Goal: Information Seeking & Learning: Learn about a topic

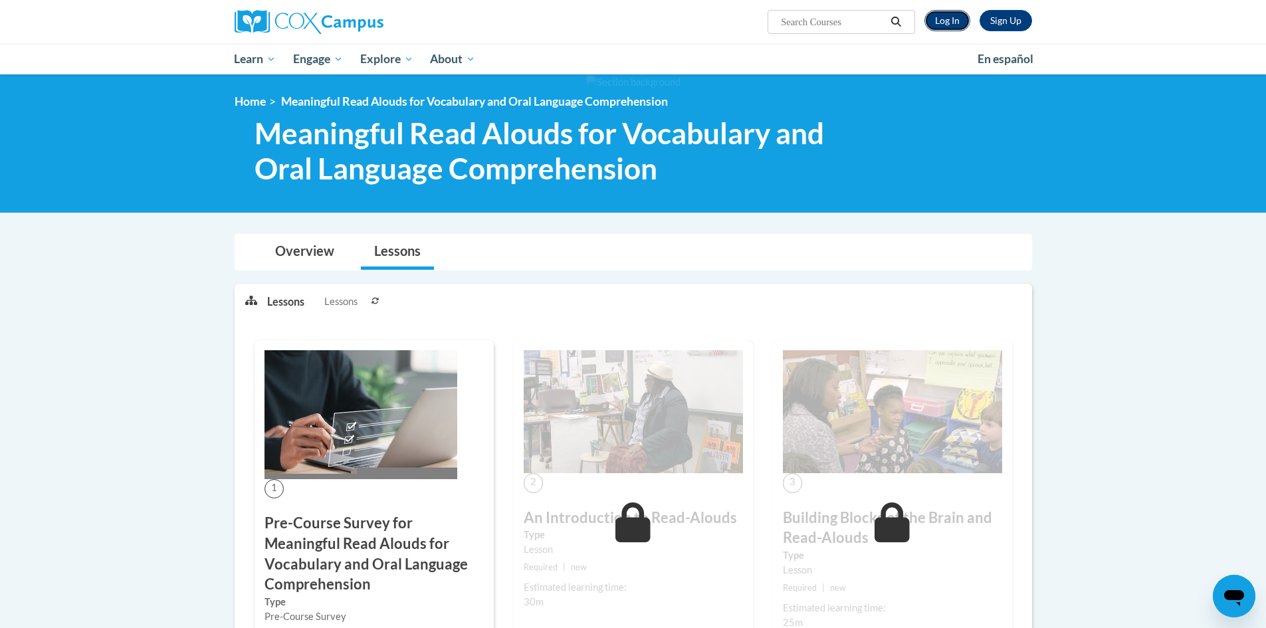
click at [960, 17] on link "Log In" at bounding box center [947, 20] width 46 height 21
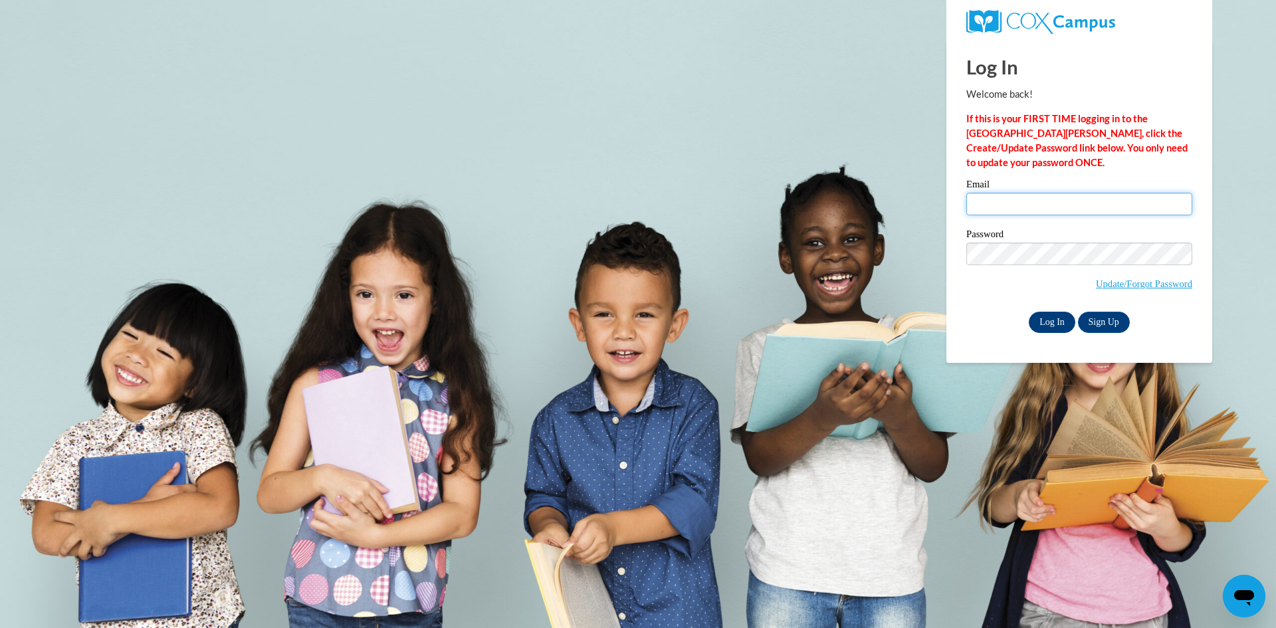
type input "emmanichols873@gmail.com"
click at [1062, 320] on input "Log In" at bounding box center [1051, 322] width 47 height 21
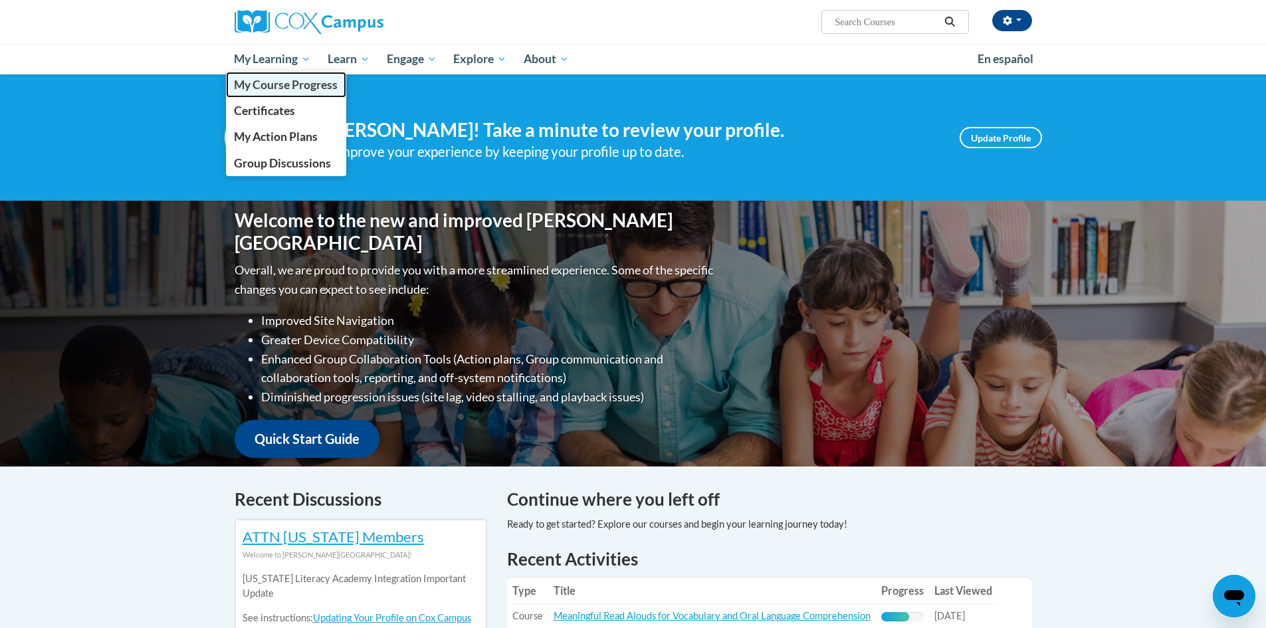
click at [272, 85] on span "My Course Progress" at bounding box center [286, 85] width 104 height 14
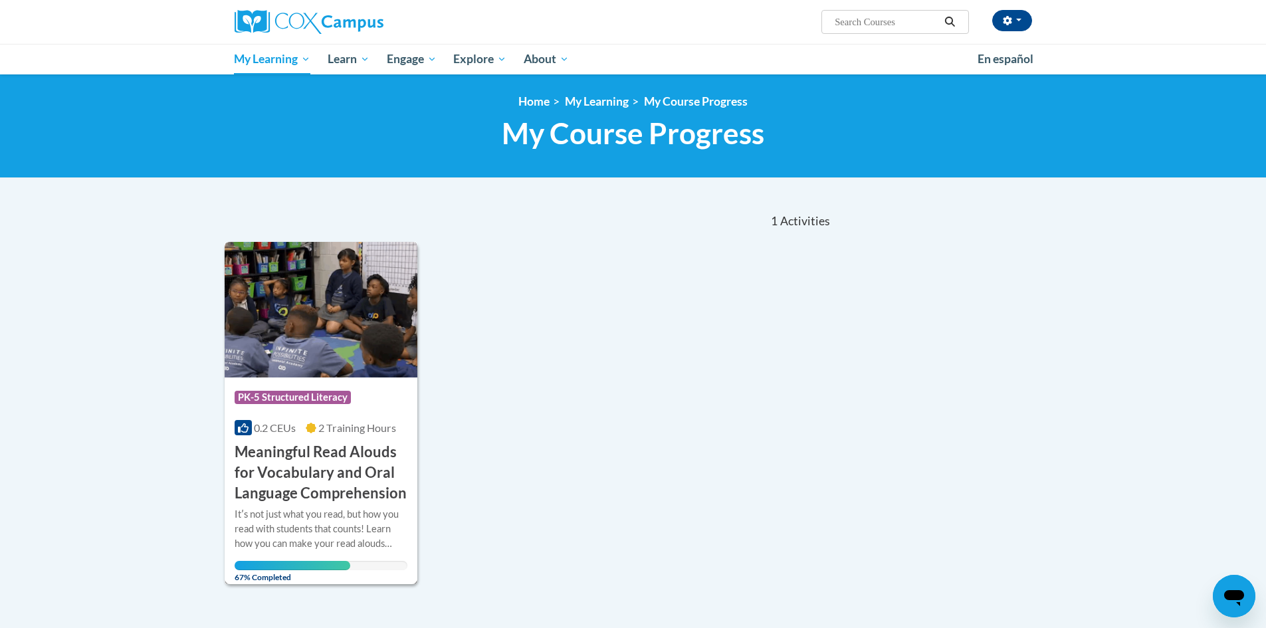
click at [331, 456] on h3 "Meaningful Read Alouds for Vocabulary and Oral Language Comprehension" at bounding box center [321, 472] width 173 height 61
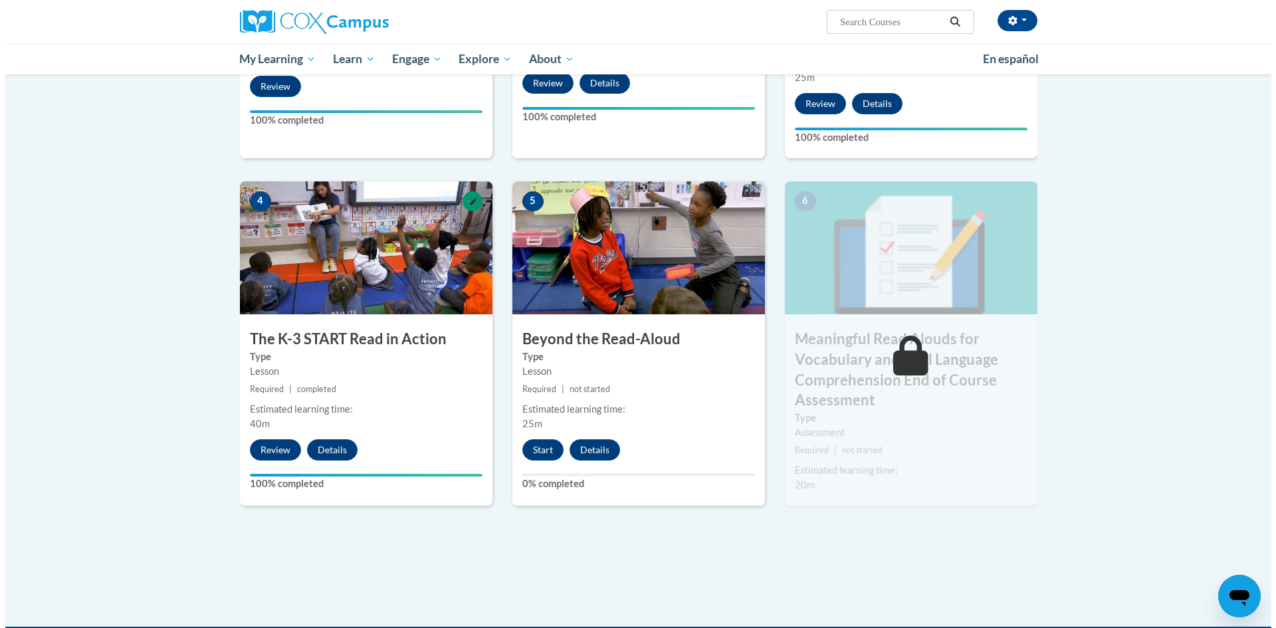
scroll to position [582, 0]
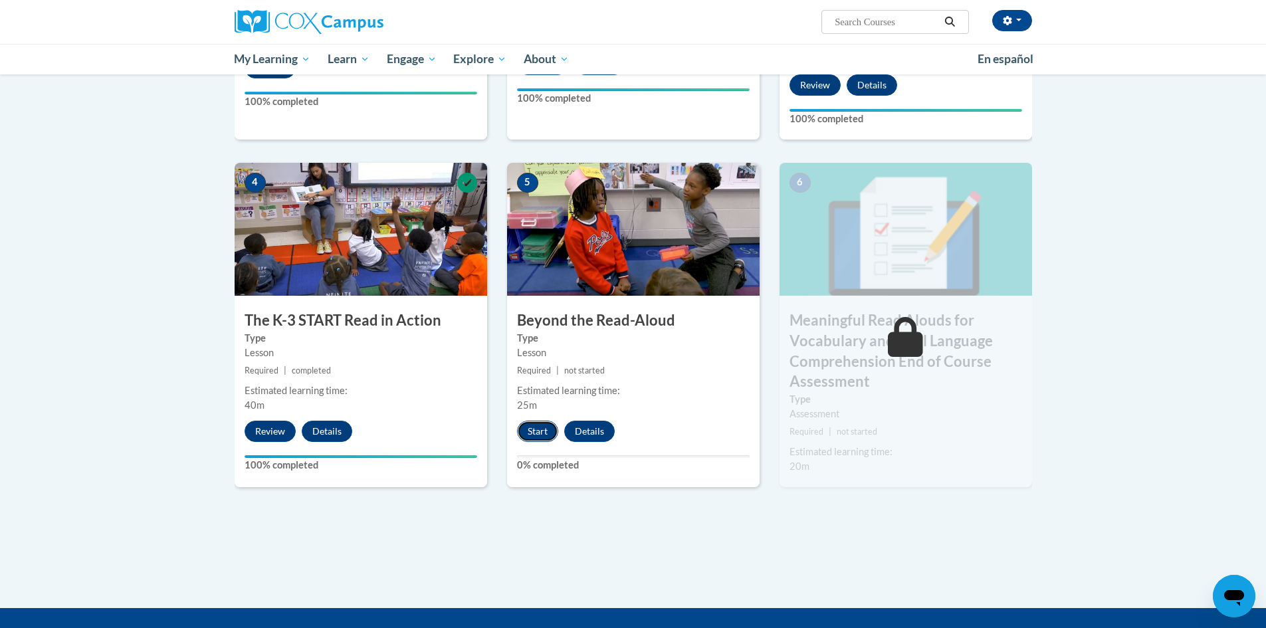
click at [545, 431] on button "Start" at bounding box center [537, 431] width 41 height 21
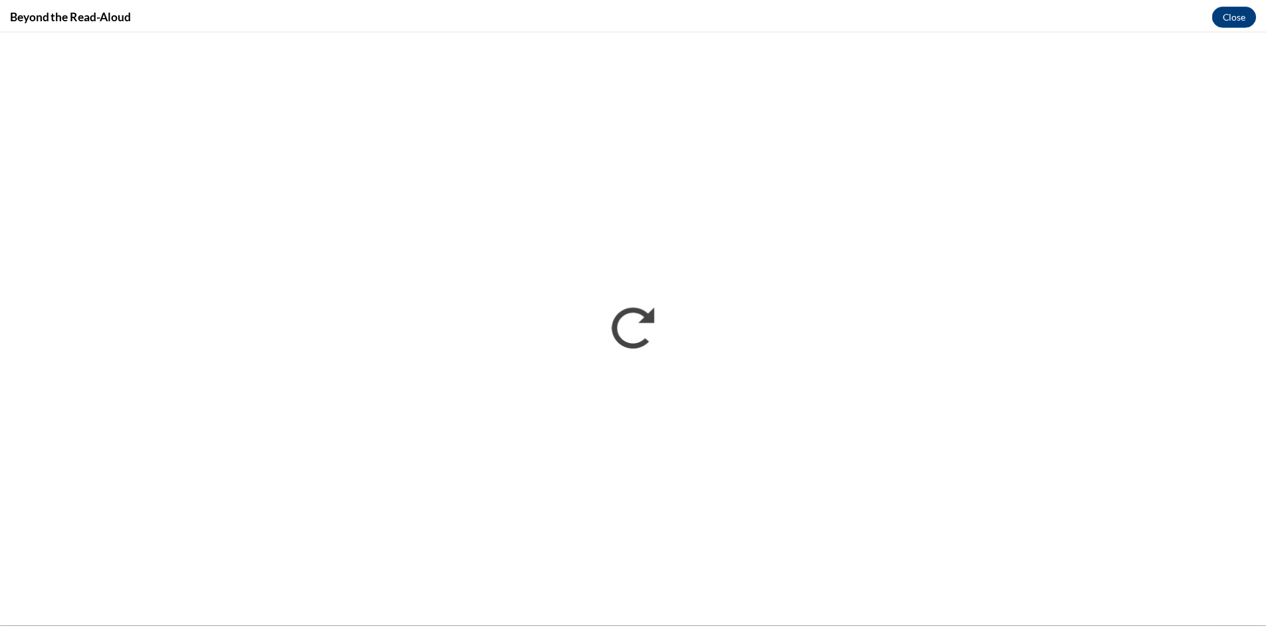
scroll to position [0, 0]
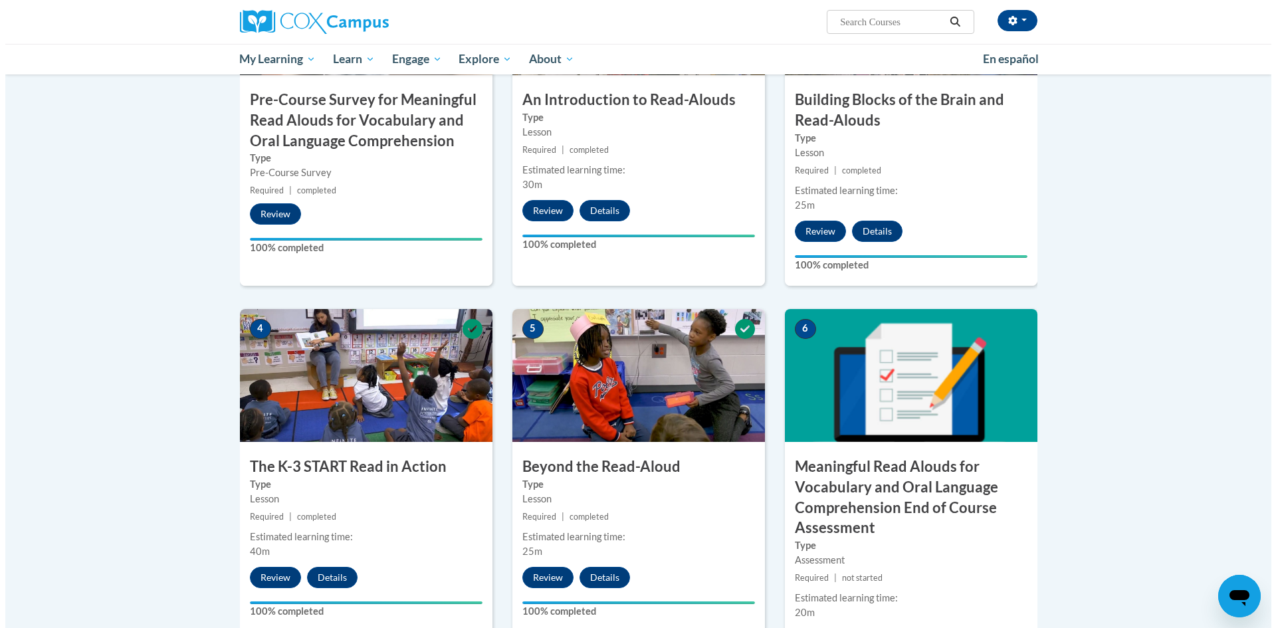
scroll to position [465, 0]
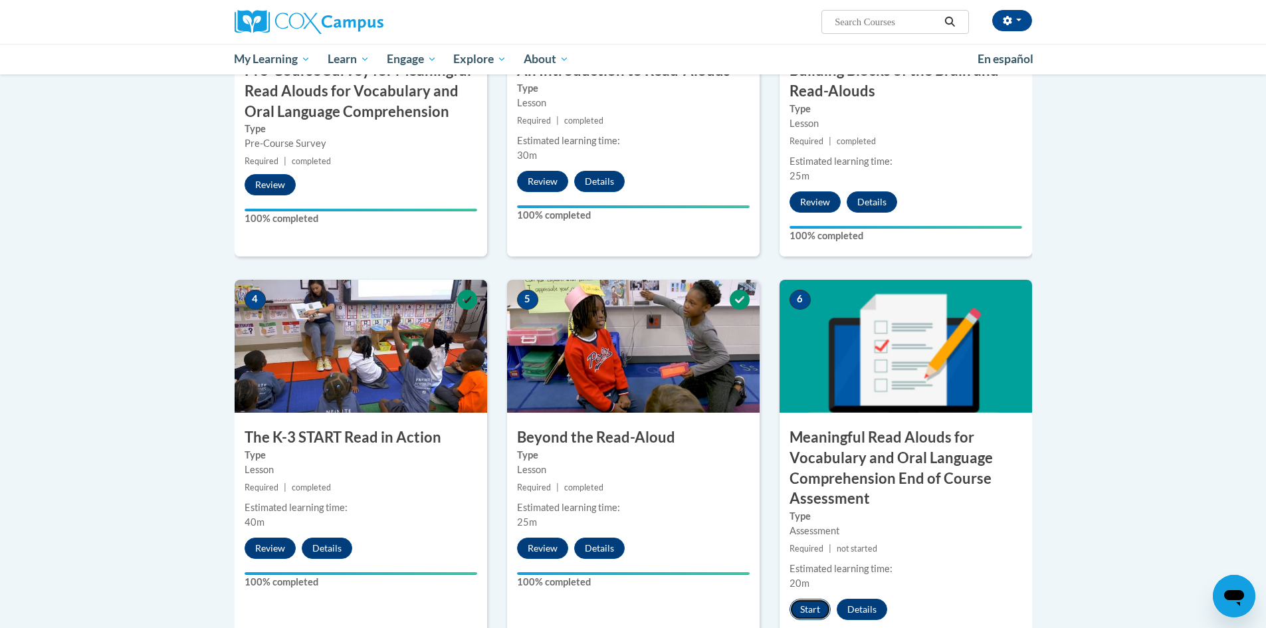
click at [818, 604] on button "Start" at bounding box center [809, 609] width 41 height 21
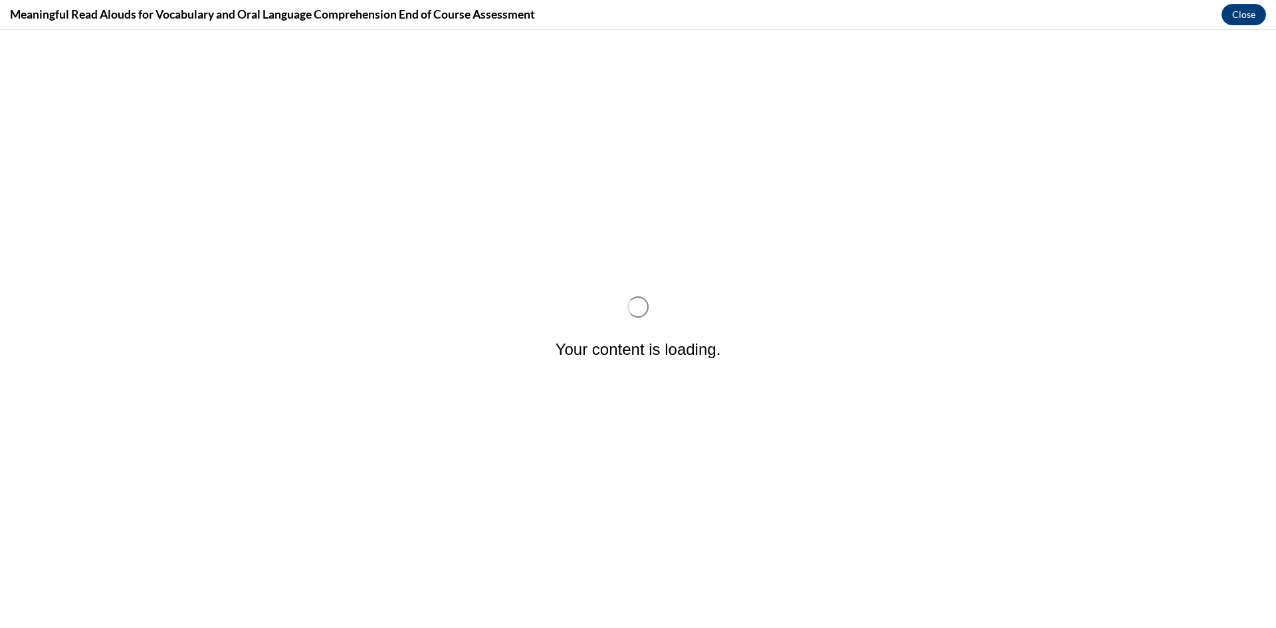
scroll to position [0, 0]
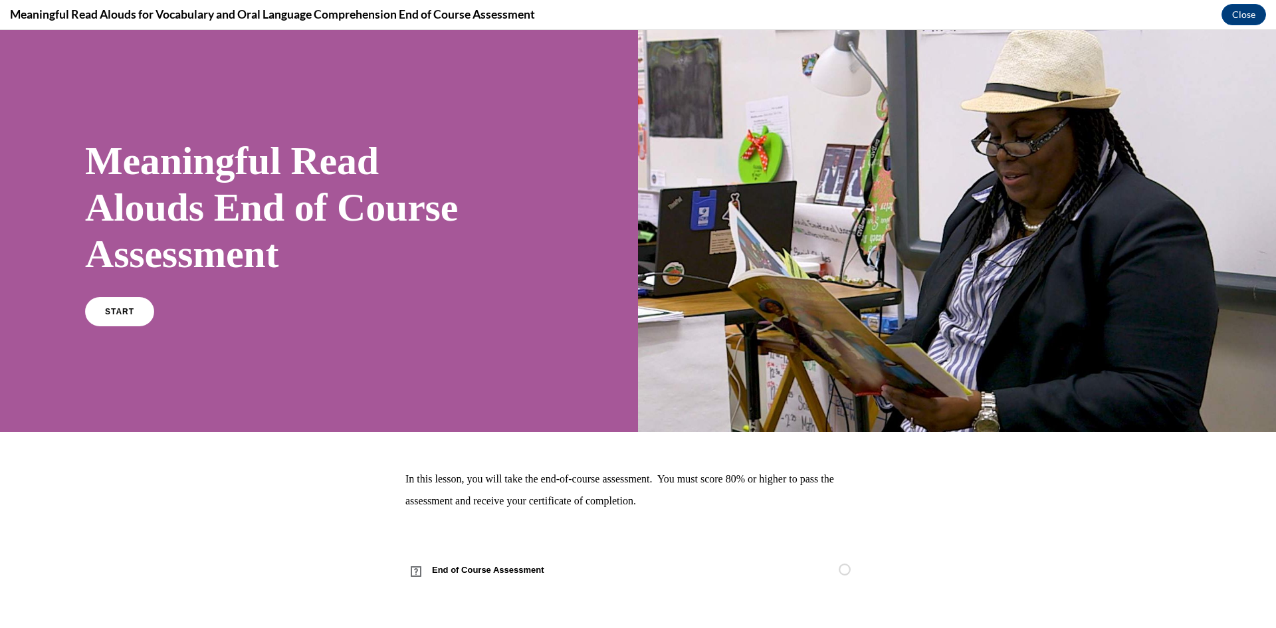
click at [120, 289] on div "Meaningful Read Alouds End of Course Assessment START" at bounding box center [283, 230] width 396 height 213
click at [116, 304] on link "START" at bounding box center [119, 311] width 72 height 31
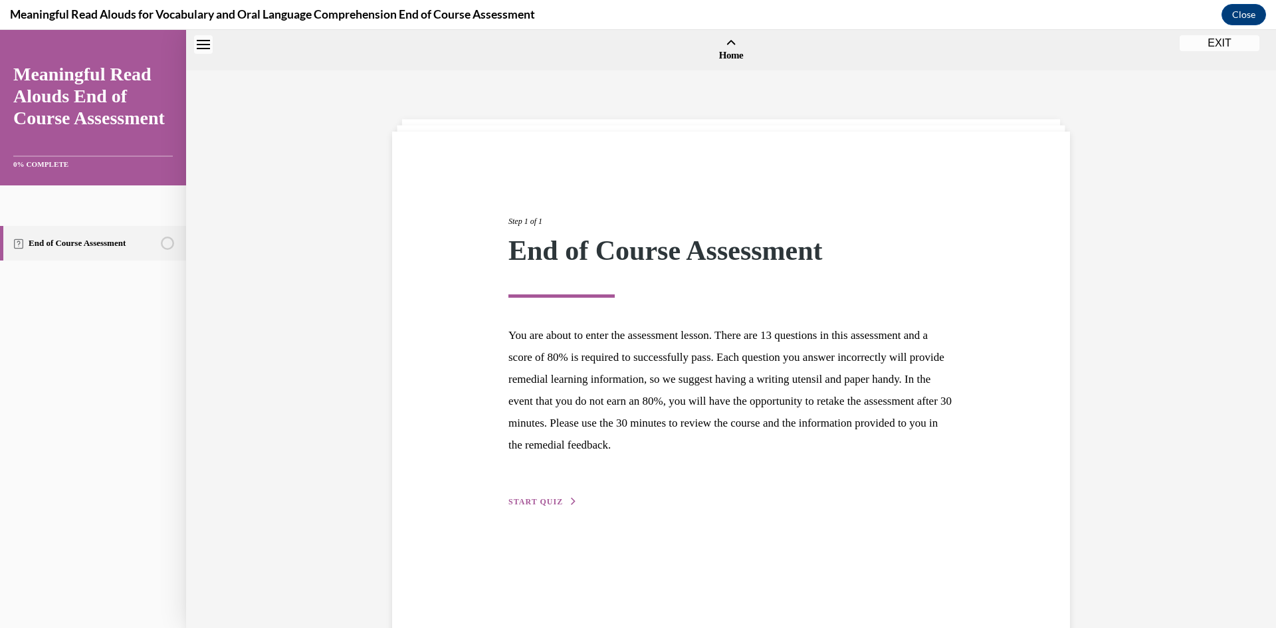
scroll to position [41, 0]
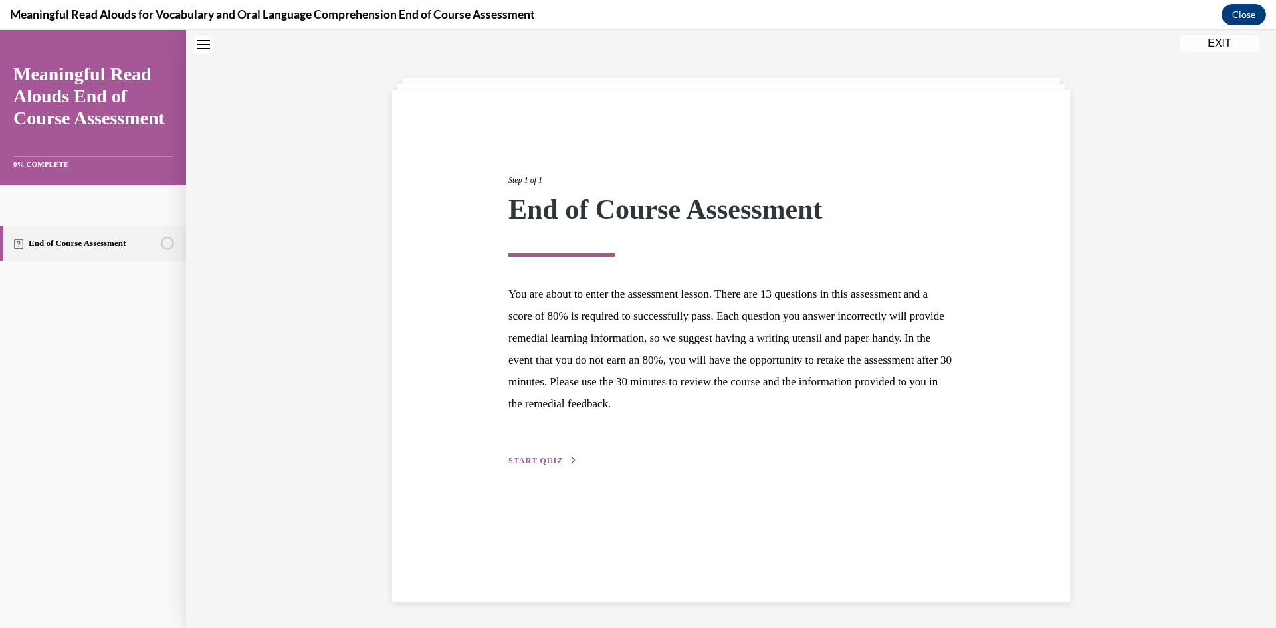
click at [526, 459] on span "START QUIZ" at bounding box center [535, 460] width 54 height 9
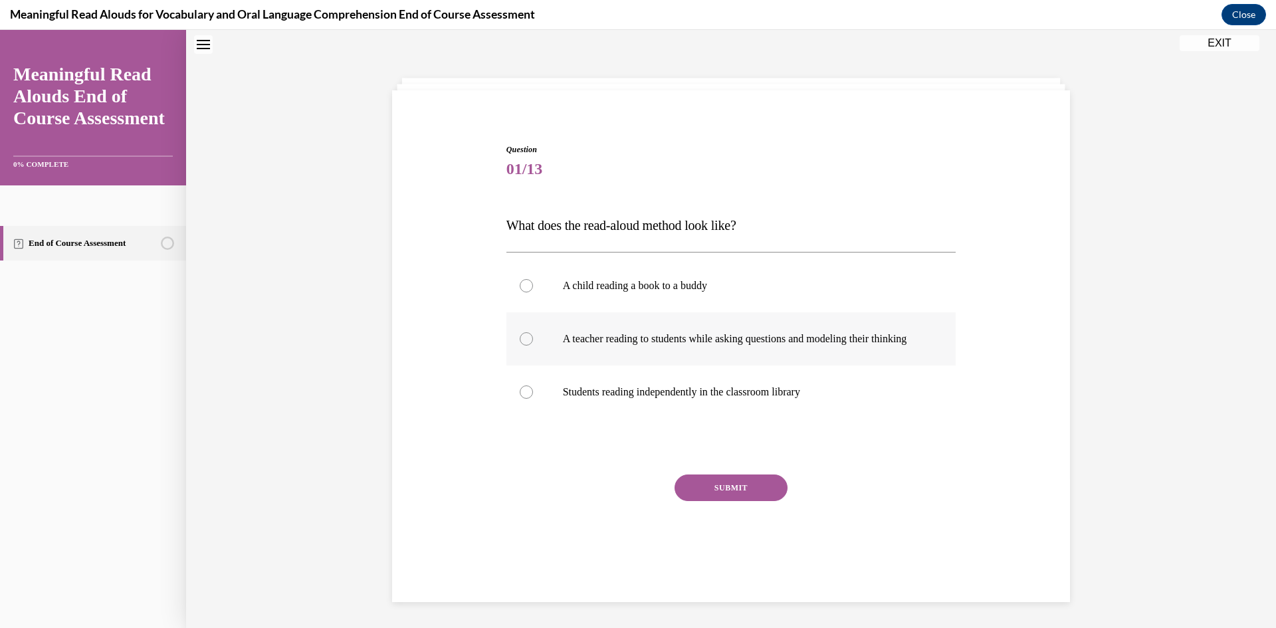
click at [898, 340] on p "A teacher reading to students while asking questions and modeling their thinking" at bounding box center [743, 338] width 360 height 13
click at [533, 340] on input "A teacher reading to students while asking questions and modeling their thinking" at bounding box center [526, 338] width 13 height 13
radio input "true"
click at [736, 501] on button "SUBMIT" at bounding box center [730, 487] width 113 height 27
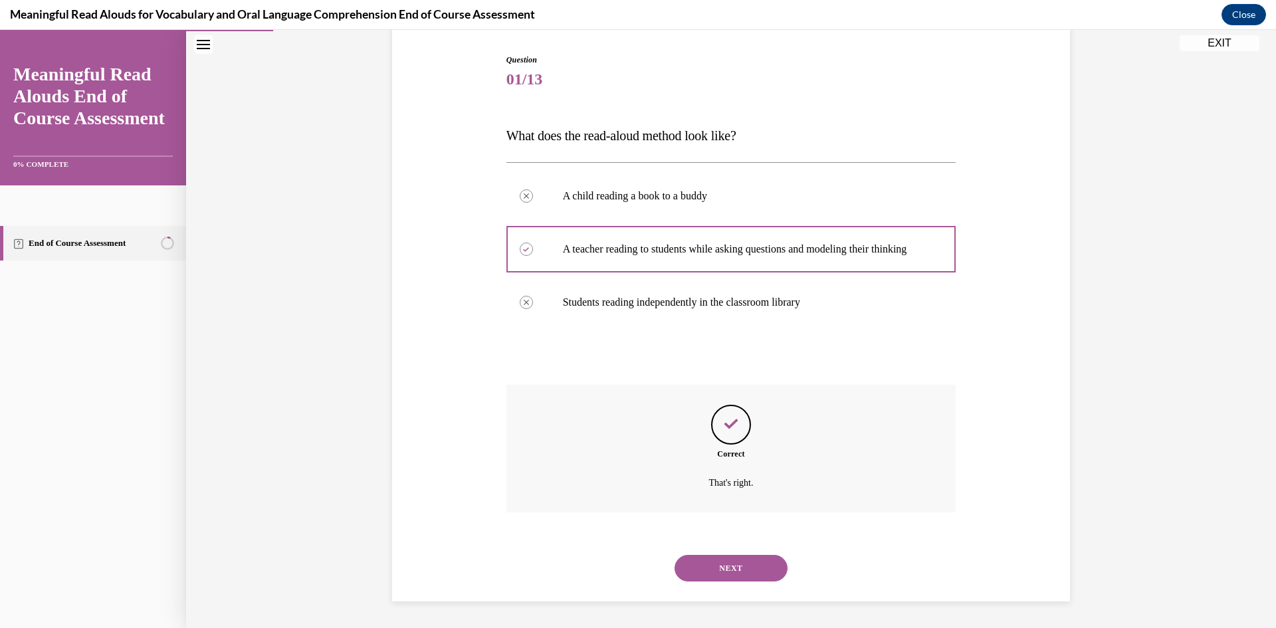
scroll to position [144, 0]
click at [755, 565] on button "NEXT" at bounding box center [730, 568] width 113 height 27
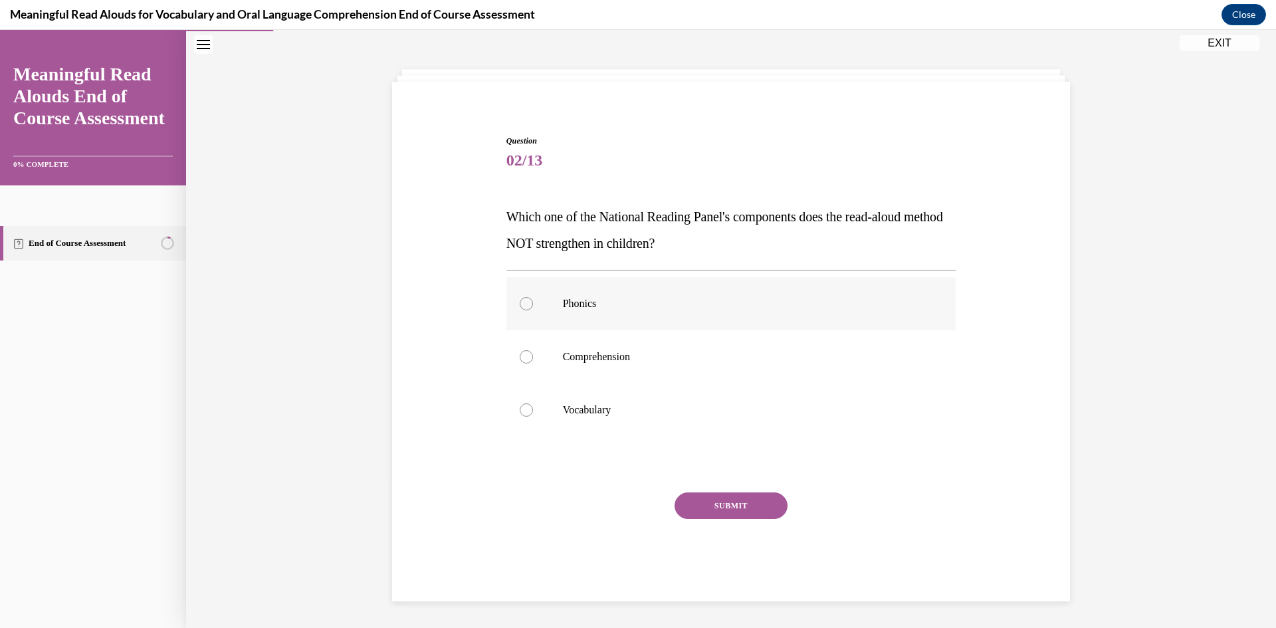
click at [618, 314] on label "Phonics" at bounding box center [731, 303] width 450 height 53
click at [533, 310] on input "Phonics" at bounding box center [526, 303] width 13 height 13
radio input "true"
click at [723, 503] on button "SUBMIT" at bounding box center [730, 505] width 113 height 27
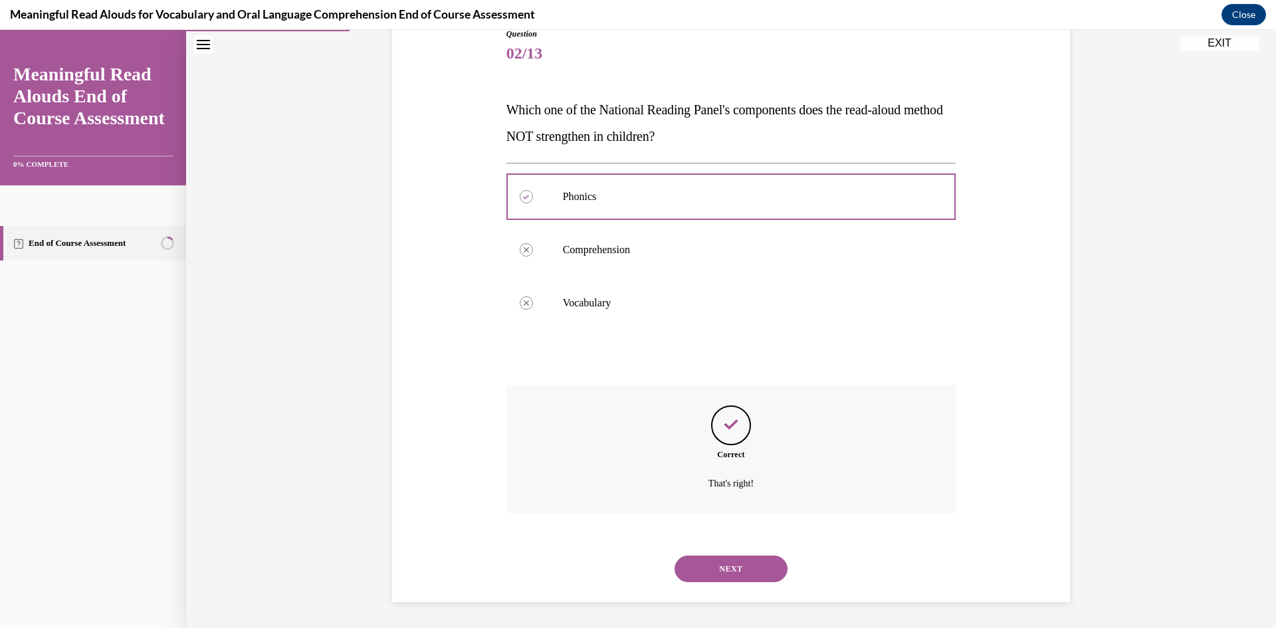
scroll to position [157, 0]
click at [705, 555] on button "NEXT" at bounding box center [730, 568] width 113 height 27
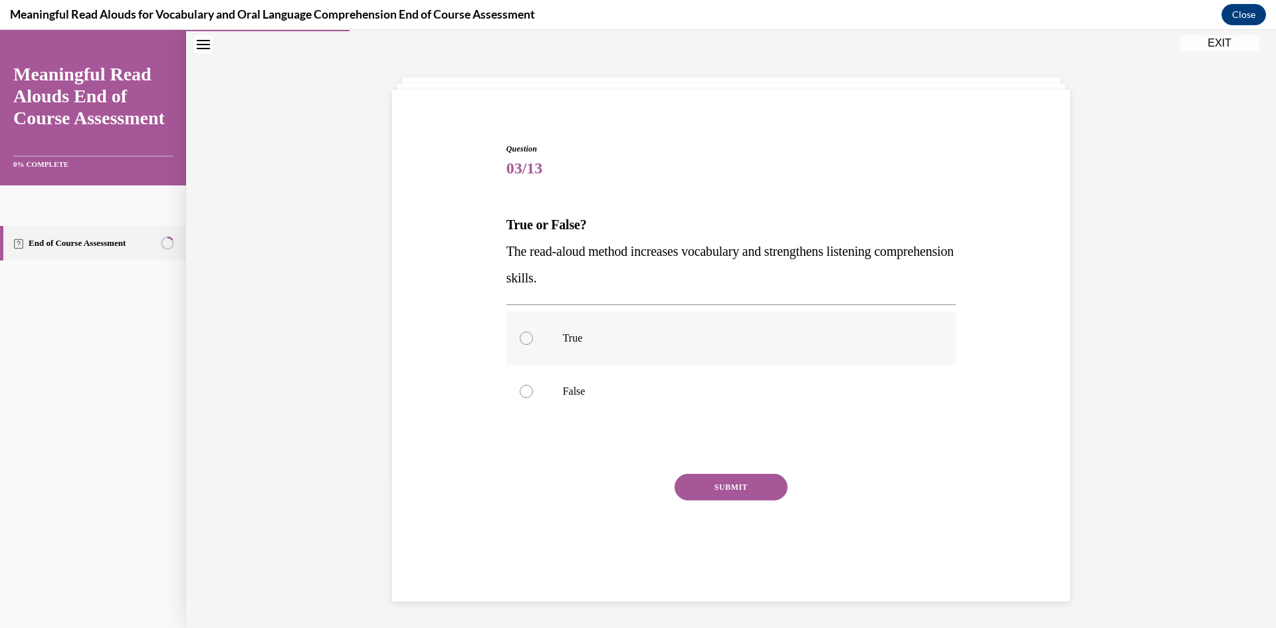
click at [579, 350] on label "True" at bounding box center [731, 338] width 450 height 53
click at [533, 345] on input "True" at bounding box center [526, 337] width 13 height 13
radio input "true"
click at [756, 489] on button "SUBMIT" at bounding box center [730, 487] width 113 height 27
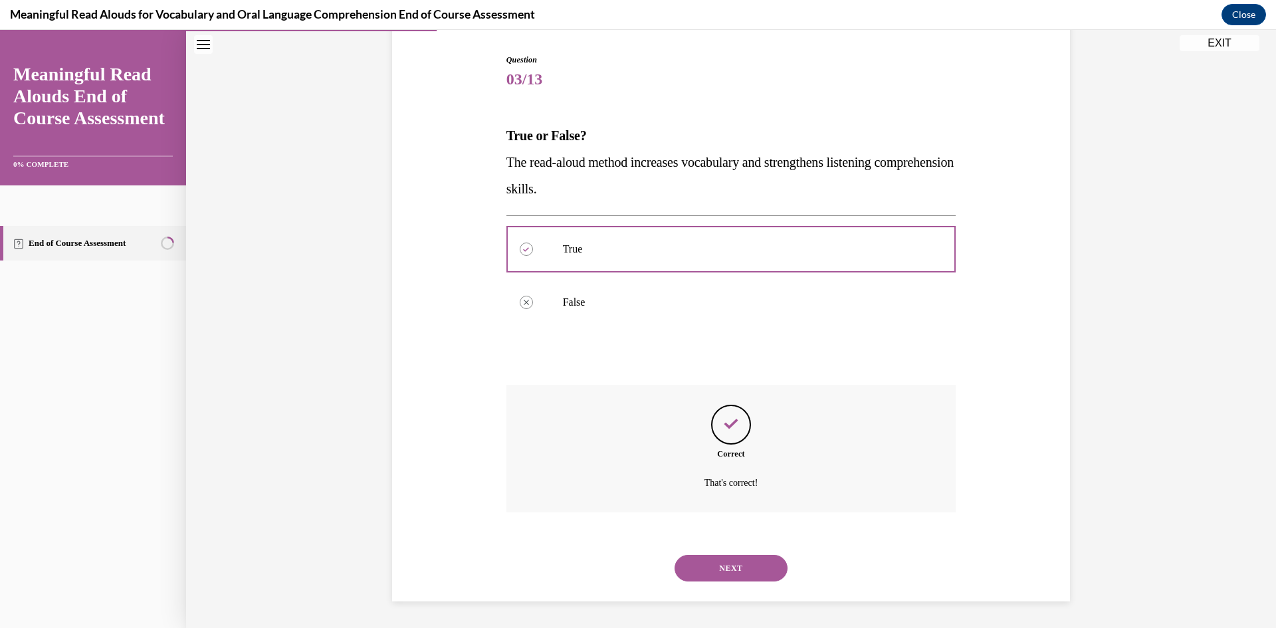
scroll to position [131, 0]
click at [757, 564] on button "NEXT" at bounding box center [730, 568] width 113 height 27
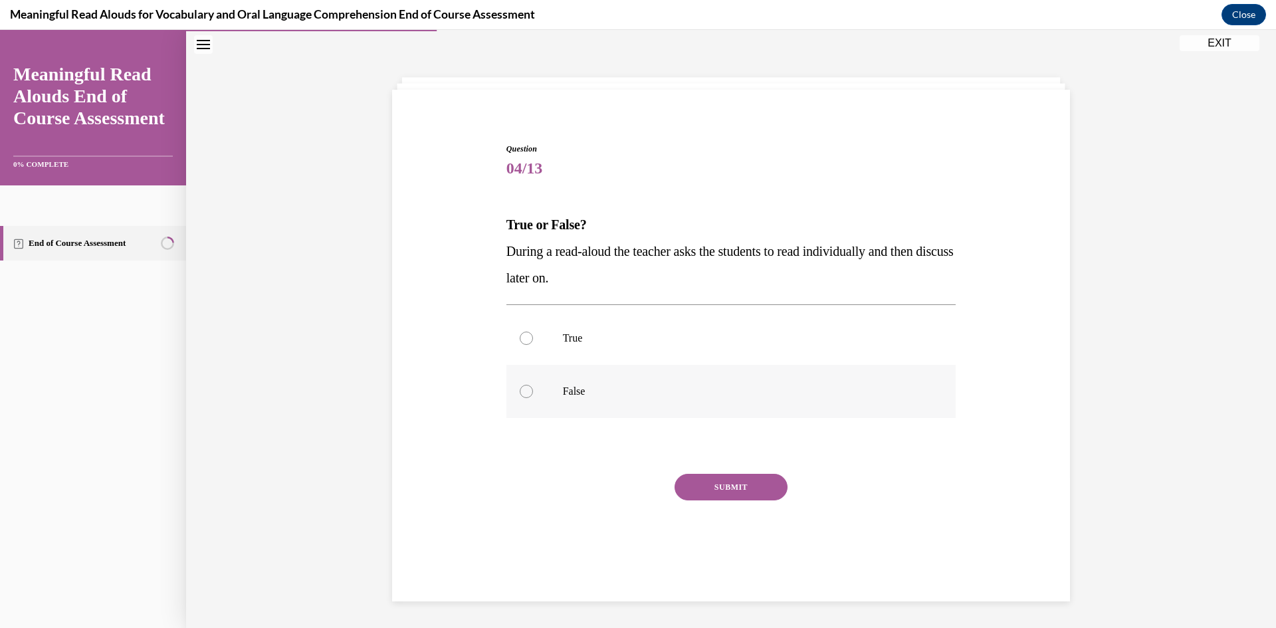
click at [670, 398] on label "False" at bounding box center [731, 391] width 450 height 53
click at [533, 398] on input "False" at bounding box center [526, 391] width 13 height 13
radio input "true"
click at [713, 481] on button "SUBMIT" at bounding box center [730, 487] width 113 height 27
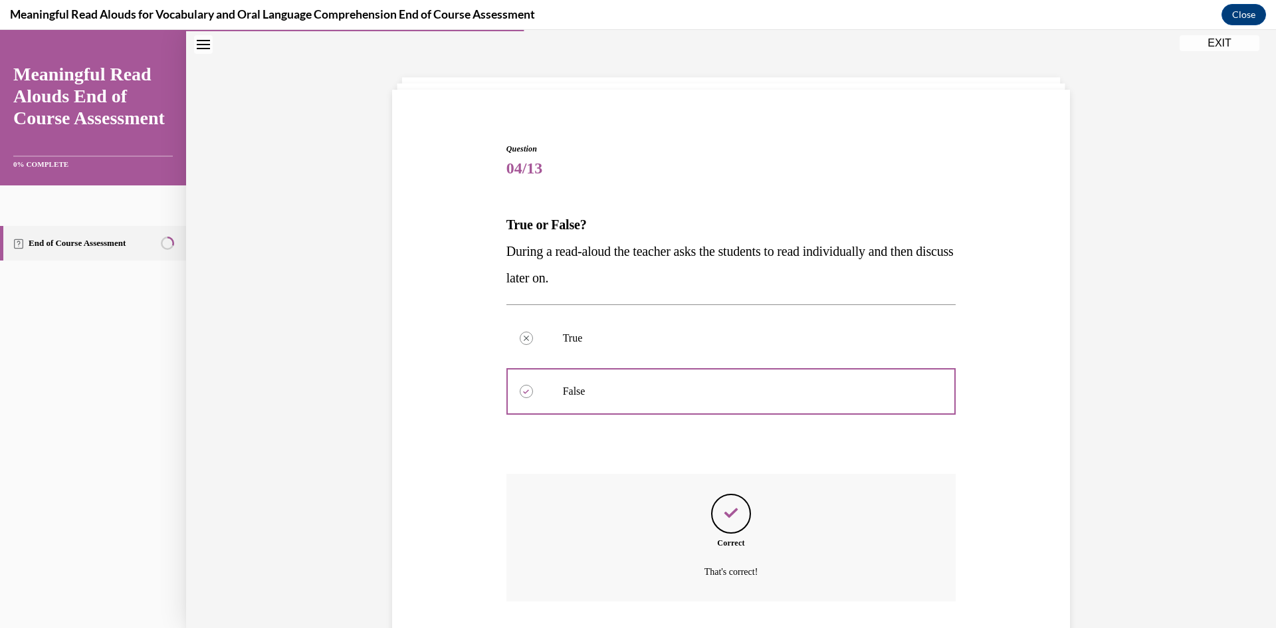
scroll to position [131, 0]
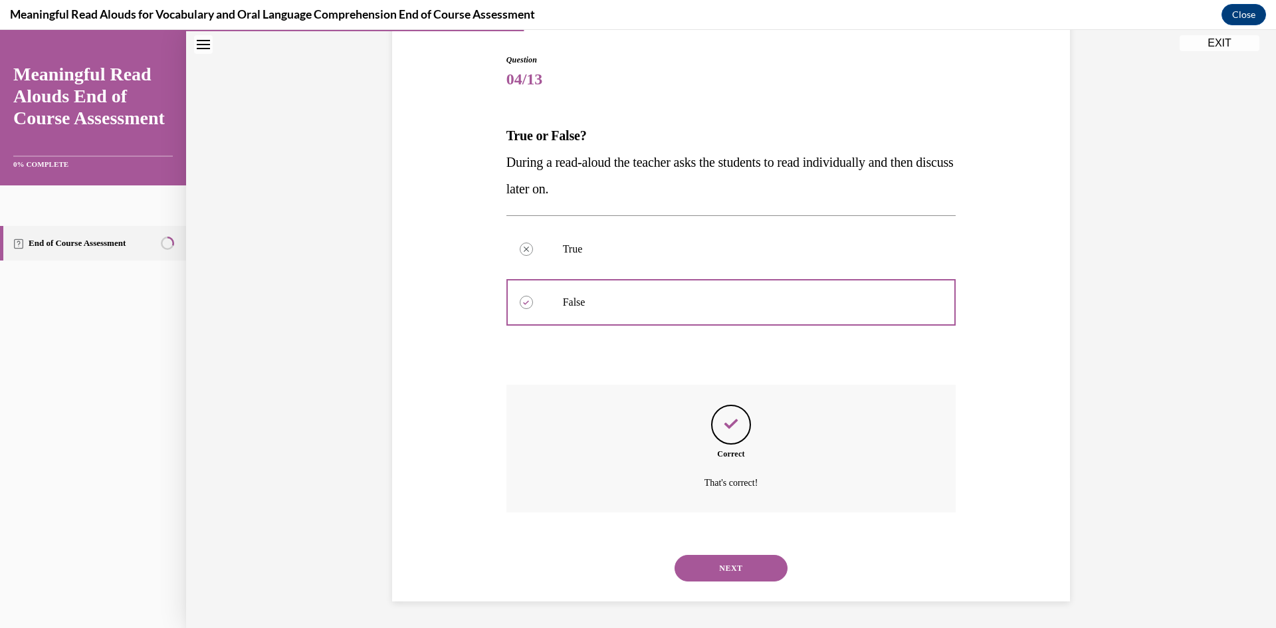
click at [729, 567] on button "NEXT" at bounding box center [730, 568] width 113 height 27
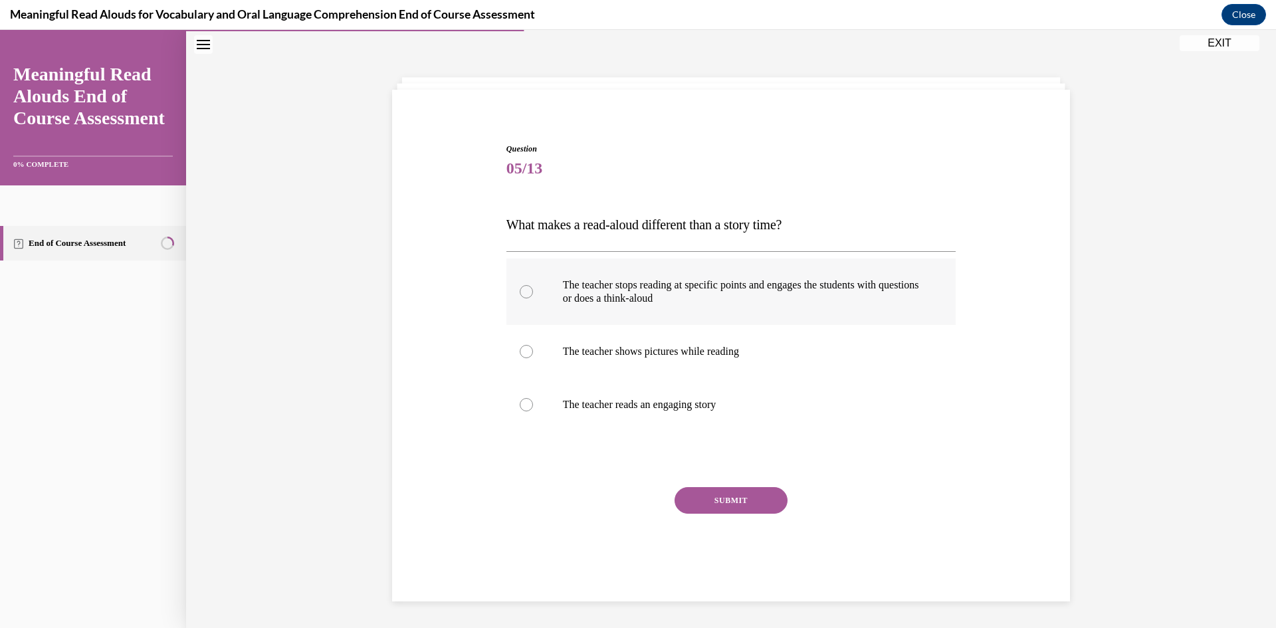
click at [661, 292] on p "The teacher stops reading at specific points and engages the students with ques…" at bounding box center [743, 291] width 360 height 27
click at [533, 292] on input "The teacher stops reading at specific points and engages the students with ques…" at bounding box center [526, 291] width 13 height 13
radio input "true"
click at [750, 506] on button "SUBMIT" at bounding box center [730, 500] width 113 height 27
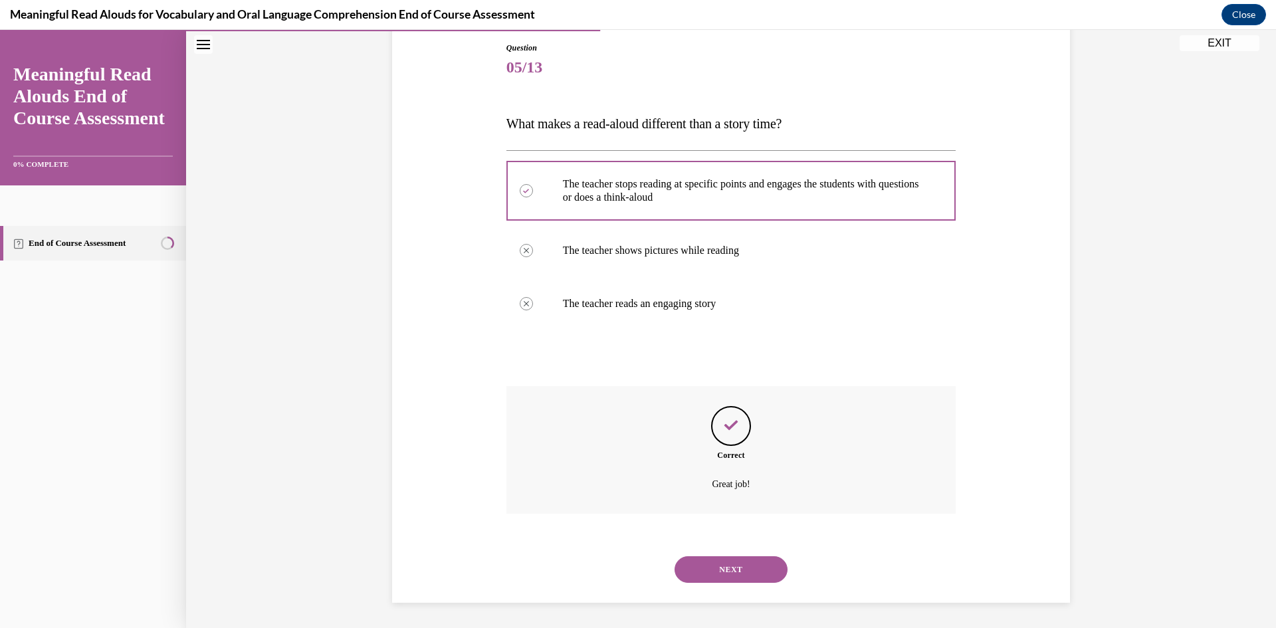
scroll to position [144, 0]
click at [750, 569] on button "NEXT" at bounding box center [730, 568] width 113 height 27
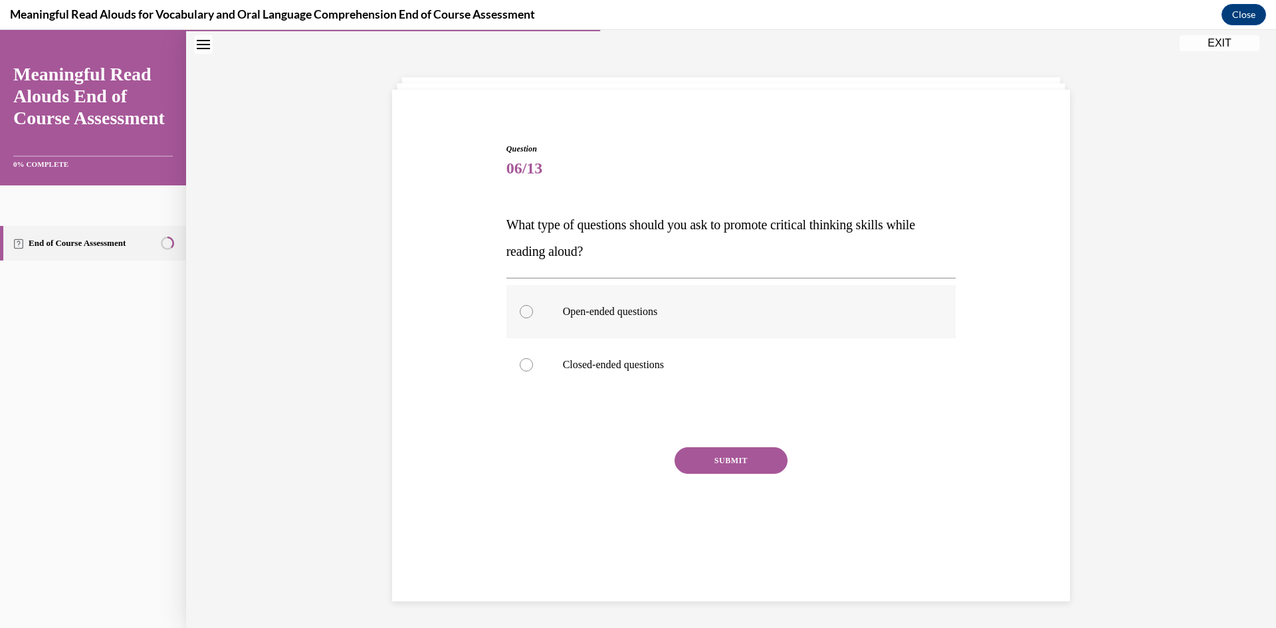
click at [644, 318] on p "Open-ended questions" at bounding box center [743, 311] width 360 height 13
click at [533, 318] on input "Open-ended questions" at bounding box center [526, 311] width 13 height 13
radio input "true"
click at [735, 463] on button "SUBMIT" at bounding box center [730, 460] width 113 height 27
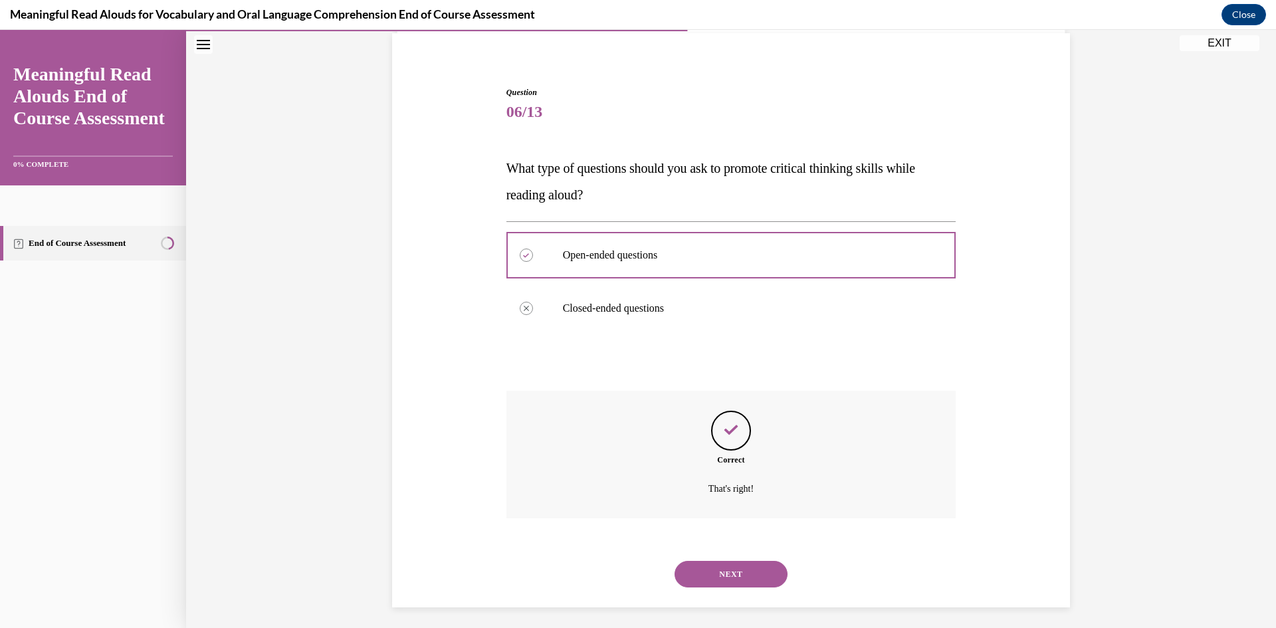
scroll to position [104, 0]
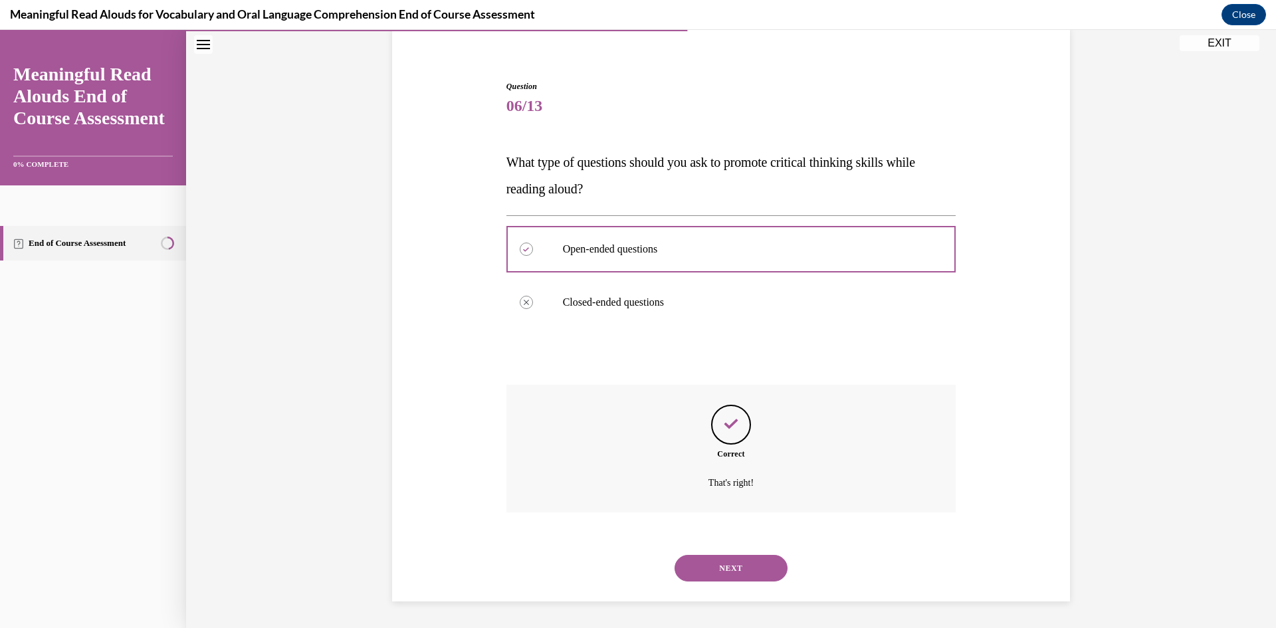
click at [723, 563] on button "NEXT" at bounding box center [730, 568] width 113 height 27
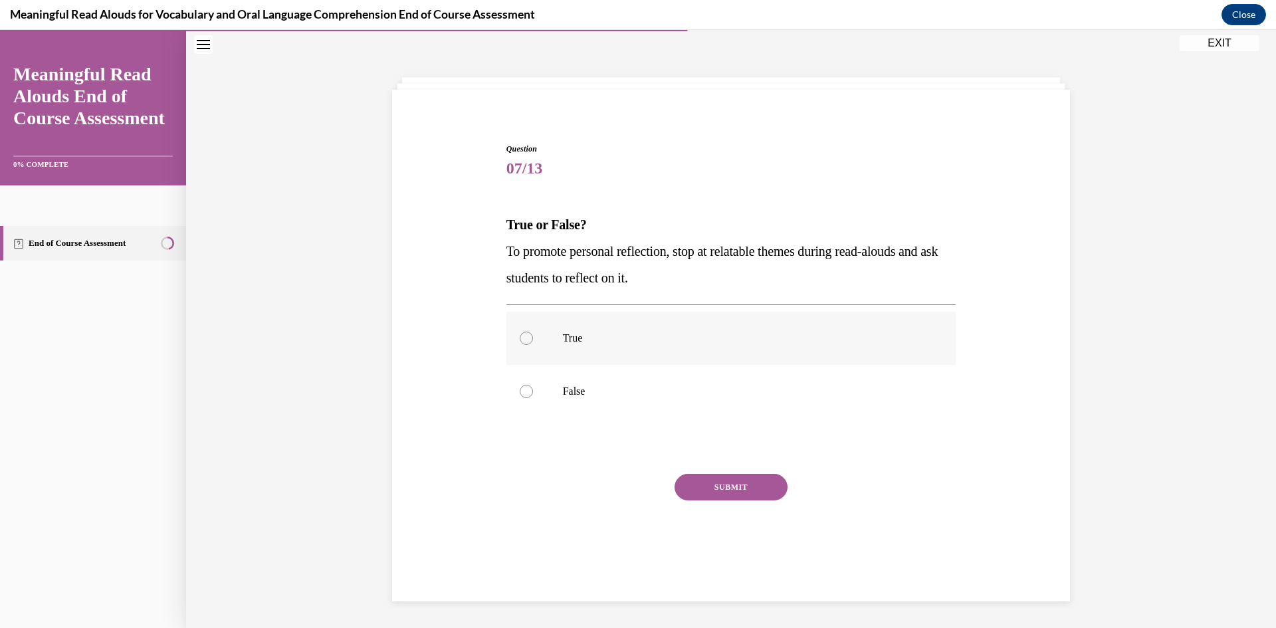
click at [686, 355] on label "True" at bounding box center [731, 338] width 450 height 53
click at [533, 345] on input "True" at bounding box center [526, 337] width 13 height 13
radio input "true"
click at [740, 490] on button "SUBMIT" at bounding box center [730, 487] width 113 height 27
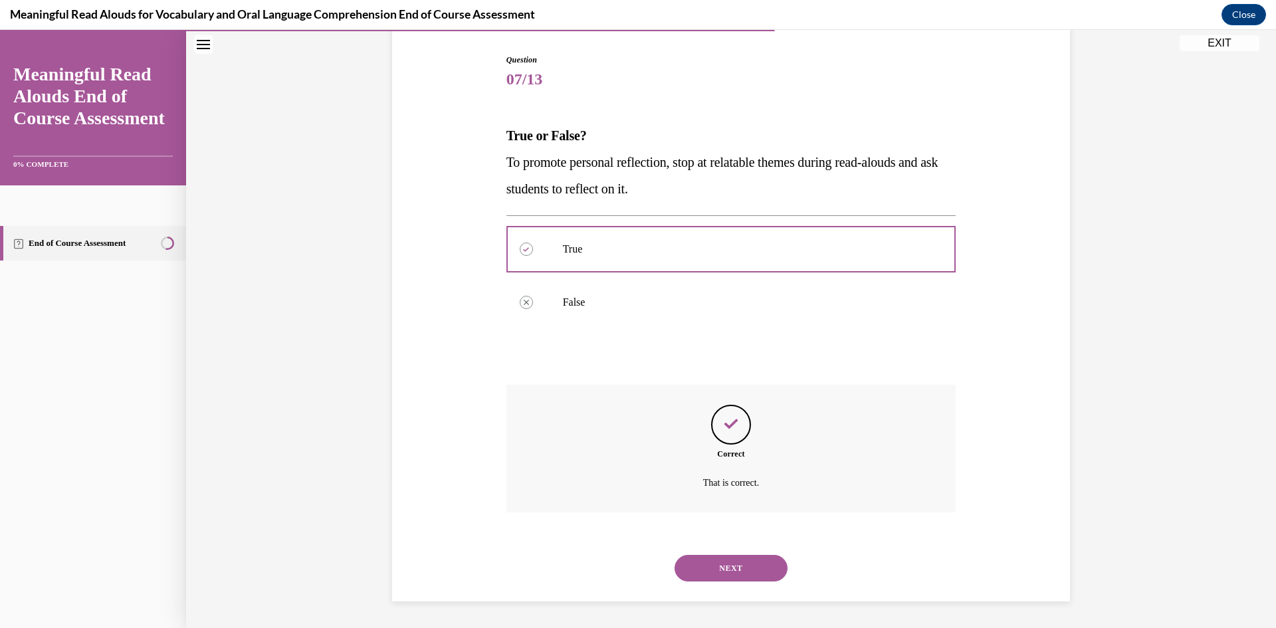
scroll to position [131, 0]
click at [737, 557] on button "NEXT" at bounding box center [730, 568] width 113 height 27
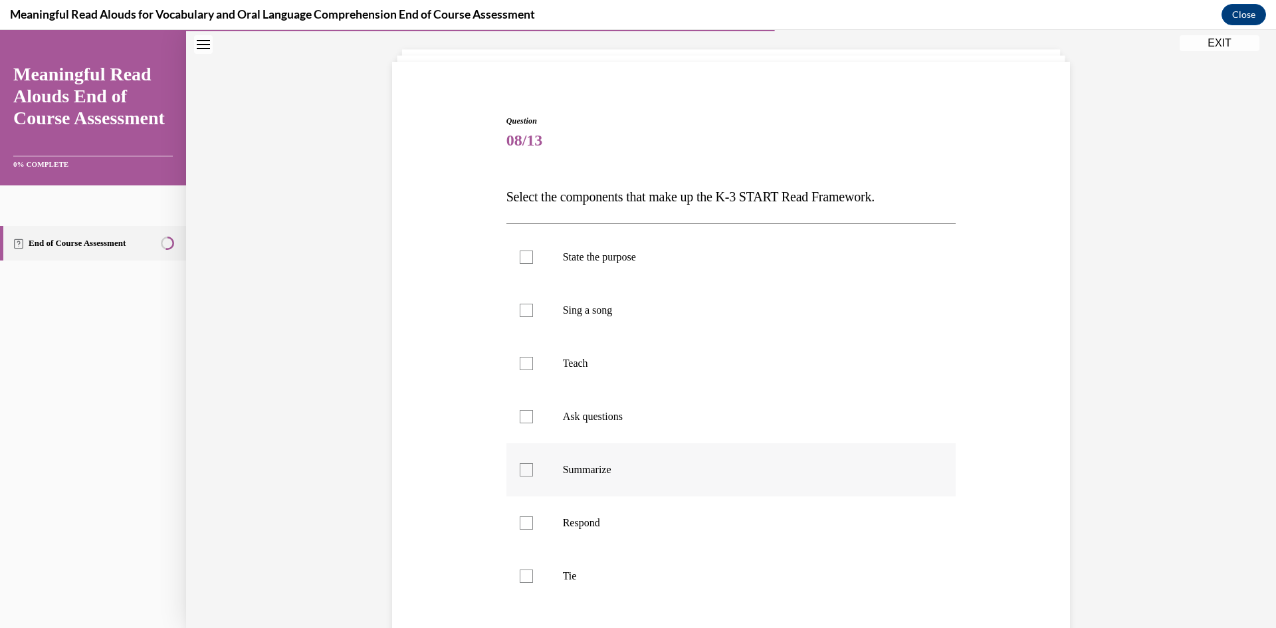
scroll to position [70, 0]
click at [661, 256] on p "State the purpose" at bounding box center [743, 256] width 360 height 13
click at [533, 256] on input "State the purpose" at bounding box center [526, 256] width 13 height 13
checkbox input "true"
click at [575, 373] on label "Teach" at bounding box center [731, 363] width 450 height 53
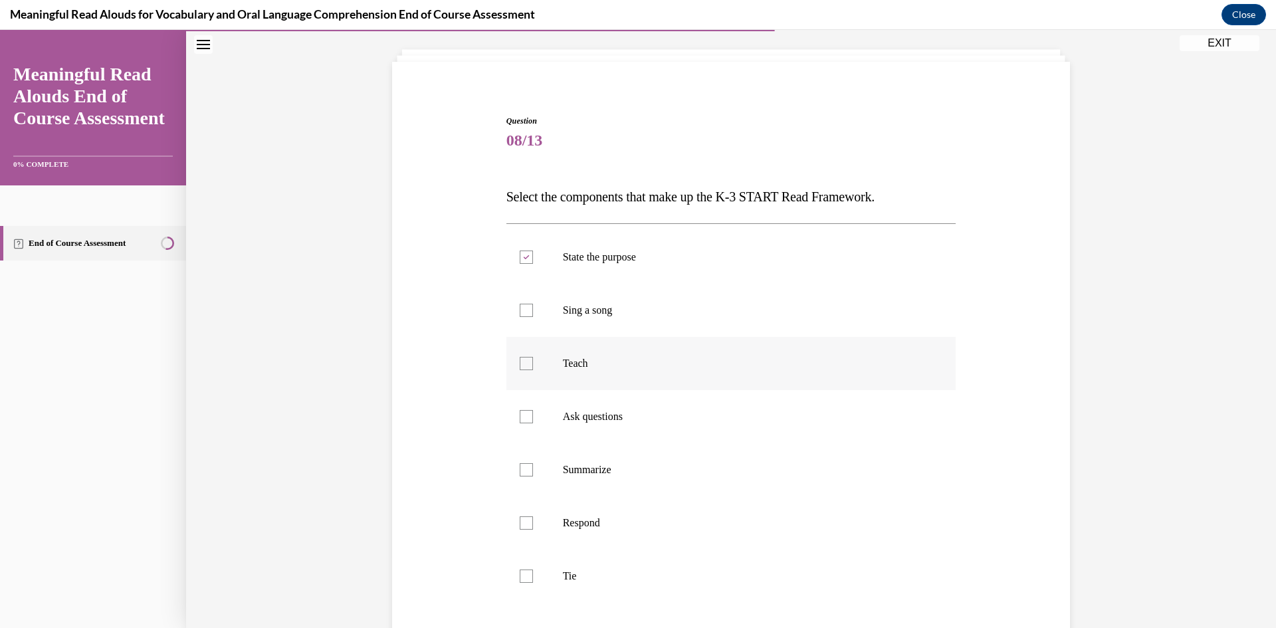
click at [533, 370] on input "Teach" at bounding box center [526, 363] width 13 height 13
checkbox input "true"
click at [603, 416] on p "Ask questions" at bounding box center [743, 416] width 360 height 13
click at [533, 416] on input "Ask questions" at bounding box center [526, 416] width 13 height 13
checkbox input "true"
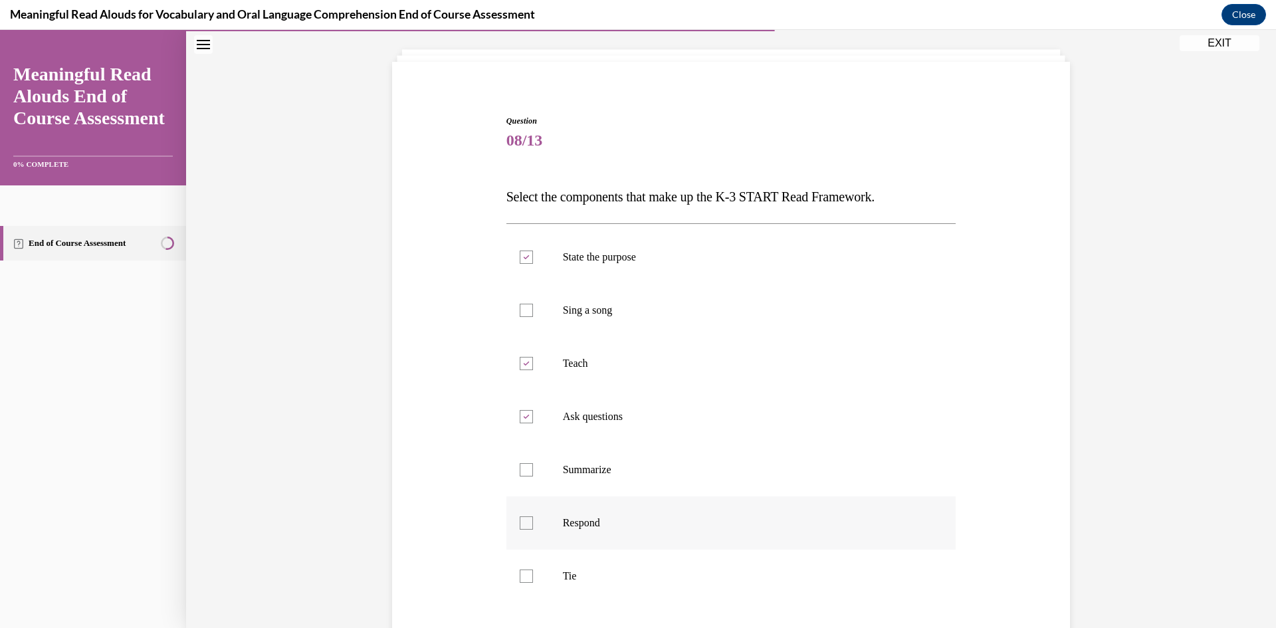
click at [610, 520] on p "Respond" at bounding box center [743, 522] width 360 height 13
click at [533, 520] on input "Respond" at bounding box center [526, 522] width 13 height 13
checkbox input "true"
click at [596, 578] on p "Tie" at bounding box center [743, 575] width 360 height 13
click at [533, 578] on input "Tie" at bounding box center [526, 575] width 13 height 13
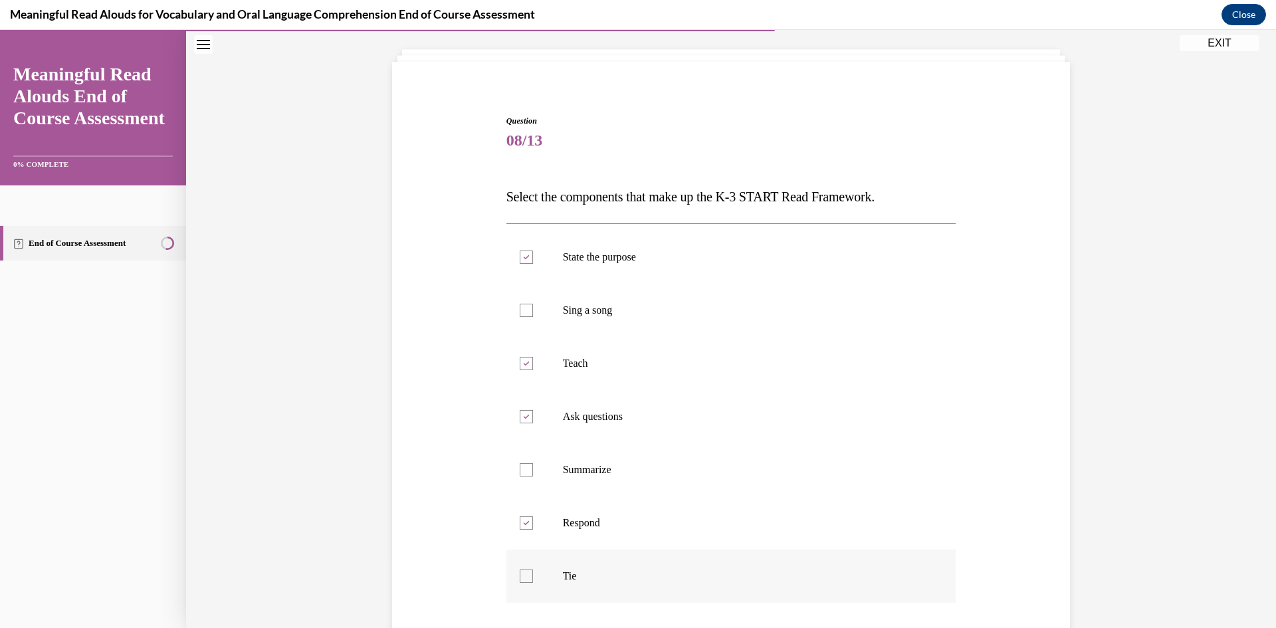
checkbox input "true"
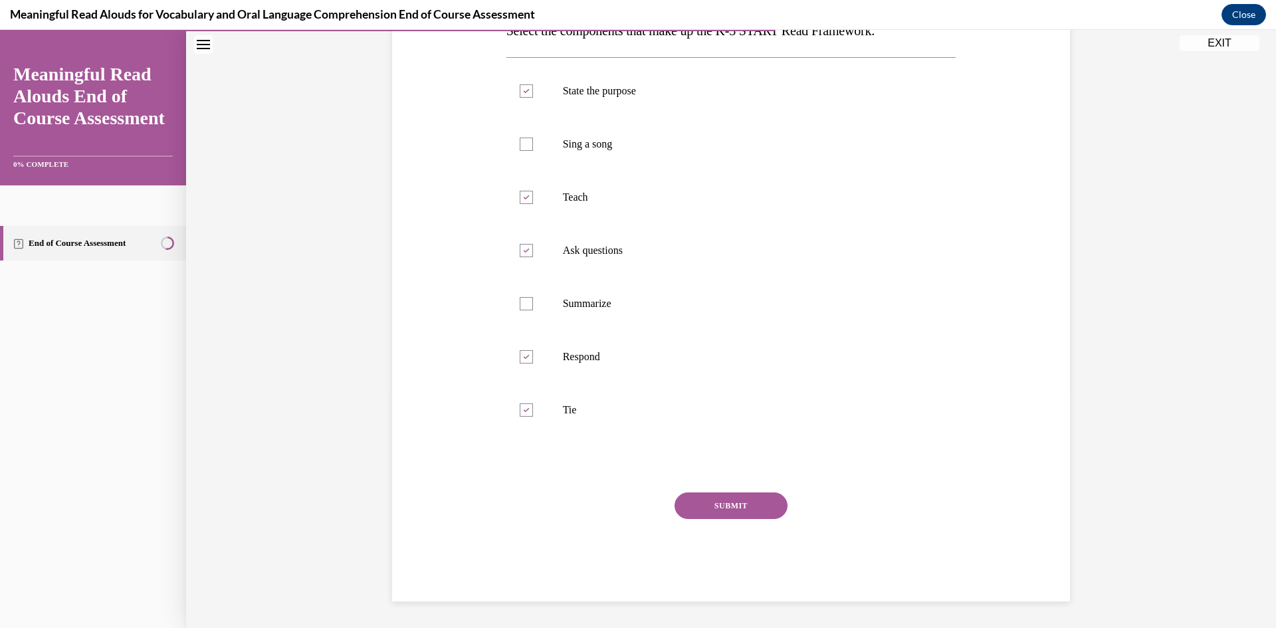
click at [701, 498] on button "SUBMIT" at bounding box center [730, 505] width 113 height 27
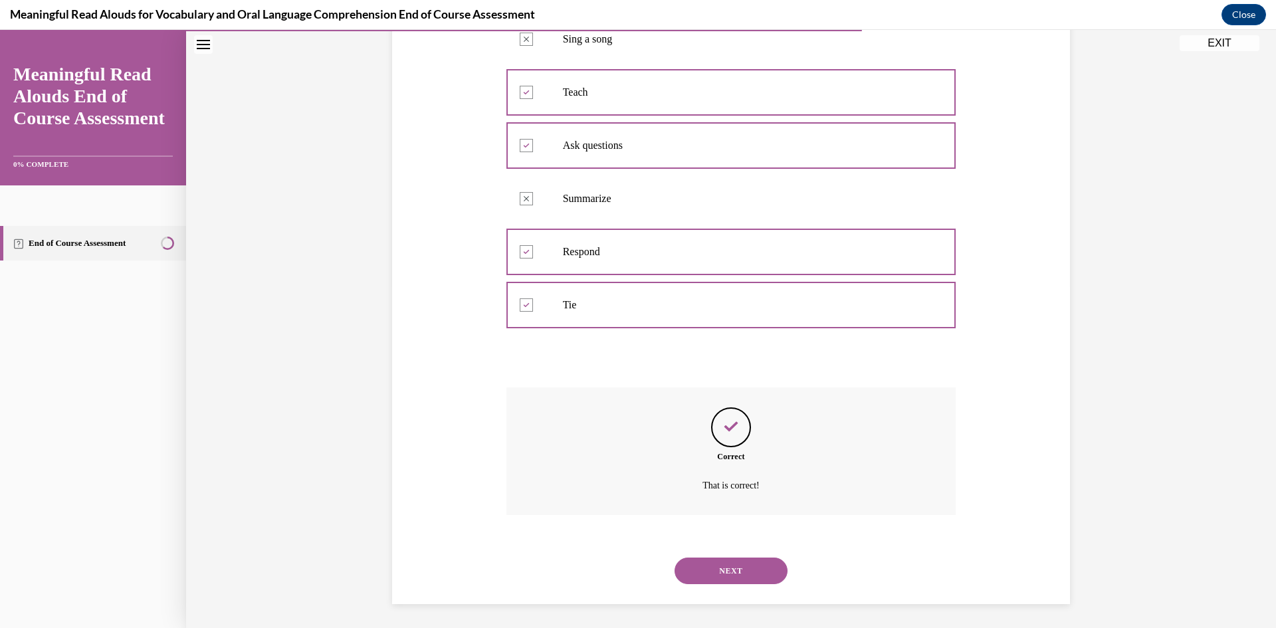
scroll to position [343, 0]
click at [744, 570] on button "NEXT" at bounding box center [730, 568] width 113 height 27
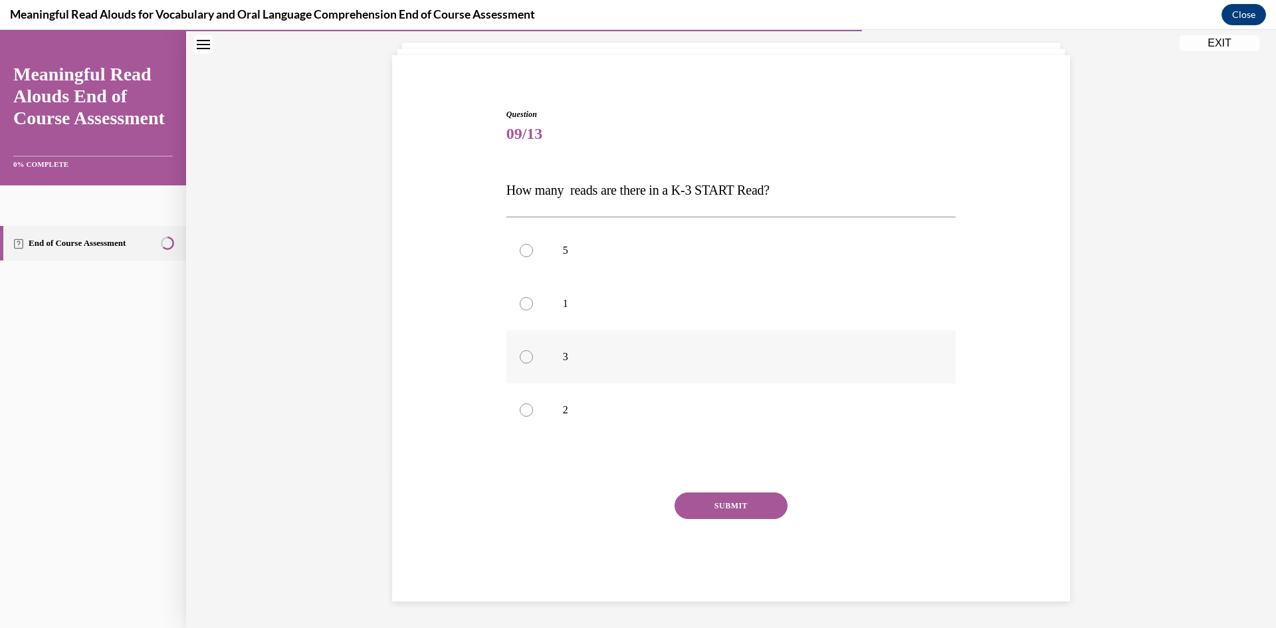
click at [563, 354] on p "3" at bounding box center [743, 356] width 360 height 13
click at [533, 354] on input "3" at bounding box center [526, 356] width 13 height 13
radio input "true"
click at [722, 508] on button "SUBMIT" at bounding box center [730, 505] width 113 height 27
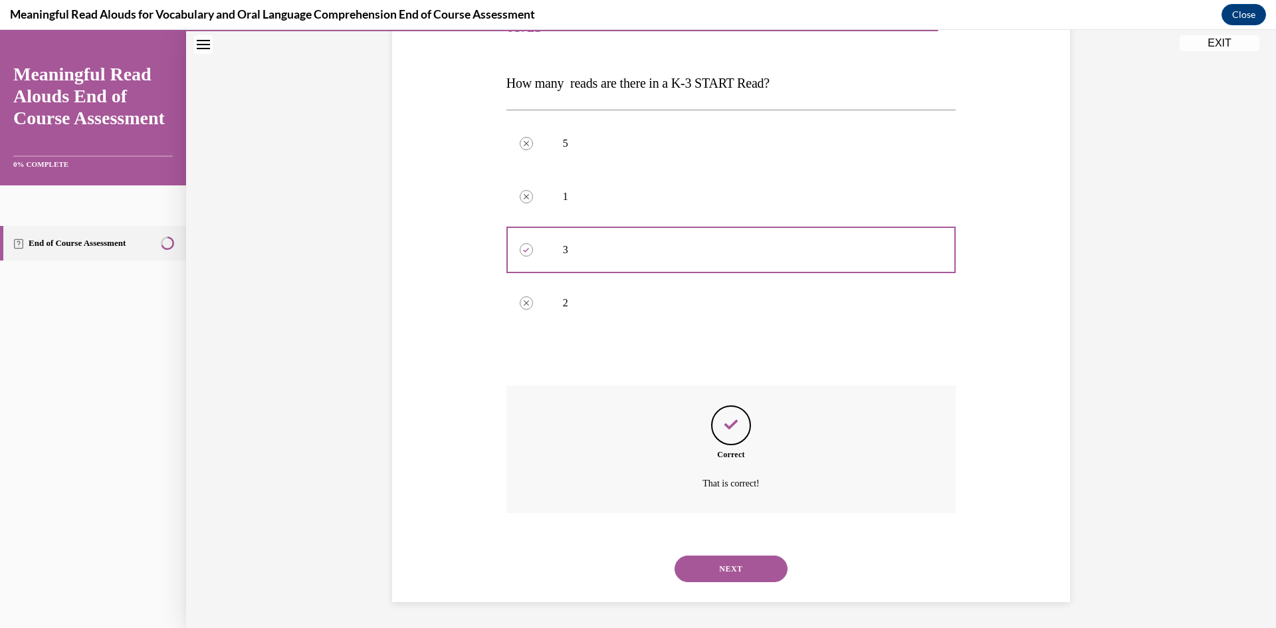
scroll to position [184, 0]
click at [725, 557] on button "NEXT" at bounding box center [730, 568] width 113 height 27
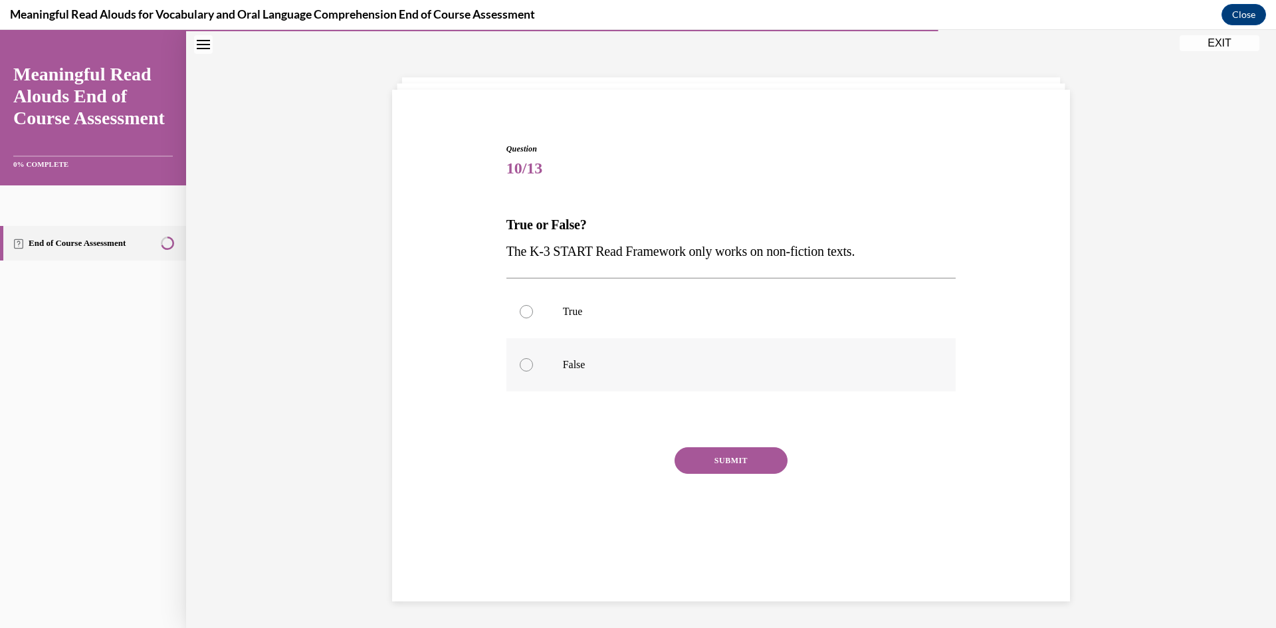
click at [641, 364] on p "False" at bounding box center [743, 364] width 360 height 13
click at [533, 364] on input "False" at bounding box center [526, 364] width 13 height 13
radio input "true"
click at [733, 457] on button "SUBMIT" at bounding box center [730, 460] width 113 height 27
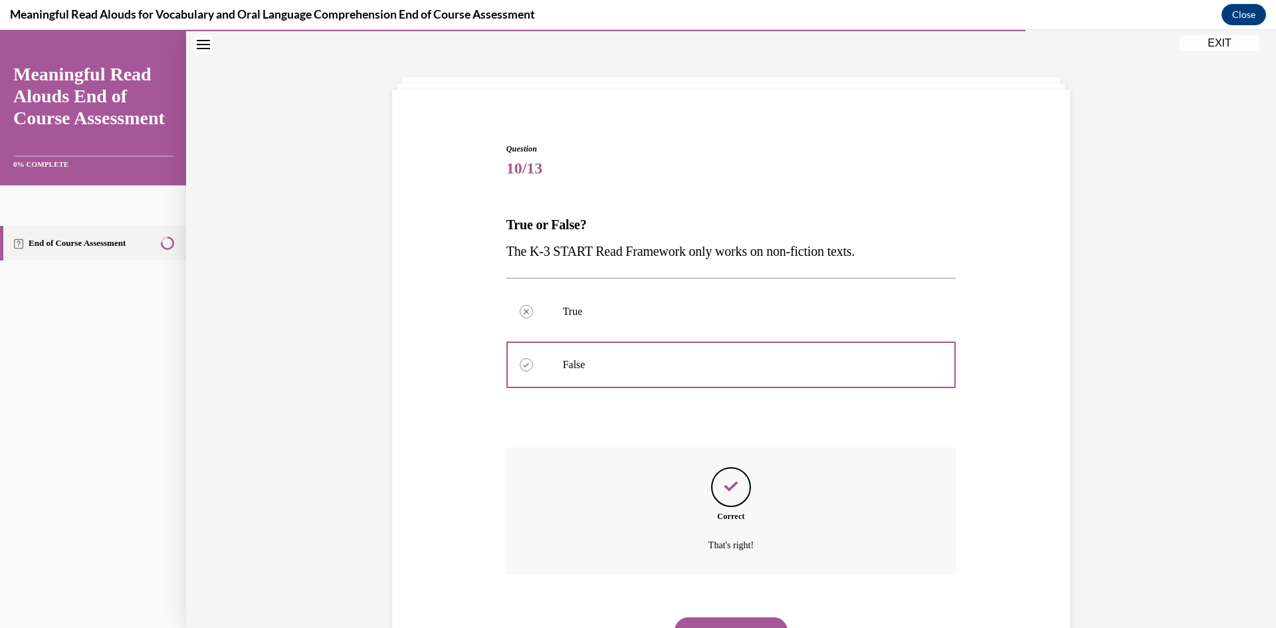
scroll to position [104, 0]
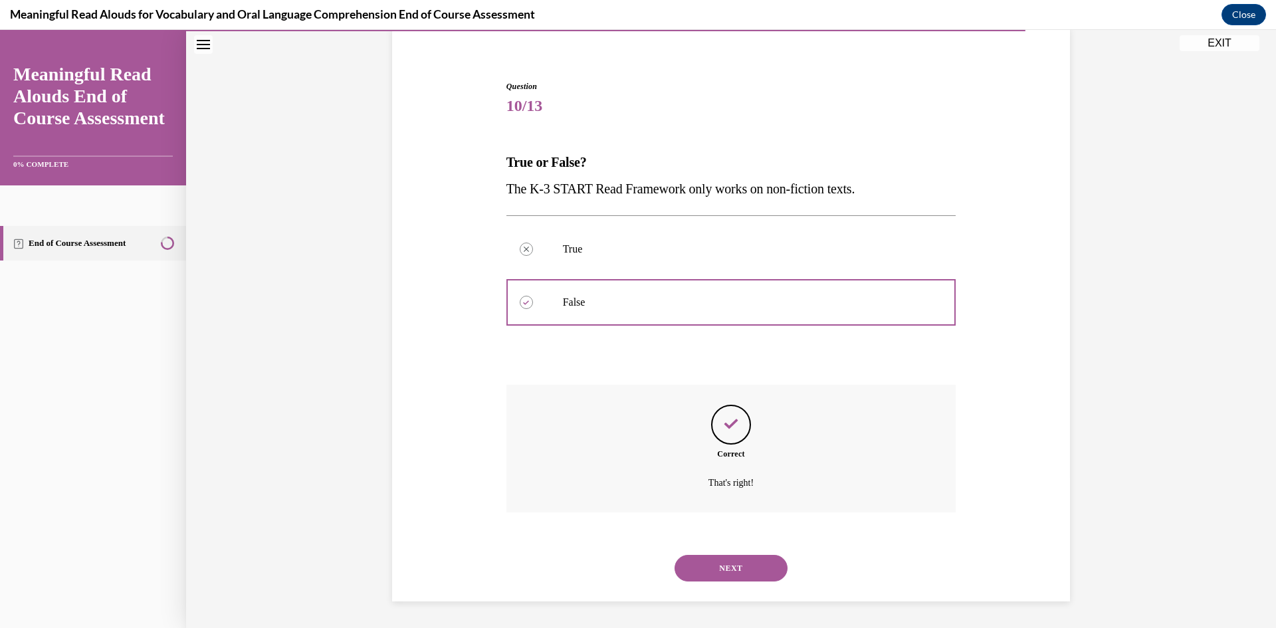
click at [742, 557] on button "NEXT" at bounding box center [730, 568] width 113 height 27
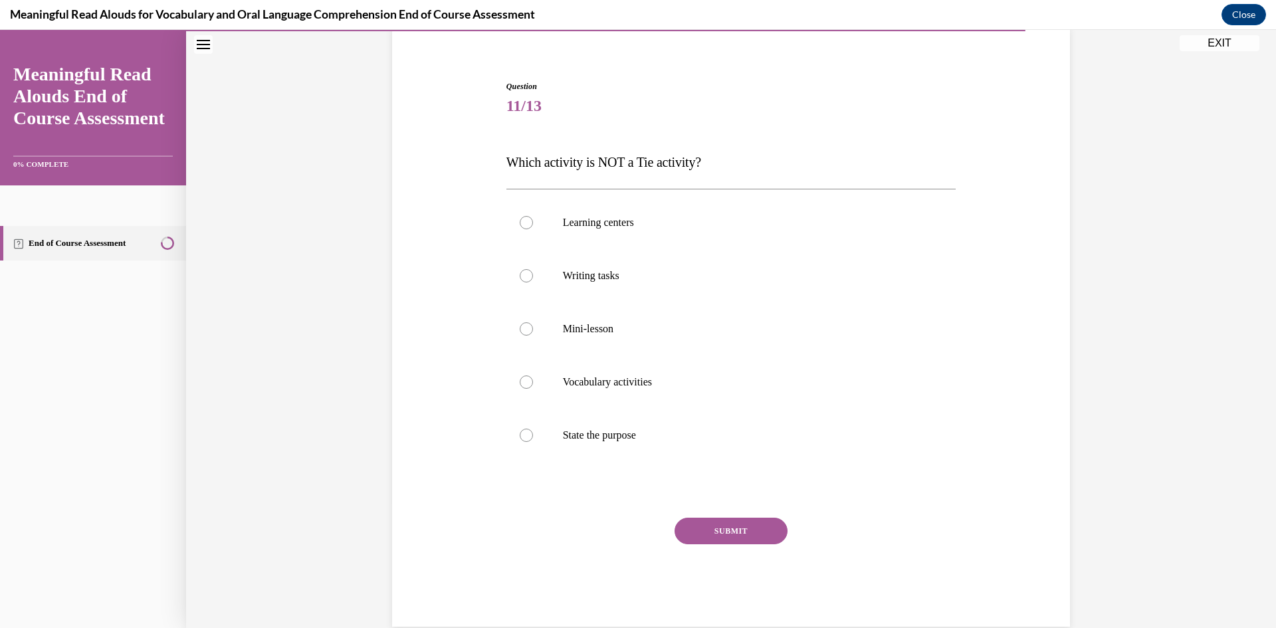
scroll to position [70, 0]
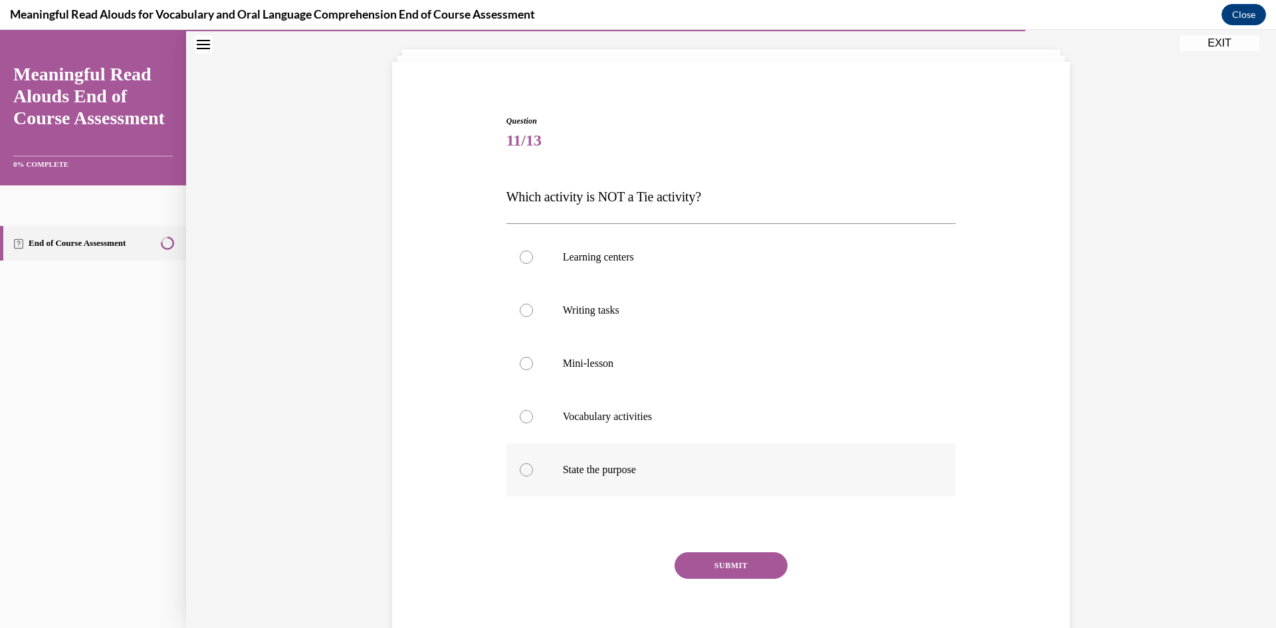
click at [629, 477] on label "State the purpose" at bounding box center [731, 469] width 450 height 53
click at [533, 476] on input "State the purpose" at bounding box center [526, 469] width 13 height 13
radio input "true"
click at [718, 559] on button "SUBMIT" at bounding box center [730, 565] width 113 height 27
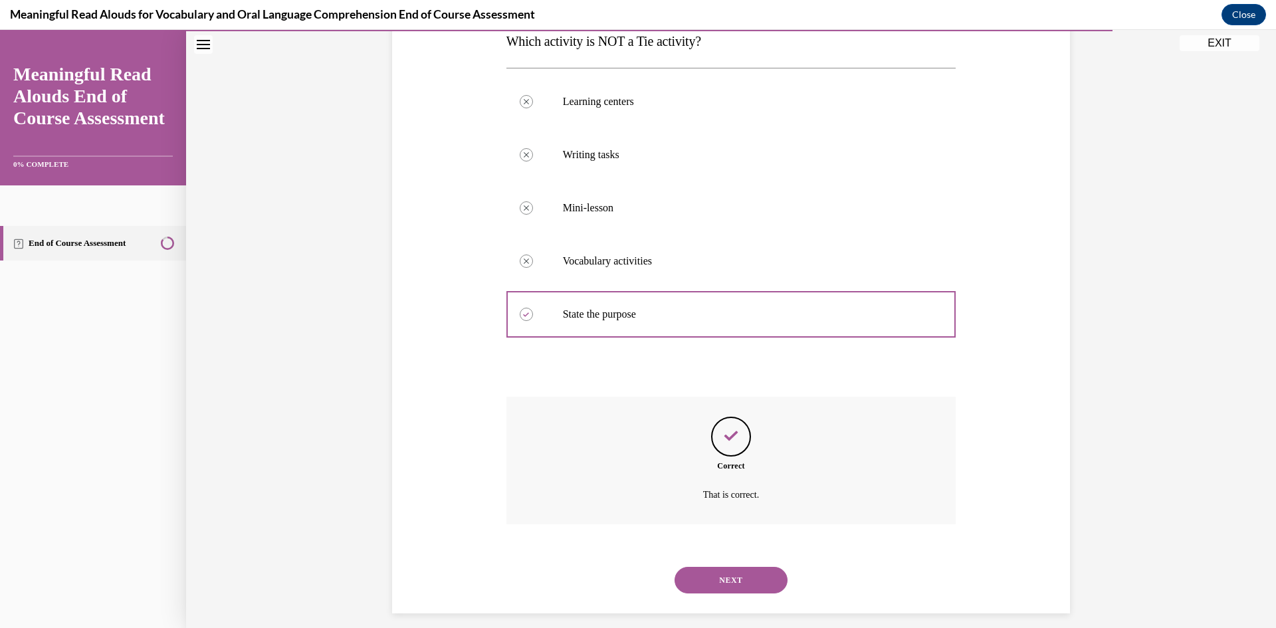
scroll to position [237, 0]
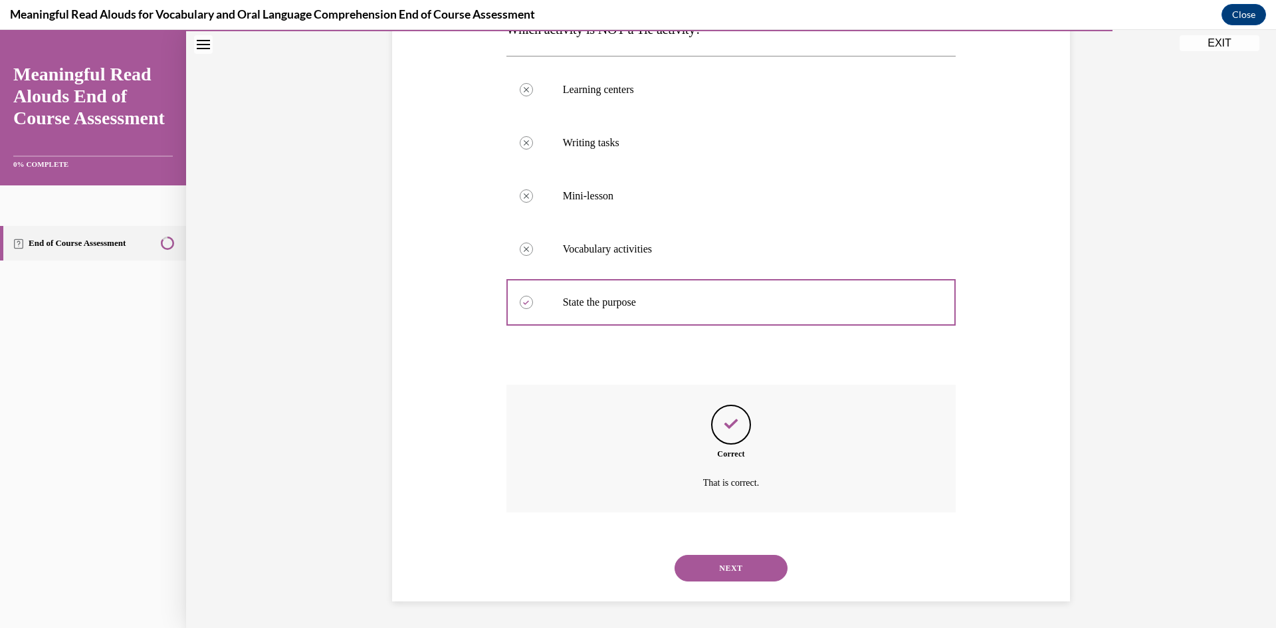
click at [731, 566] on button "NEXT" at bounding box center [730, 568] width 113 height 27
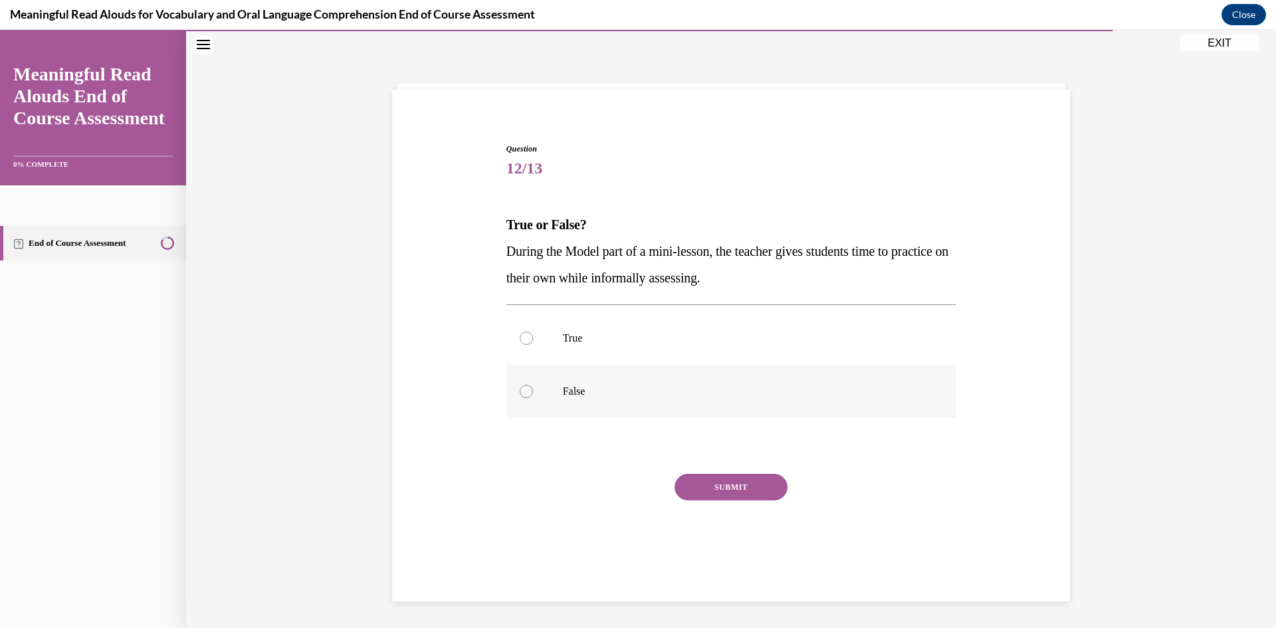
click at [638, 383] on label "False" at bounding box center [731, 391] width 450 height 53
click at [533, 385] on input "False" at bounding box center [526, 391] width 13 height 13
radio input "true"
click at [692, 481] on button "SUBMIT" at bounding box center [730, 487] width 113 height 27
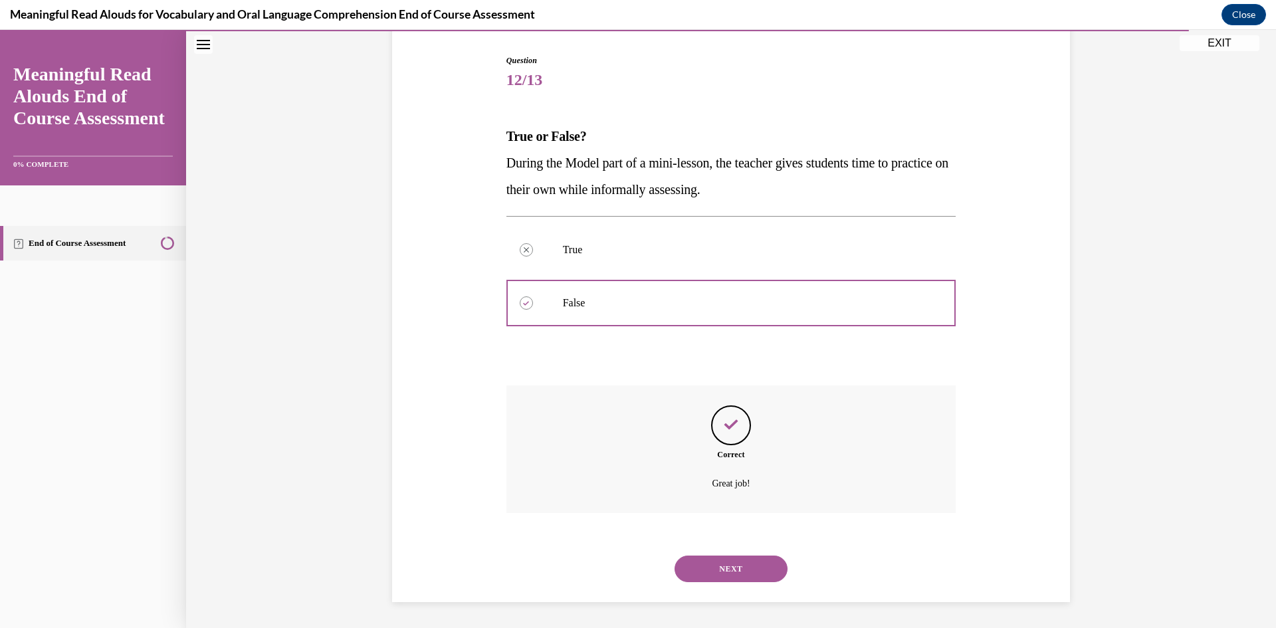
scroll to position [131, 0]
click at [729, 569] on button "NEXT" at bounding box center [730, 568] width 113 height 27
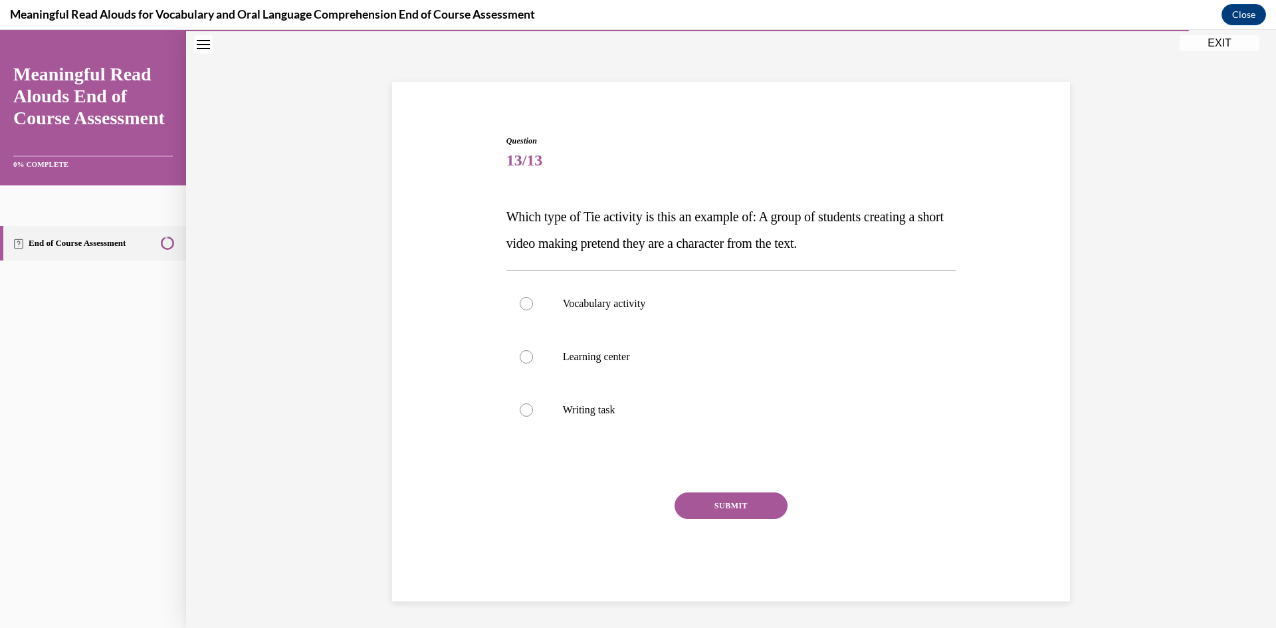
scroll to position [50, 0]
click at [710, 340] on label "Learning center" at bounding box center [731, 356] width 450 height 53
click at [533, 350] on input "Learning center" at bounding box center [526, 356] width 13 height 13
radio input "true"
click at [738, 498] on button "SUBMIT" at bounding box center [730, 505] width 113 height 27
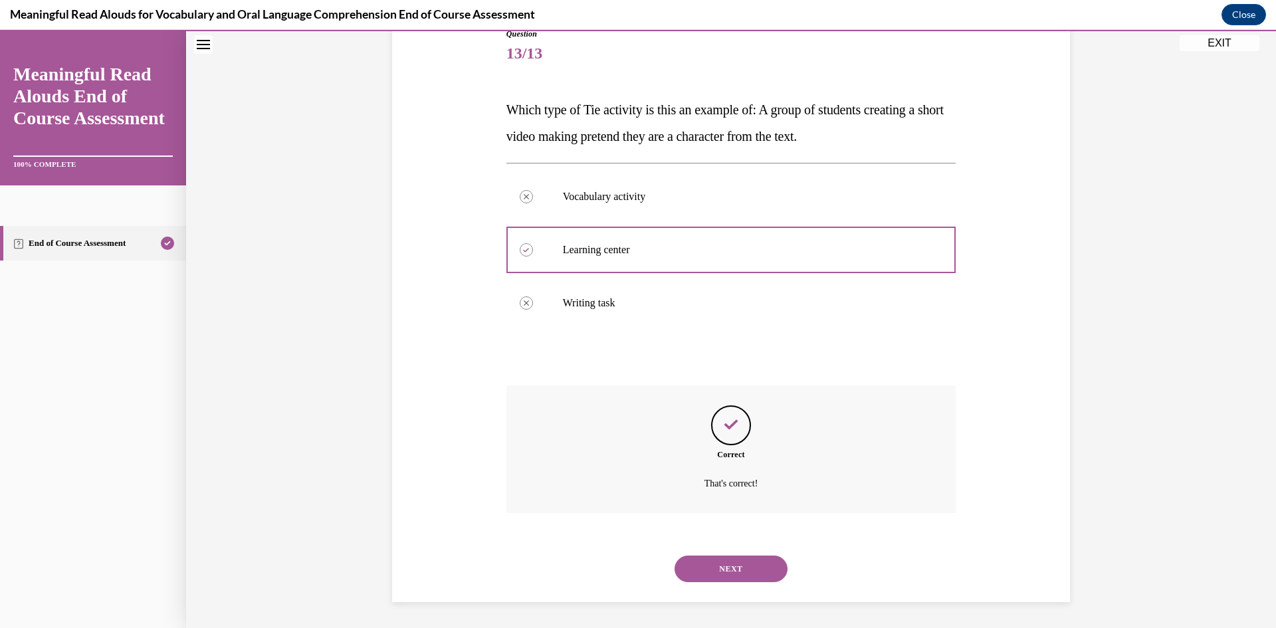
scroll to position [157, 0]
click at [731, 558] on button "NEXT" at bounding box center [730, 568] width 113 height 27
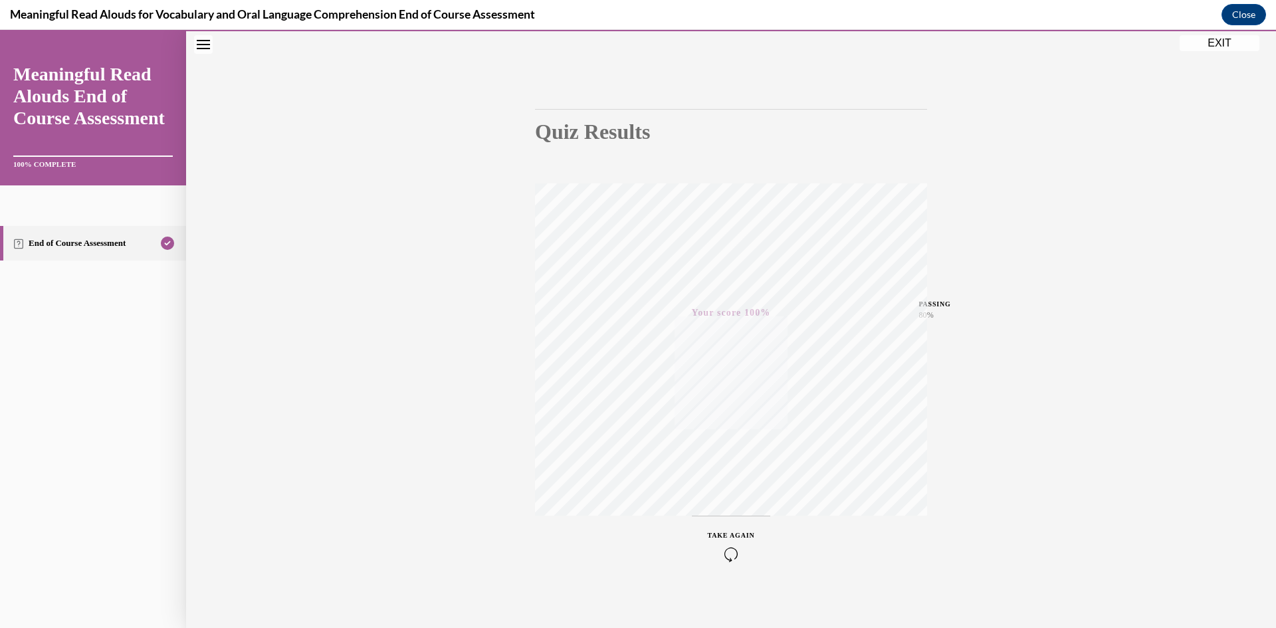
scroll to position [83, 0]
click at [197, 44] on icon "Close navigation menu" at bounding box center [203, 44] width 13 height 9
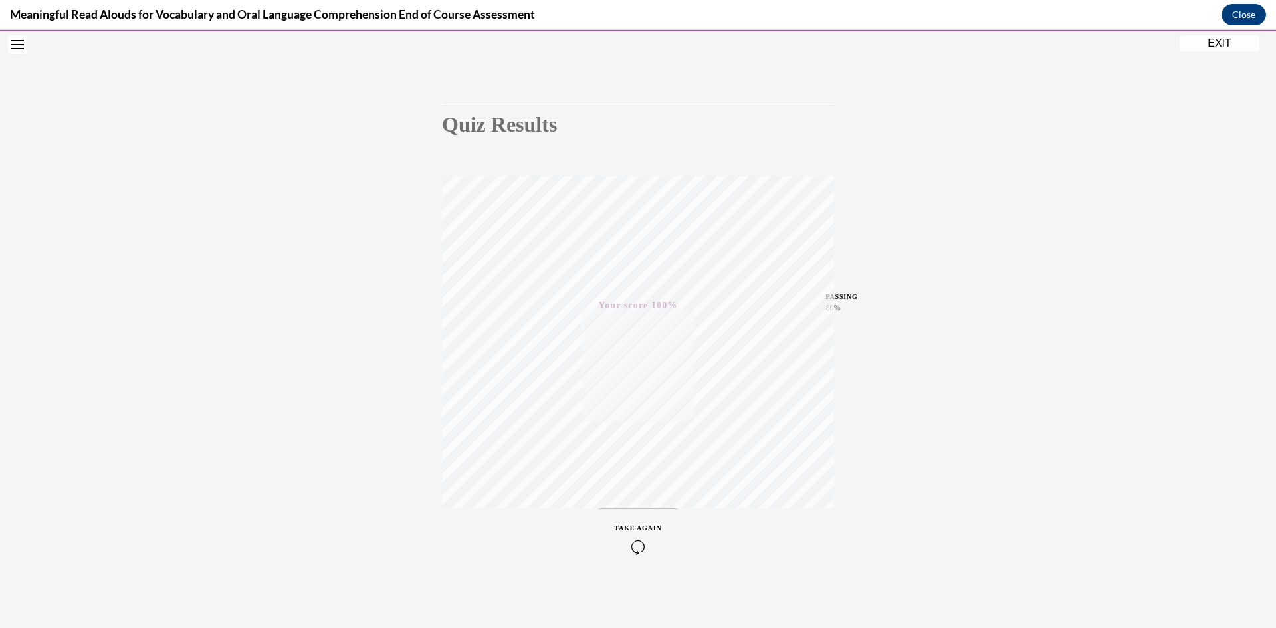
click at [26, 46] on div "EXIT" at bounding box center [17, 44] width 35 height 29
click at [25, 45] on button "Open navigation menu" at bounding box center [17, 44] width 19 height 19
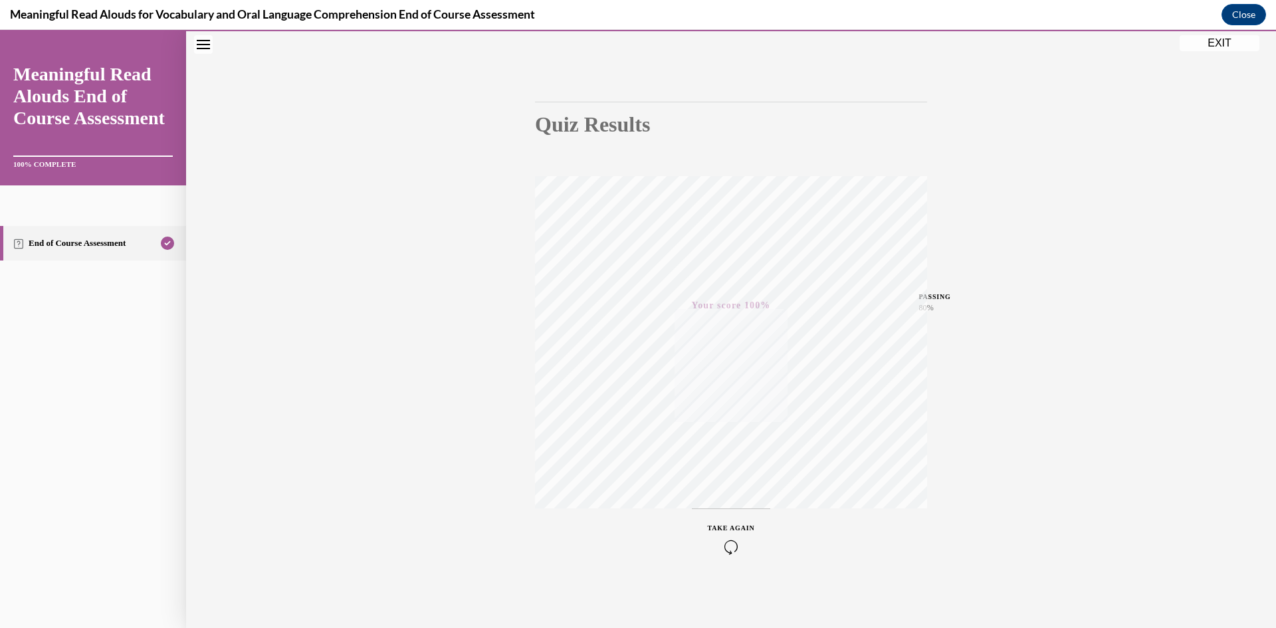
click at [1234, 41] on button "EXIT" at bounding box center [1219, 43] width 80 height 16
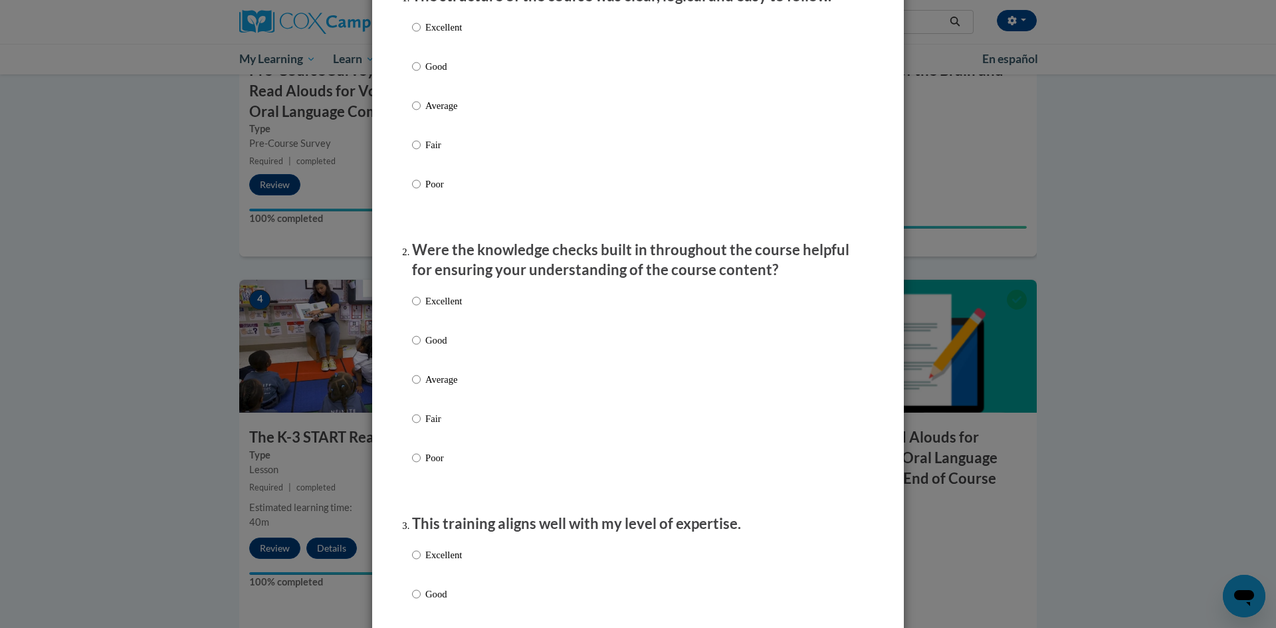
scroll to position [0, 0]
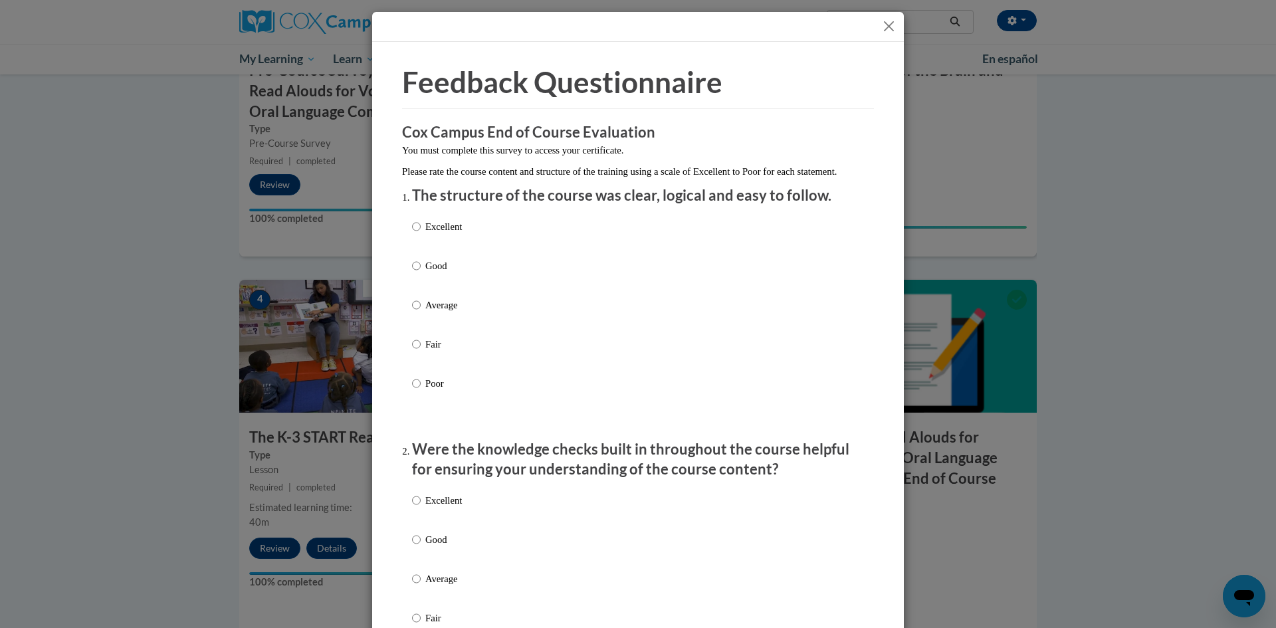
click at [456, 234] on p "Excellent" at bounding box center [443, 226] width 37 height 15
click at [421, 234] on input "Excellent" at bounding box center [416, 226] width 9 height 15
radio input "true"
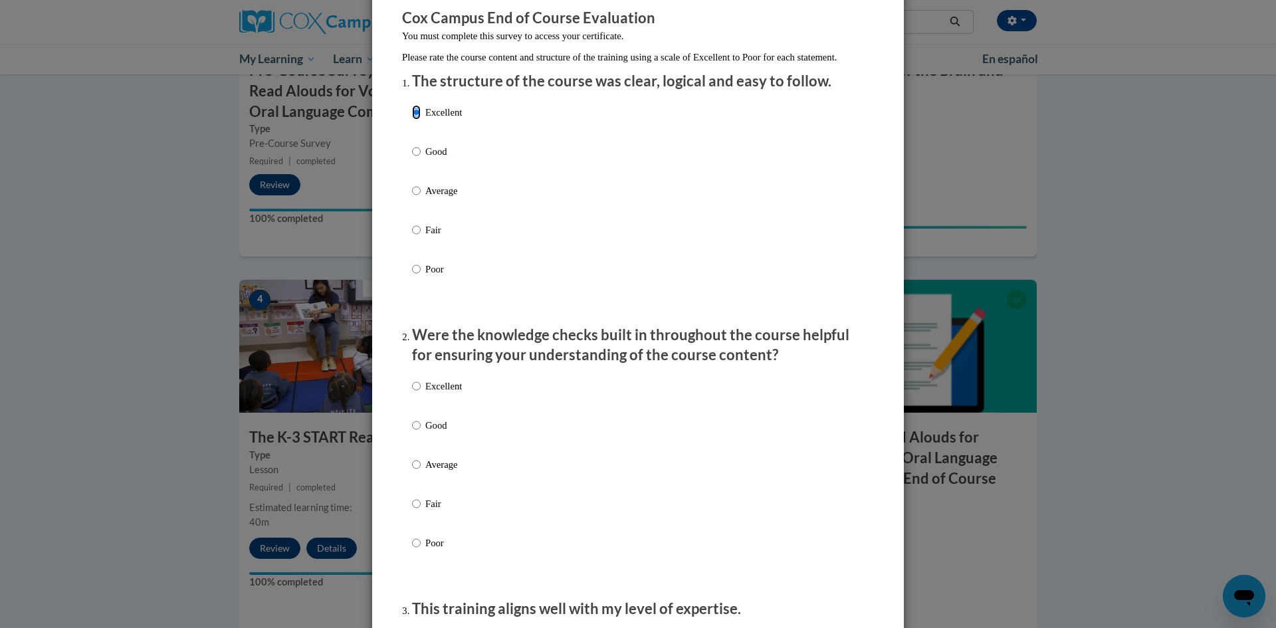
scroll to position [332, 0]
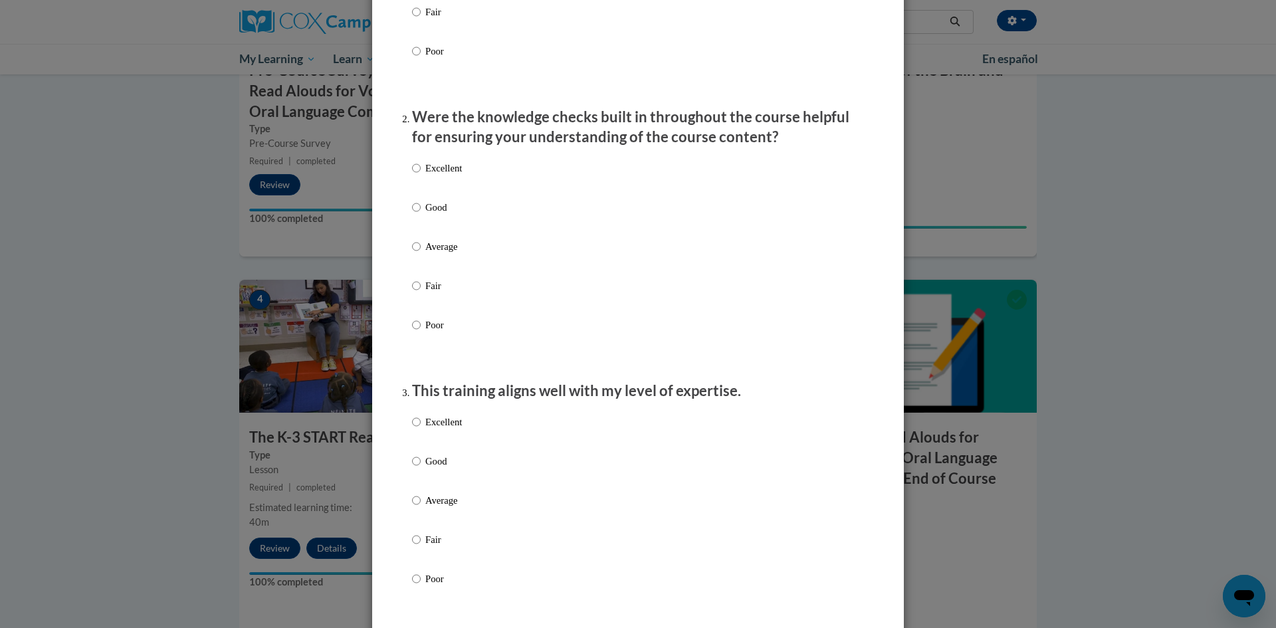
click at [440, 215] on p "Good" at bounding box center [443, 207] width 37 height 15
click at [421, 215] on input "Good" at bounding box center [416, 207] width 9 height 15
radio input "true"
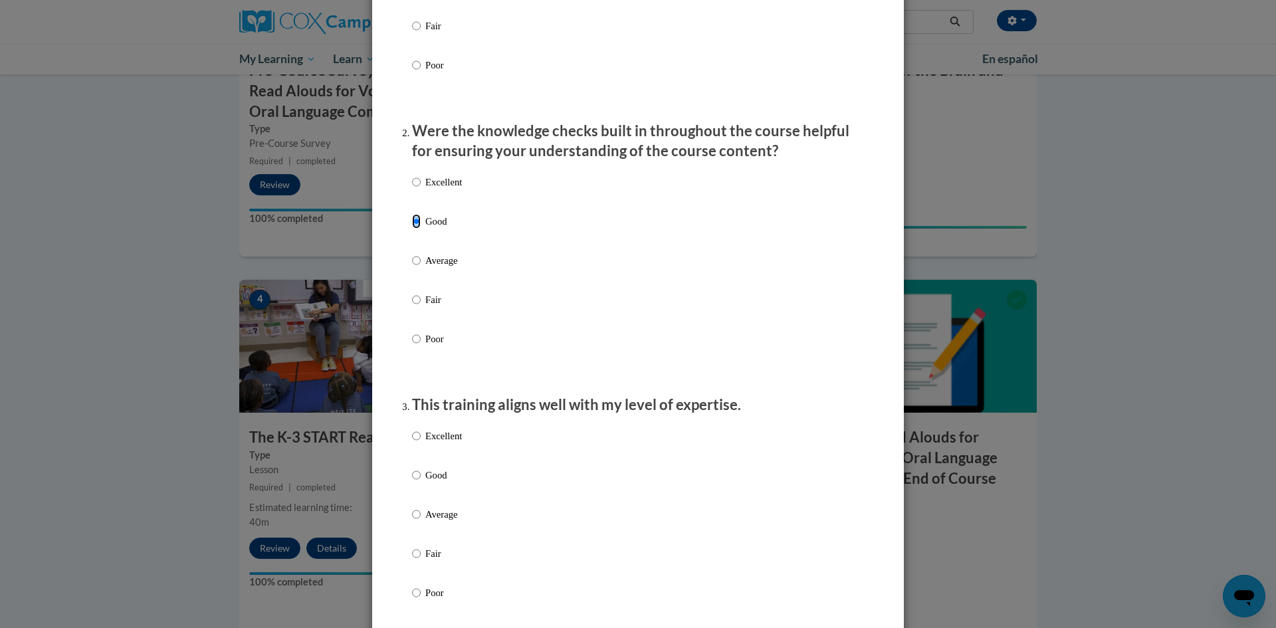
scroll to position [266, 0]
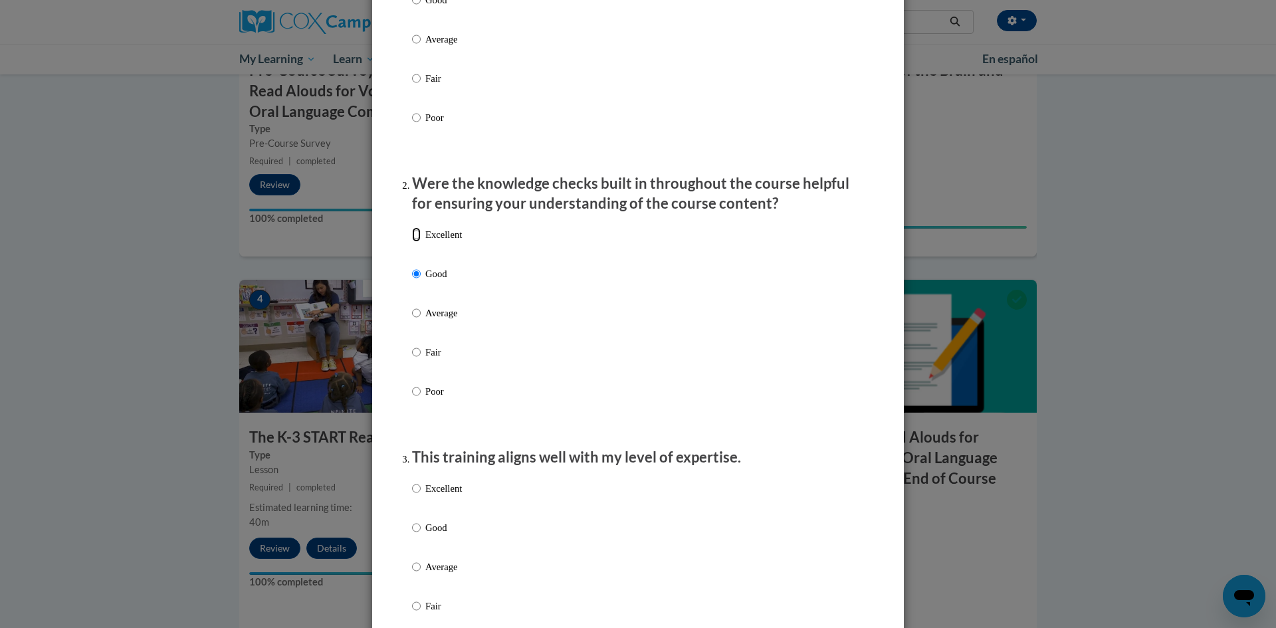
click at [412, 242] on input "Excellent" at bounding box center [416, 234] width 9 height 15
radio input "true"
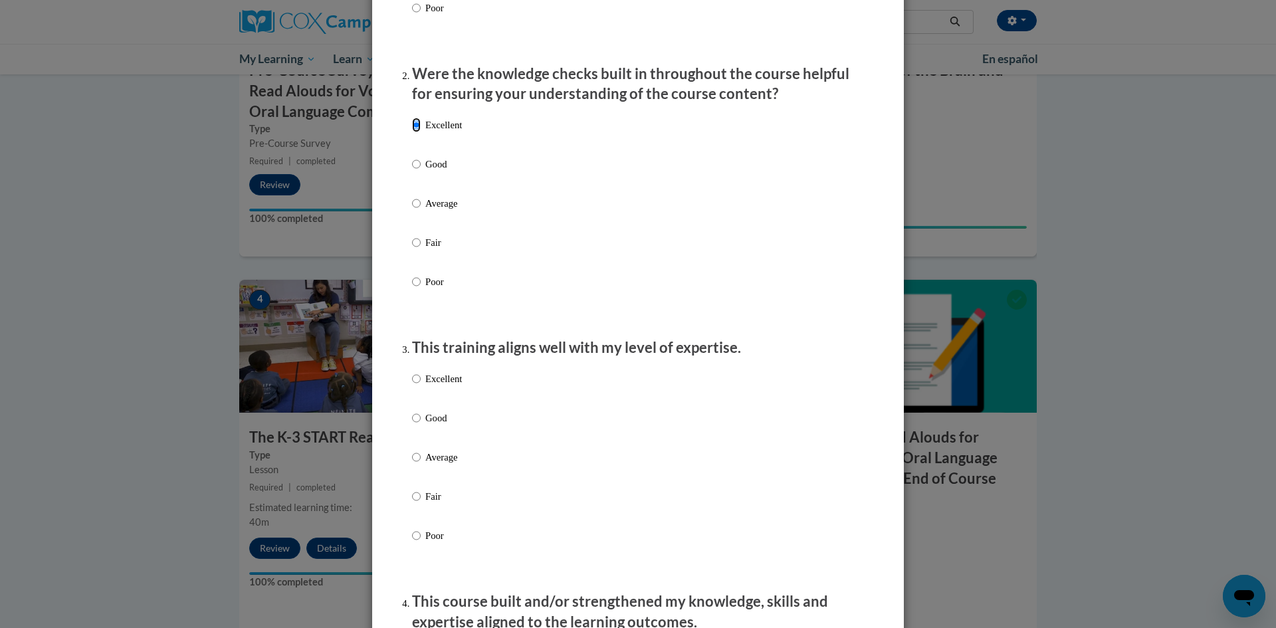
scroll to position [465, 0]
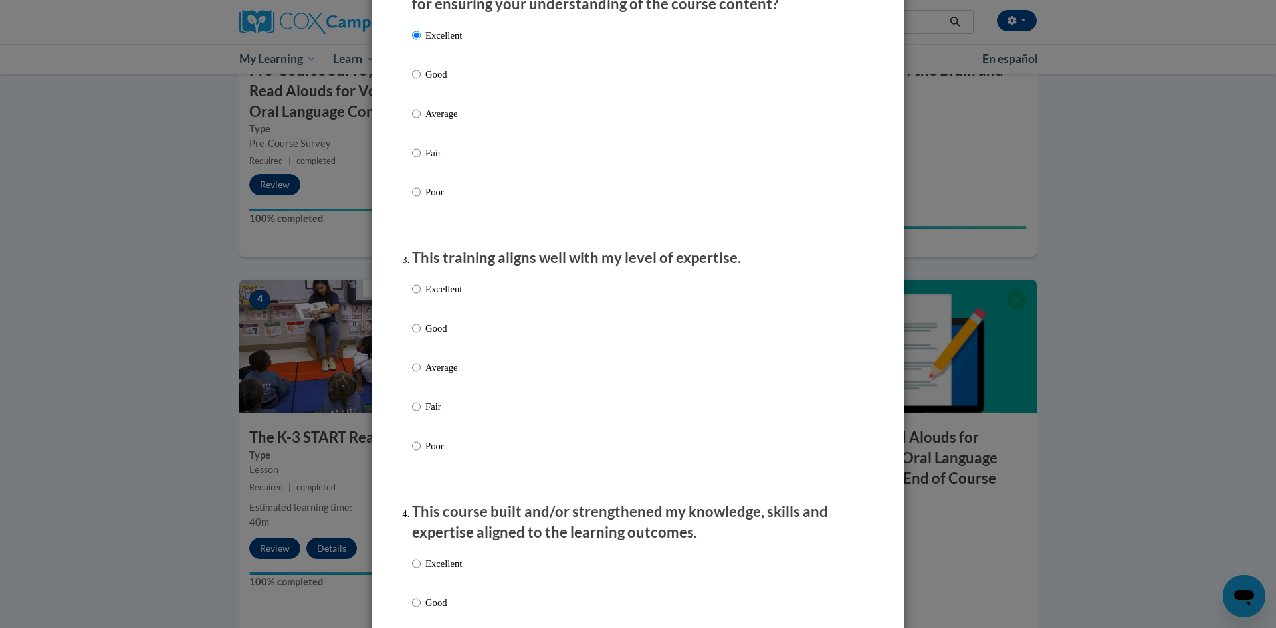
click at [425, 334] on p "Good" at bounding box center [443, 328] width 37 height 15
click at [421, 334] on input "Good" at bounding box center [416, 328] width 9 height 15
radio input "true"
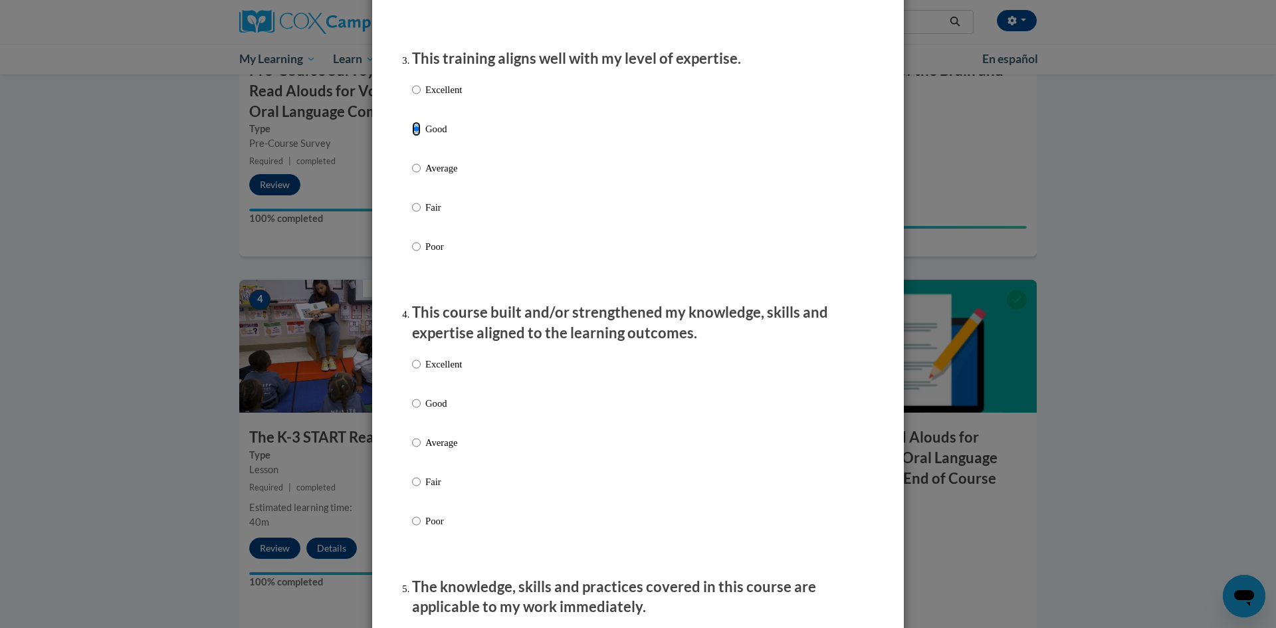
scroll to position [731, 0]
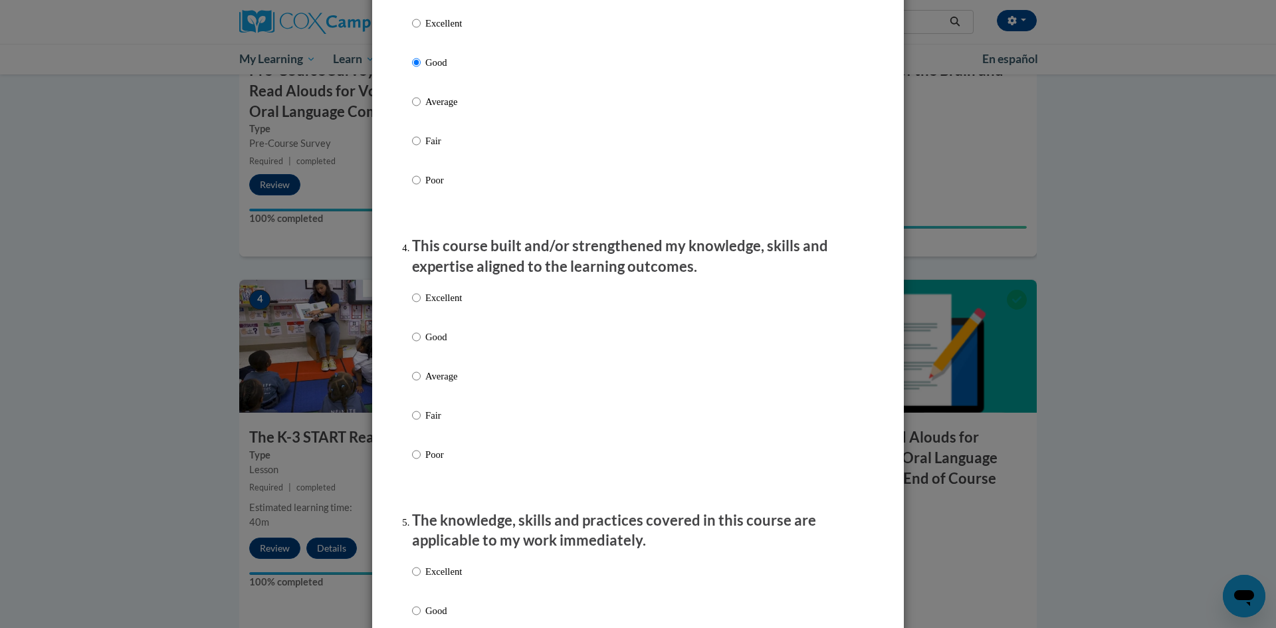
click at [432, 320] on label "Excellent" at bounding box center [437, 308] width 50 height 36
click at [421, 305] on input "Excellent" at bounding box center [416, 297] width 9 height 15
radio input "true"
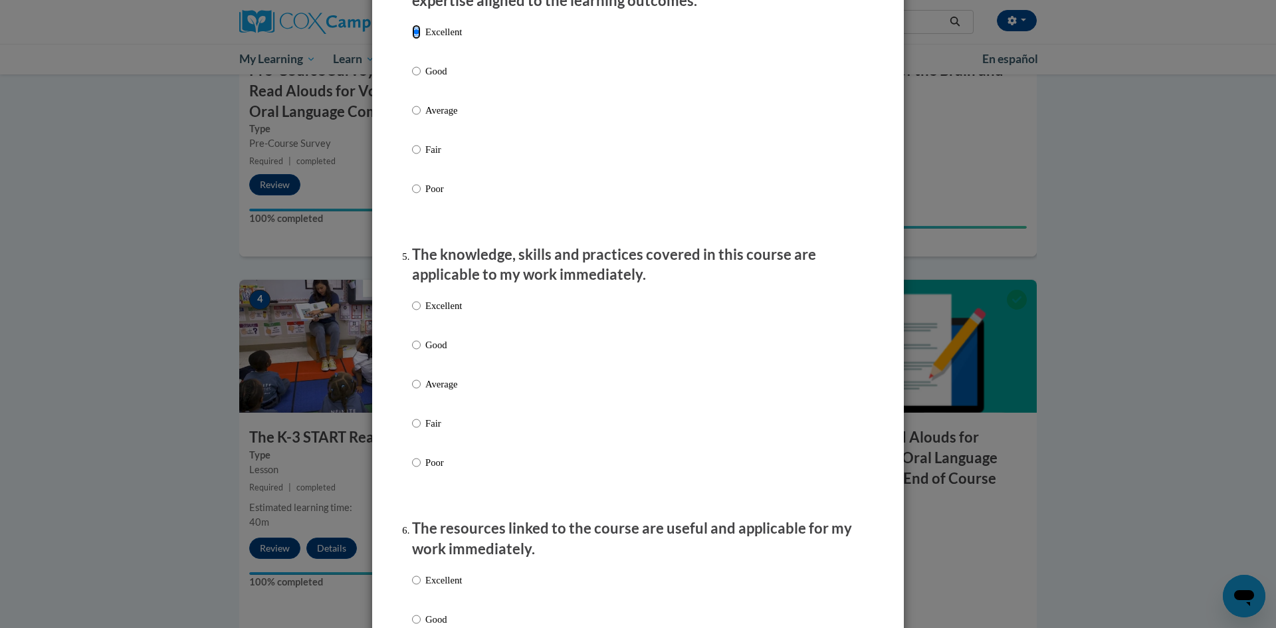
scroll to position [1063, 0]
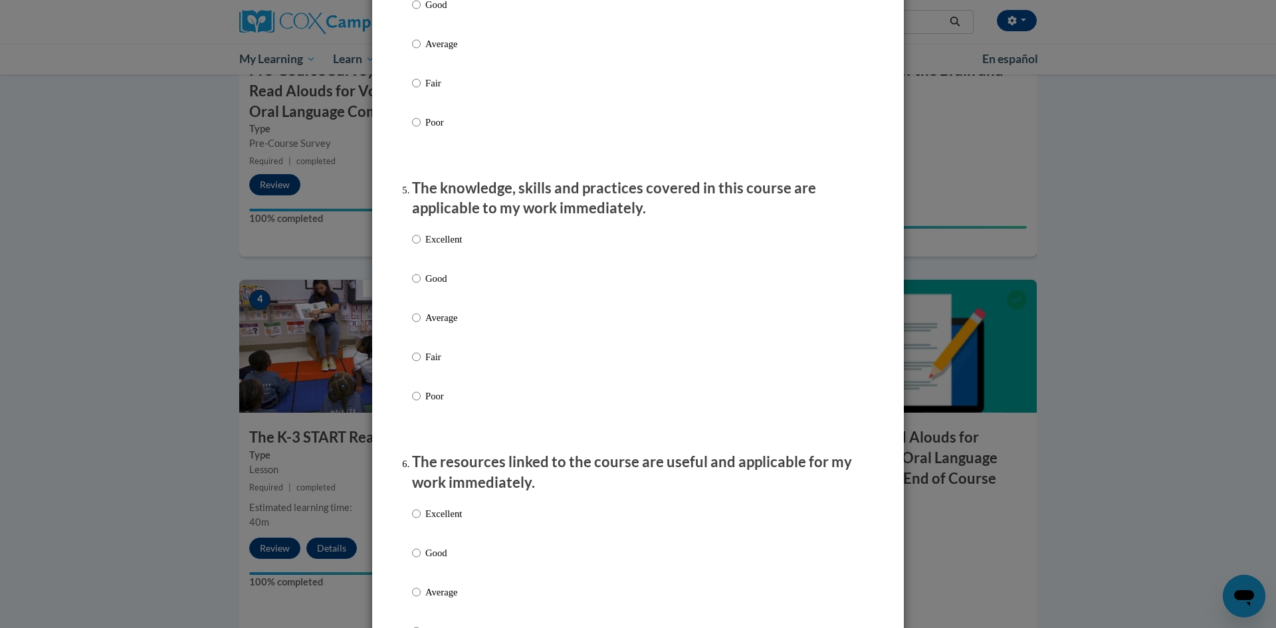
click at [448, 246] on p "Excellent" at bounding box center [443, 239] width 37 height 15
click at [421, 246] on input "Excellent" at bounding box center [416, 239] width 9 height 15
radio input "true"
click at [449, 286] on p "Good" at bounding box center [443, 278] width 37 height 15
click at [421, 286] on input "Good" at bounding box center [416, 278] width 9 height 15
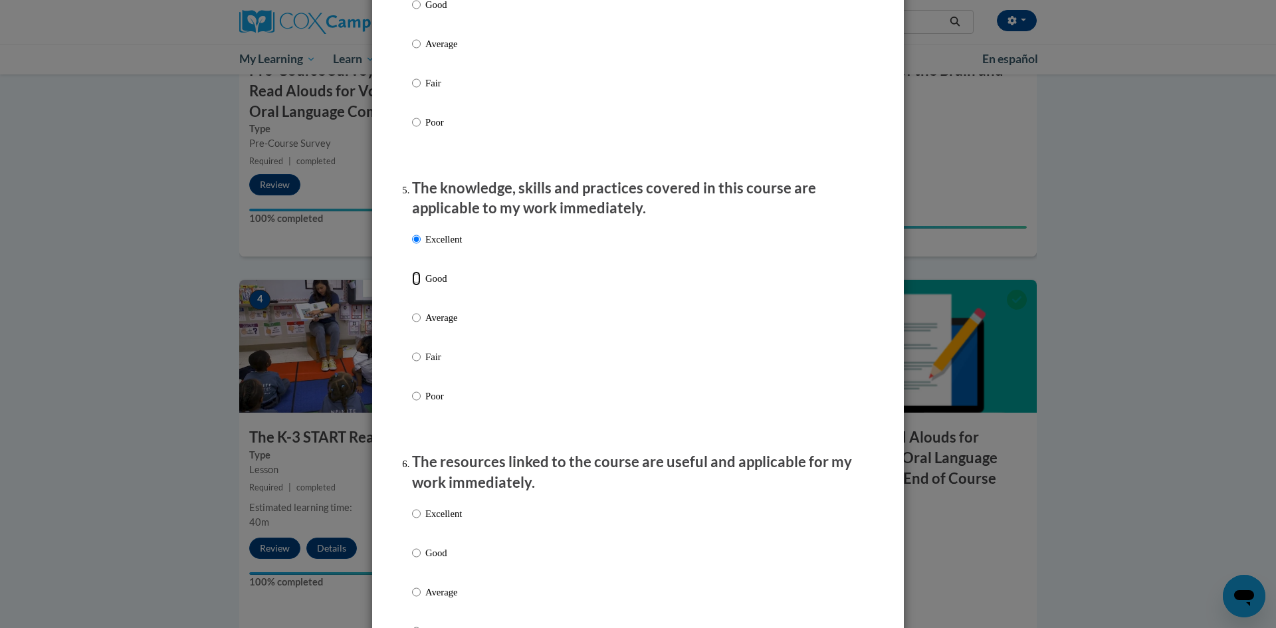
radio input "true"
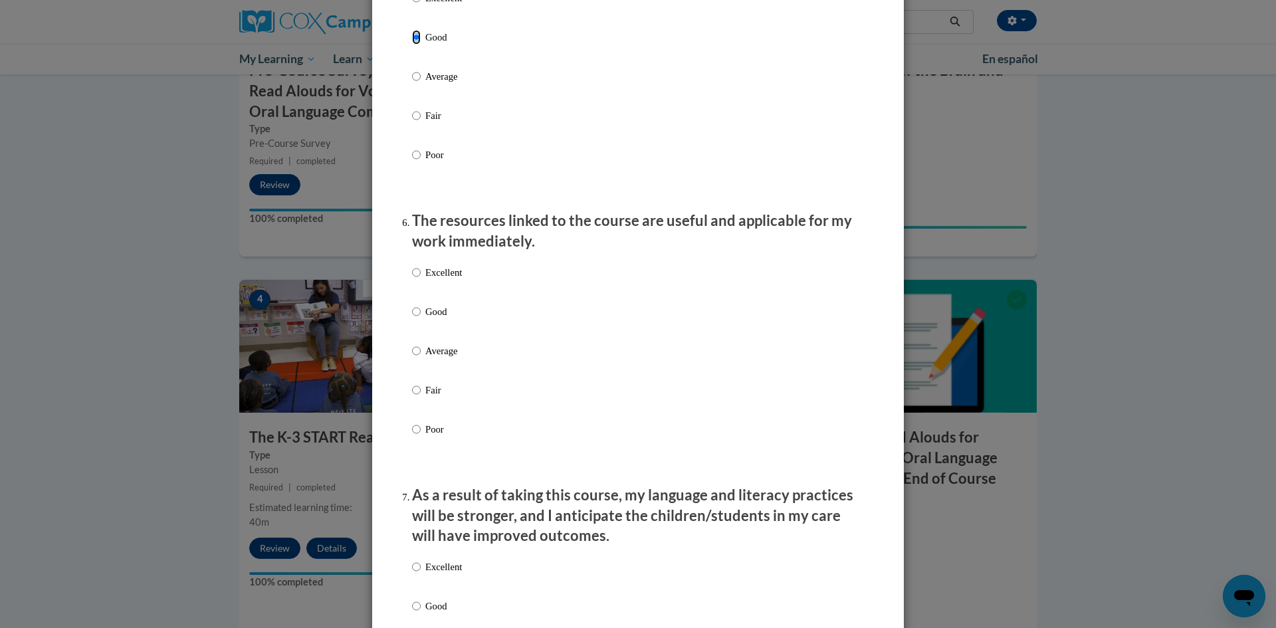
scroll to position [1329, 0]
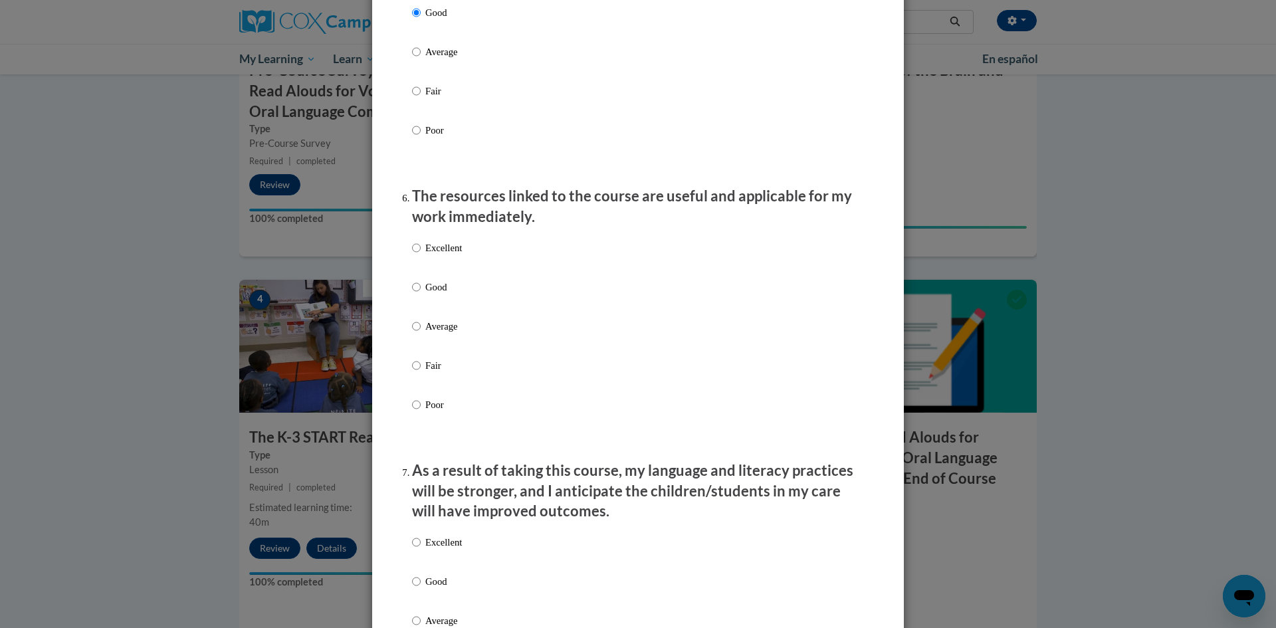
click at [437, 294] on p "Good" at bounding box center [443, 287] width 37 height 15
click at [421, 294] on input "Good" at bounding box center [416, 287] width 9 height 15
radio input "true"
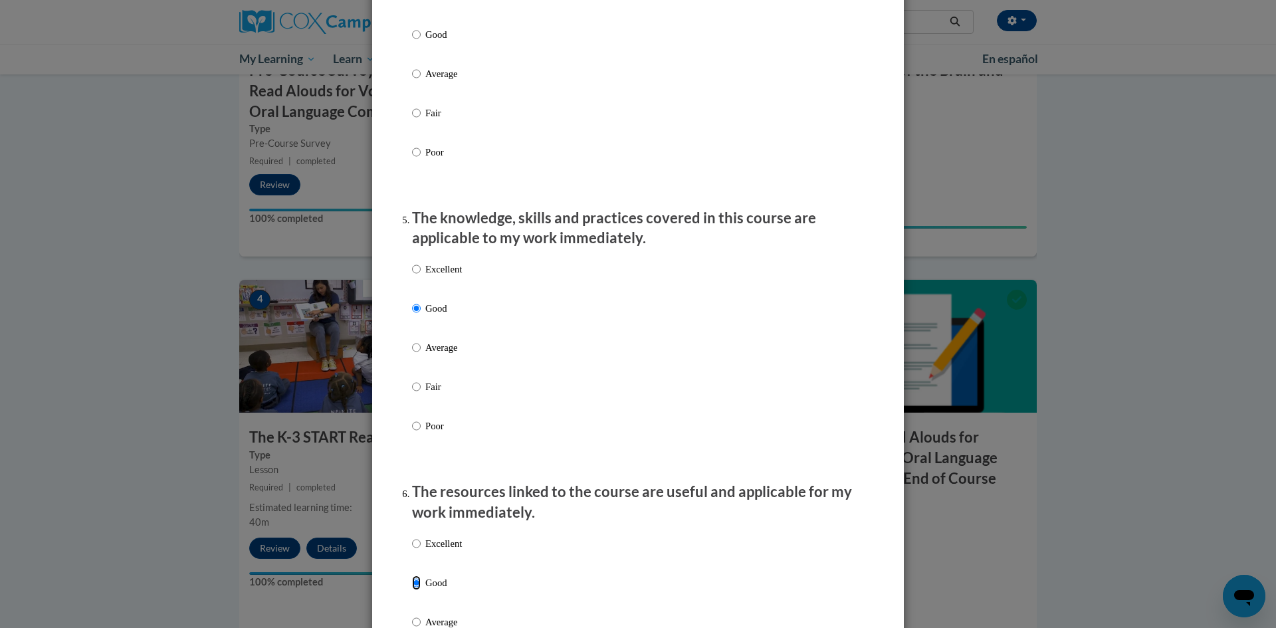
scroll to position [996, 0]
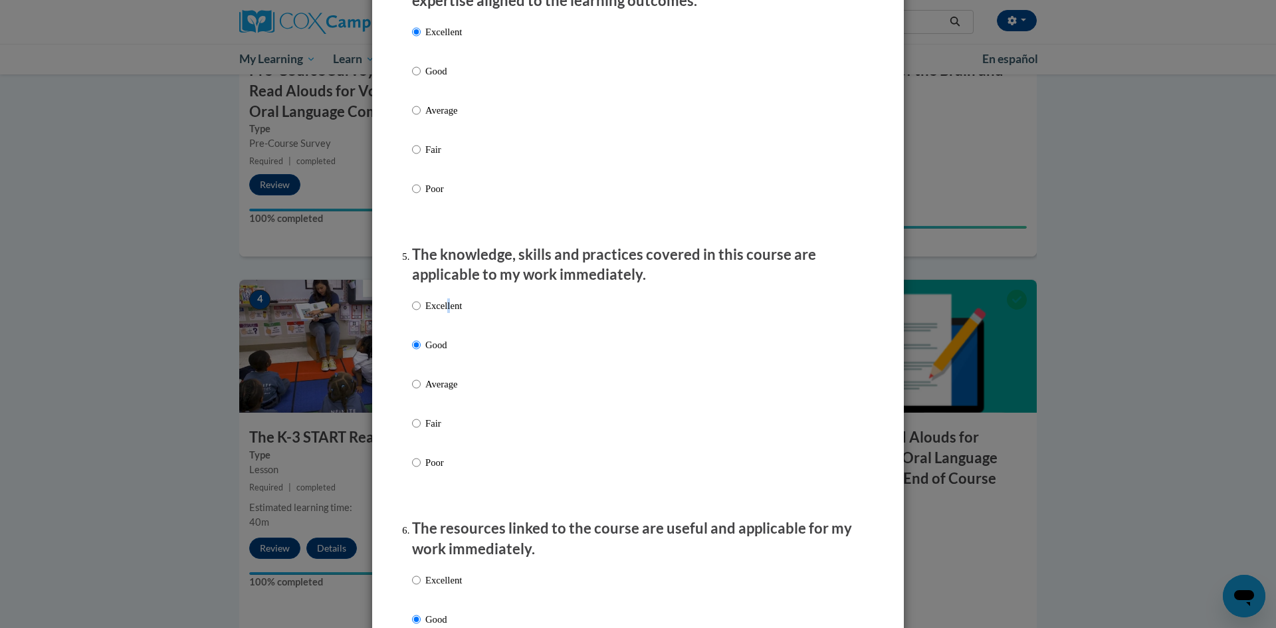
click at [442, 313] on p "Excellent" at bounding box center [443, 305] width 37 height 15
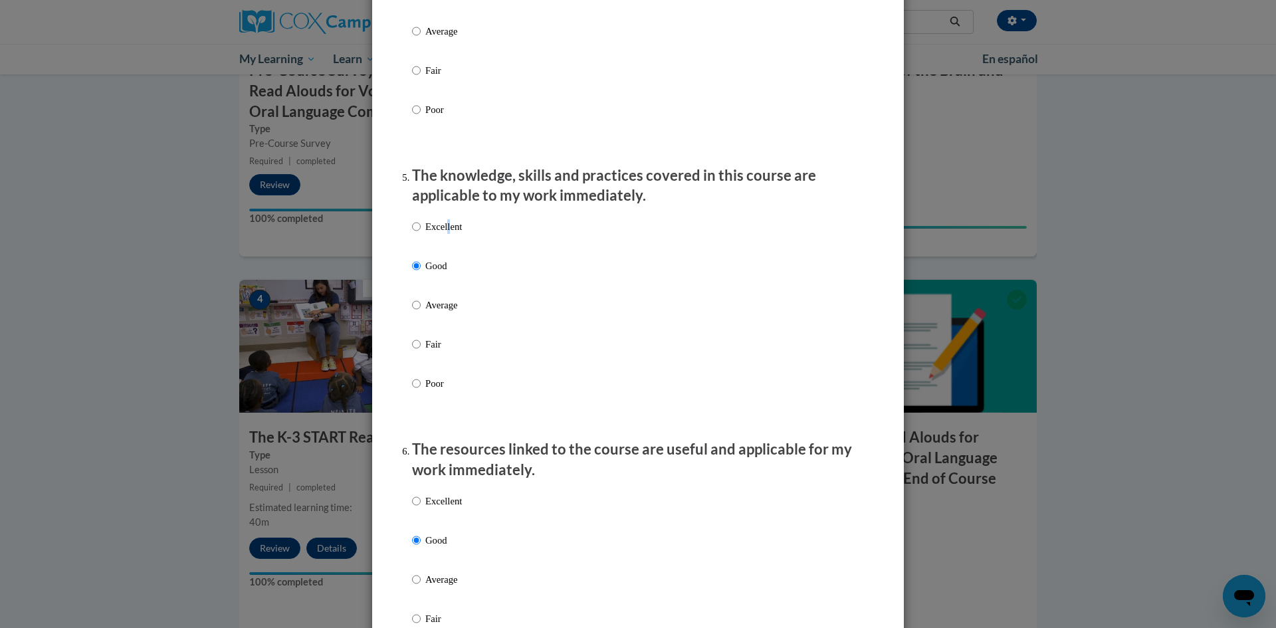
scroll to position [1063, 0]
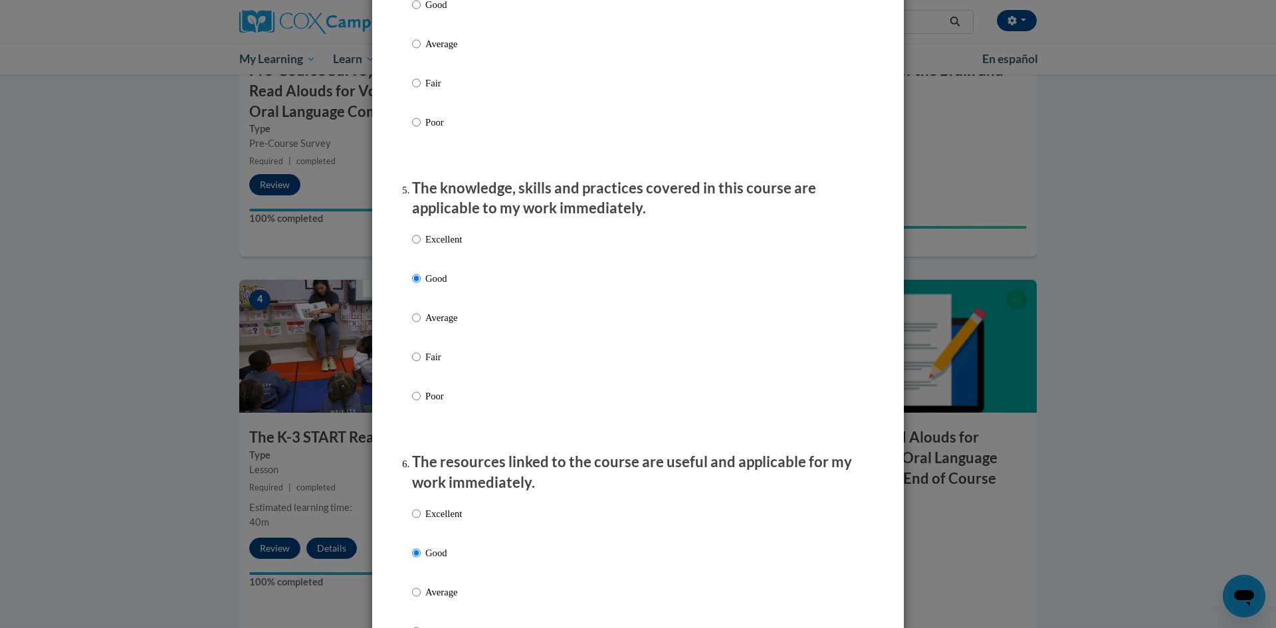
click at [454, 246] on p "Excellent" at bounding box center [443, 239] width 37 height 15
click at [421, 246] on input "Excellent" at bounding box center [416, 239] width 9 height 15
radio input "true"
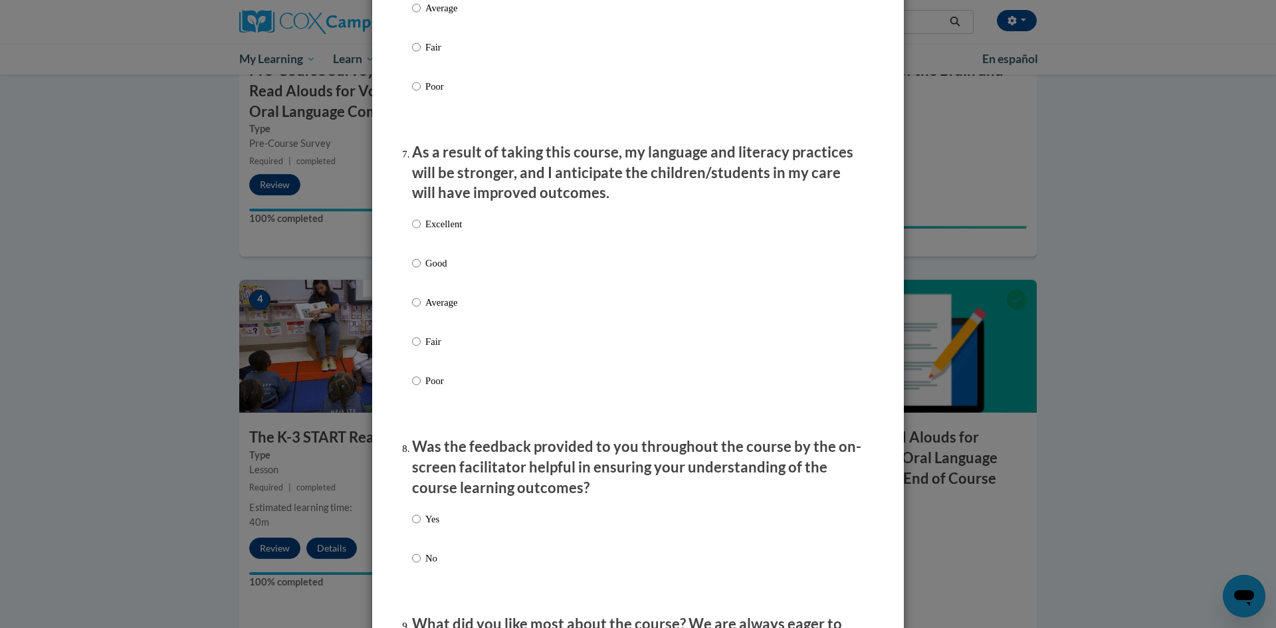
scroll to position [1661, 0]
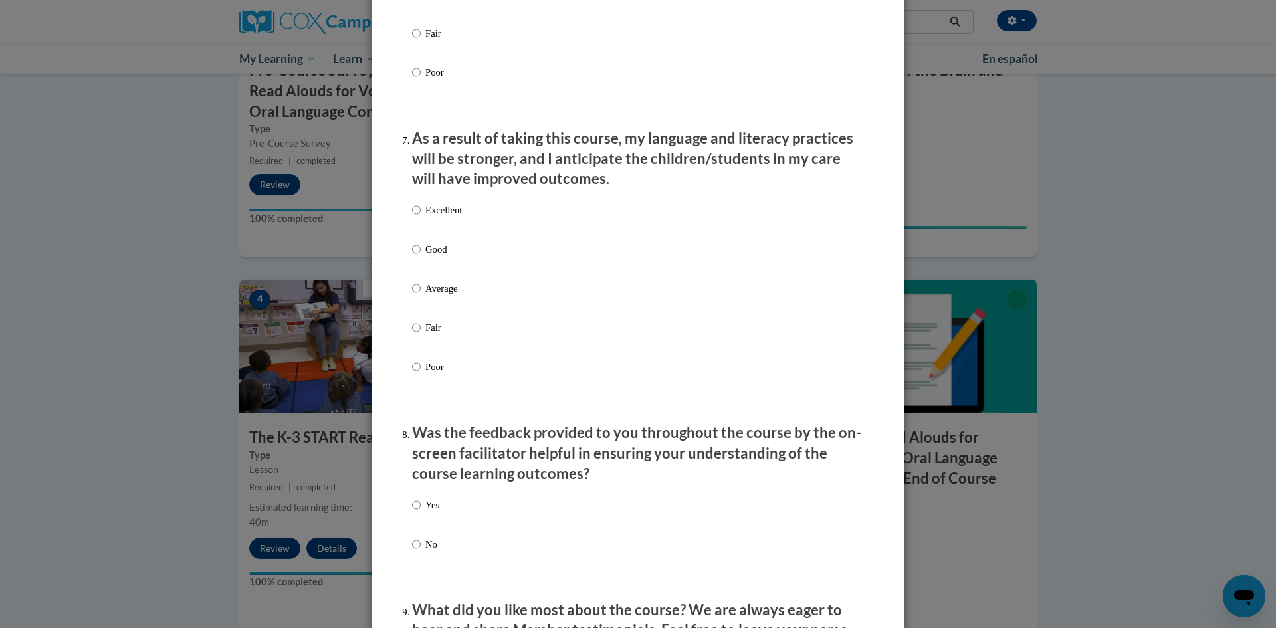
click at [436, 252] on p "Good" at bounding box center [443, 249] width 37 height 15
click at [421, 252] on input "Good" at bounding box center [416, 249] width 9 height 15
radio input "true"
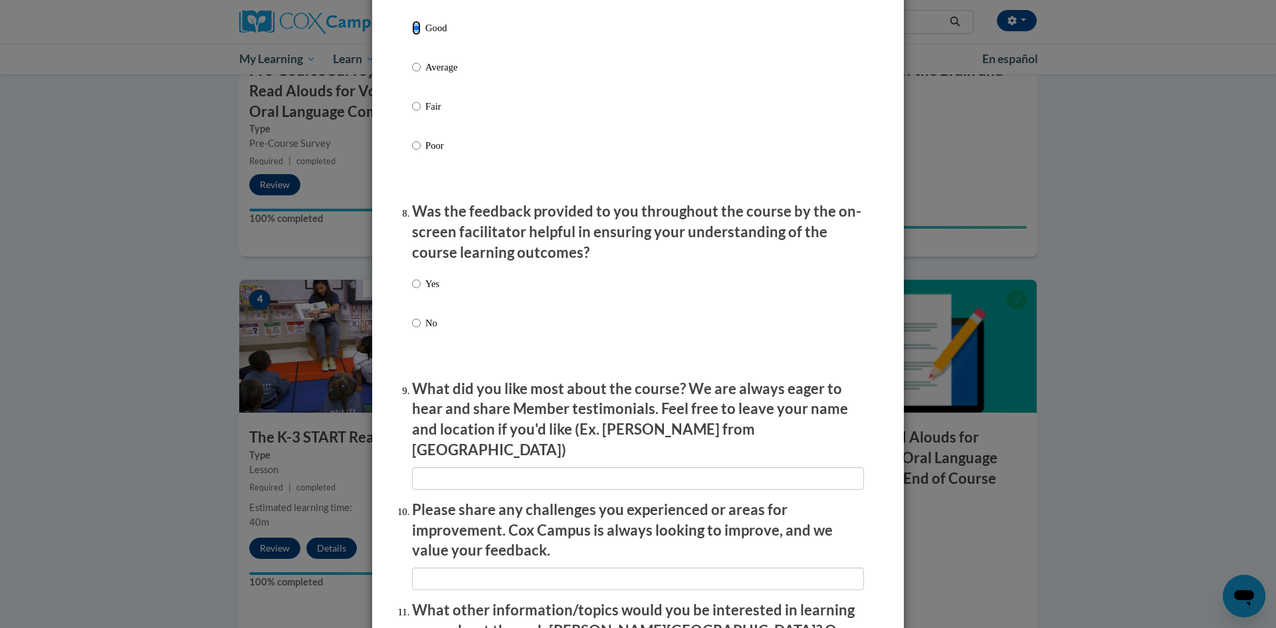
scroll to position [1927, 0]
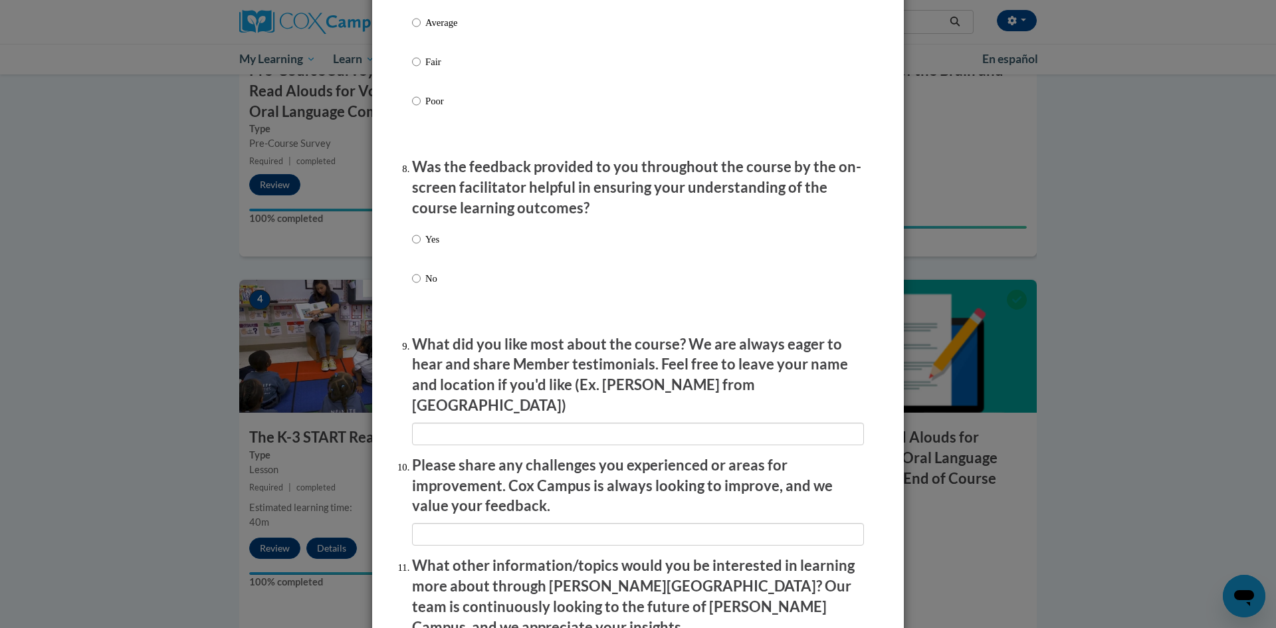
click at [430, 246] on p "Yes" at bounding box center [432, 239] width 14 height 15
click at [421, 246] on input "Yes" at bounding box center [416, 239] width 9 height 15
radio input "true"
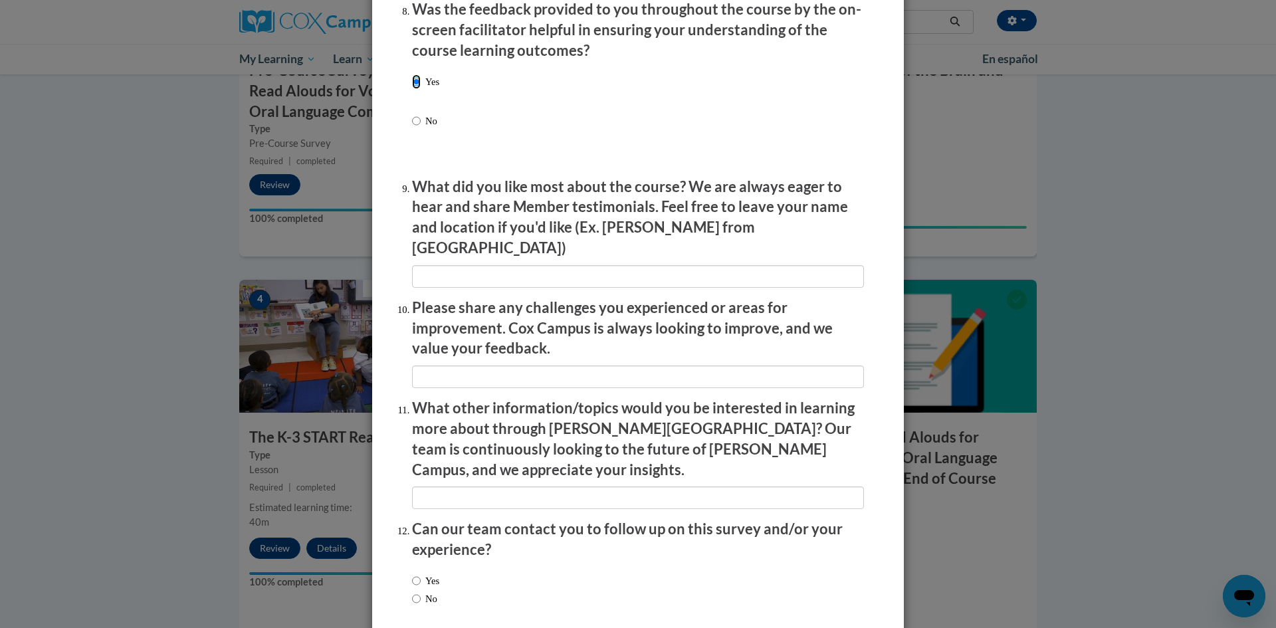
scroll to position [2132, 0]
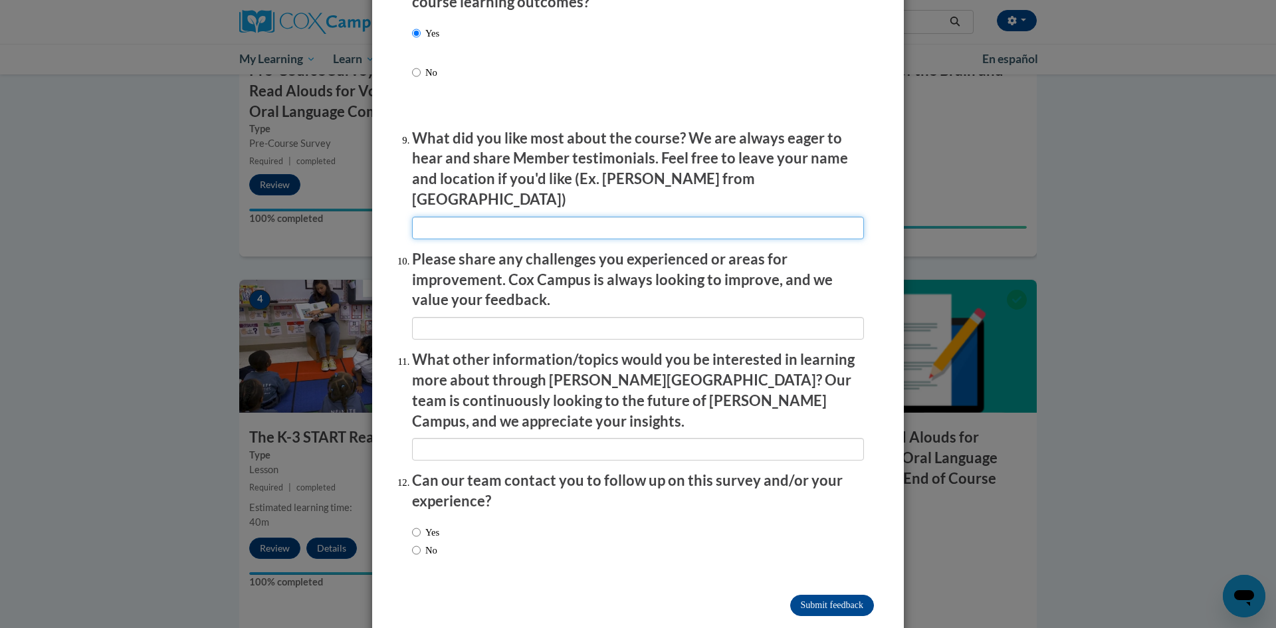
click at [654, 217] on input "textbox" at bounding box center [638, 228] width 452 height 23
click at [721, 217] on input "textbox" at bounding box center [638, 228] width 452 height 23
type input "I loved the in-class examples for each topic, it was helpful to see the skills …"
click at [412, 543] on input "No" at bounding box center [416, 550] width 9 height 15
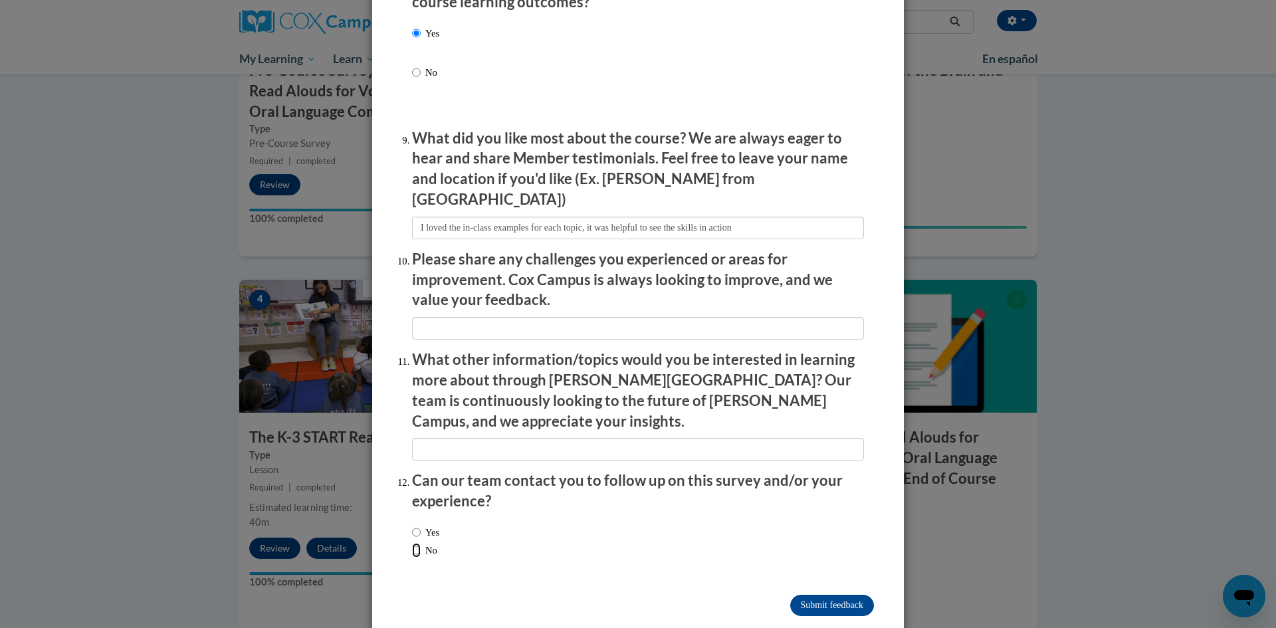
radio input "true"
click at [421, 525] on label "Yes" at bounding box center [425, 532] width 27 height 15
click at [421, 525] on input "Yes" at bounding box center [416, 532] width 9 height 15
radio input "true"
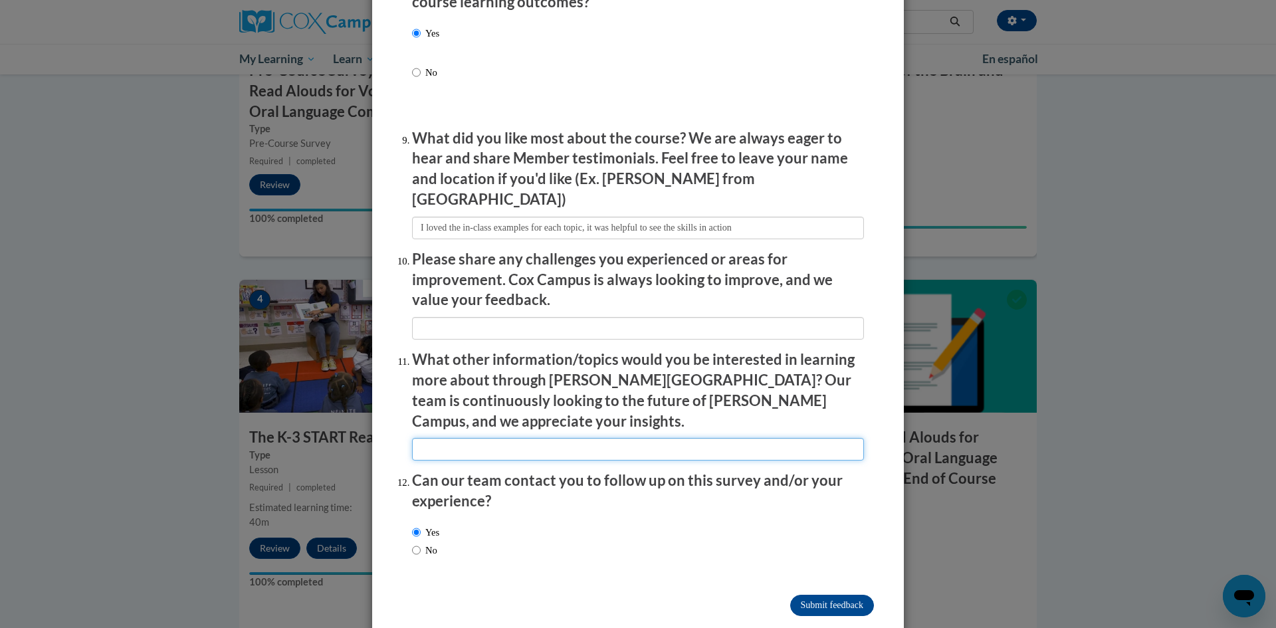
click at [596, 438] on input "textbox" at bounding box center [638, 449] width 452 height 23
type input "I"
click at [622, 438] on input "textbox" at bounding box center [638, 449] width 452 height 23
type input "A course on phonics/phonological awareness would be very helpful as I am not fa…"
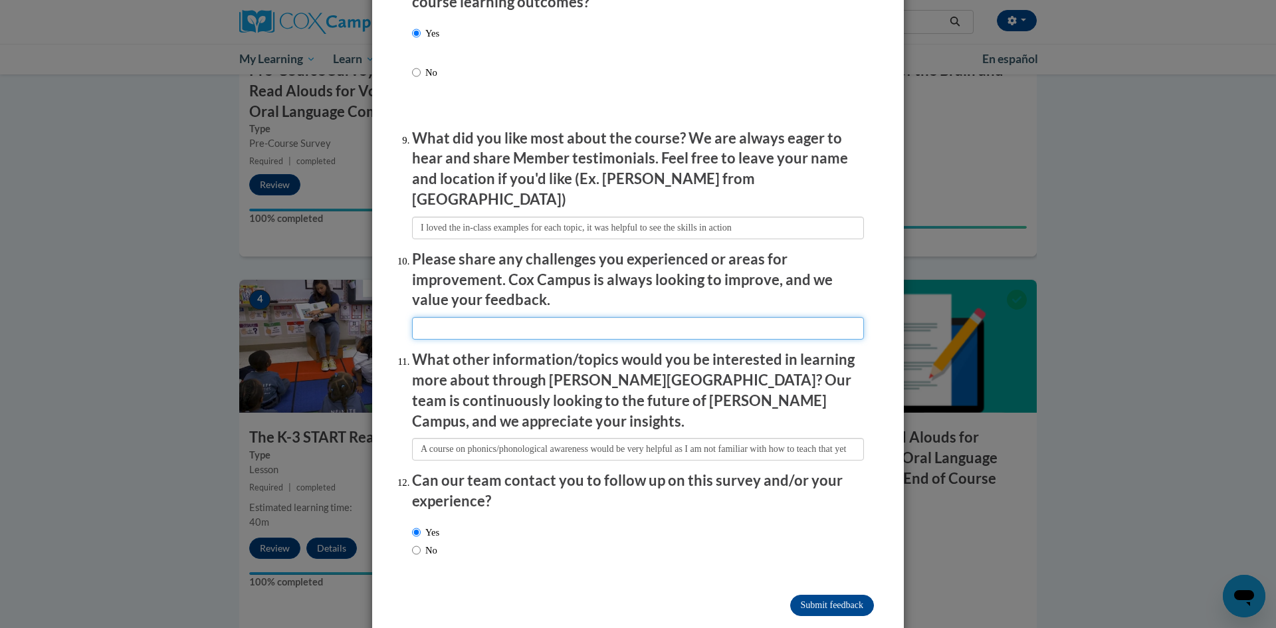
click at [667, 320] on input "textbox" at bounding box center [638, 328] width 452 height 23
type input "N"
type input "M"
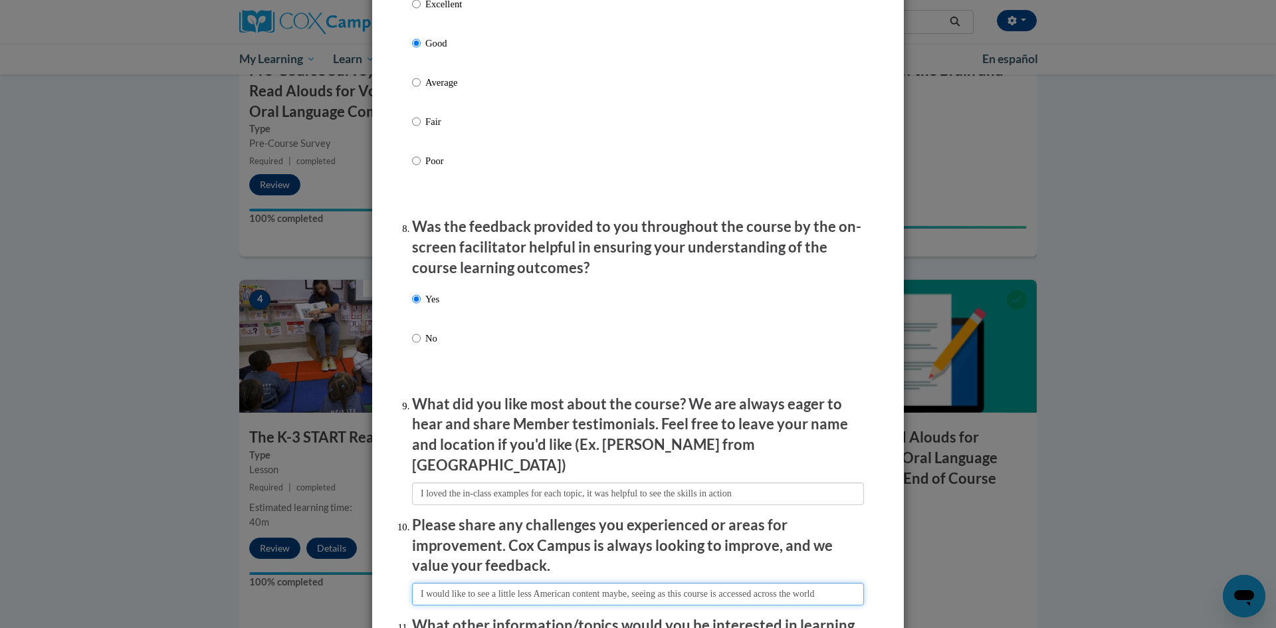
scroll to position [2132, 0]
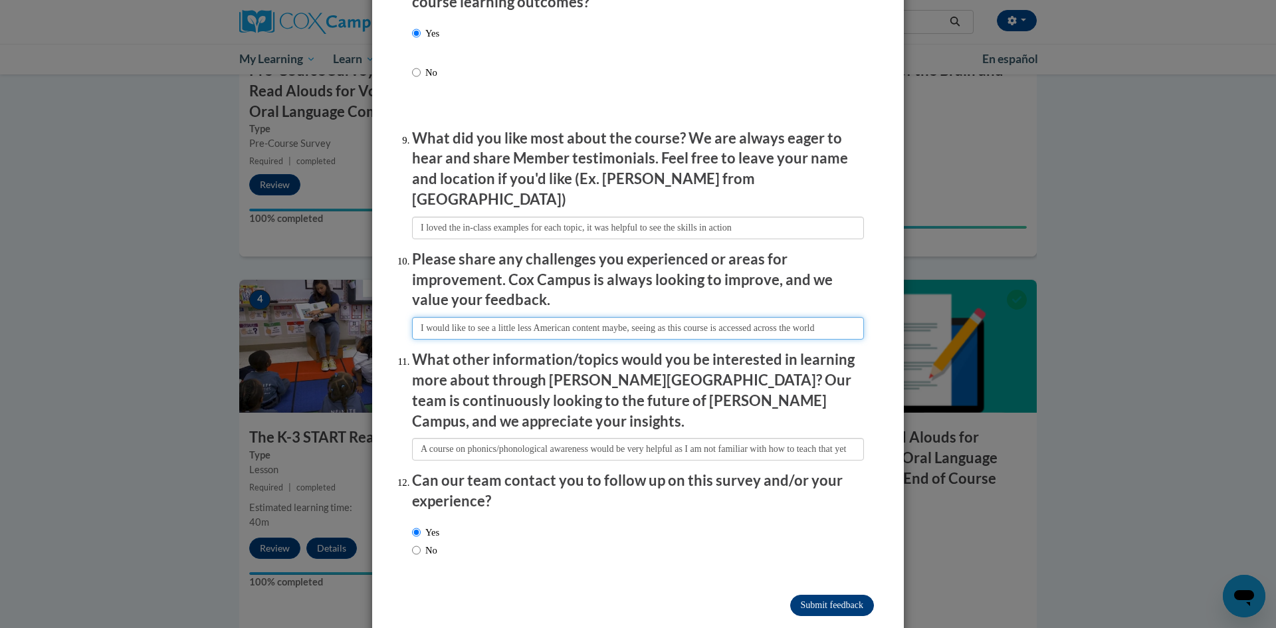
type input "I would like to see a little less American content maybe, seeing as this course…"
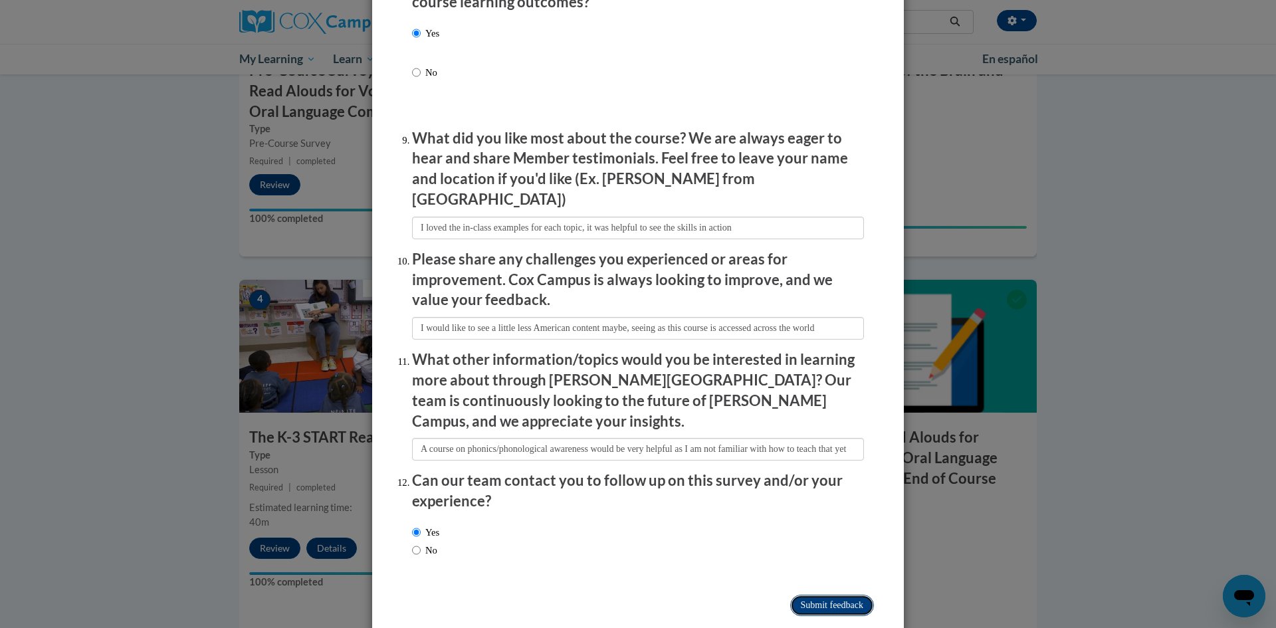
click at [857, 595] on input "Submit feedback" at bounding box center [832, 605] width 84 height 21
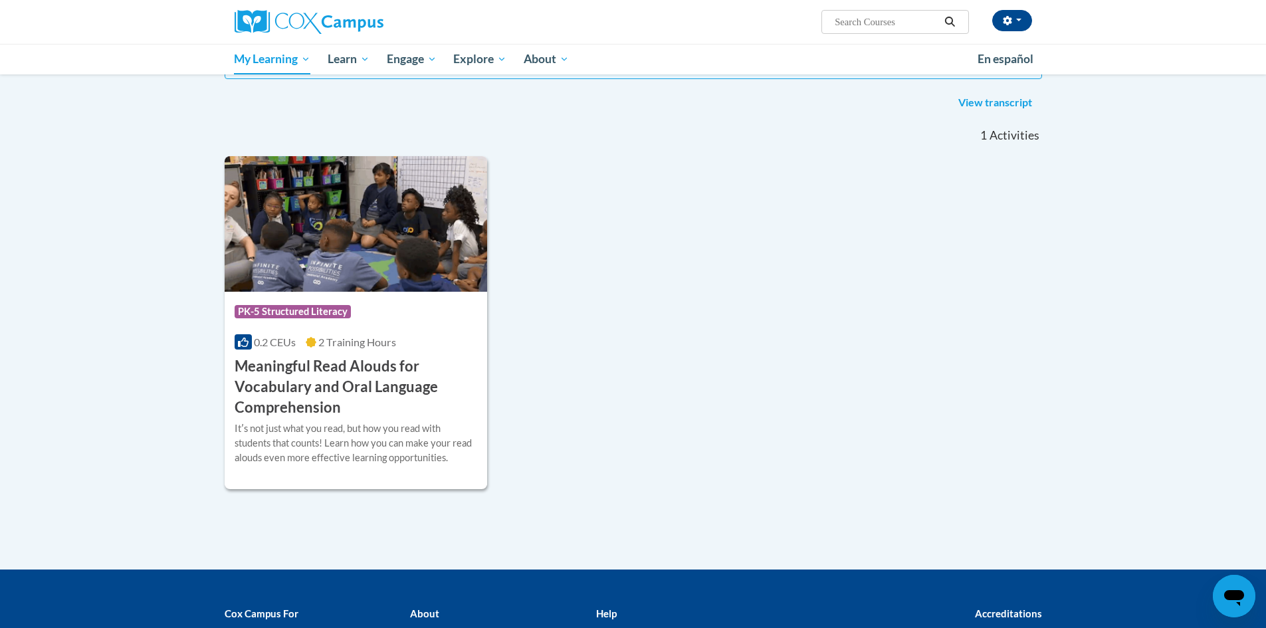
scroll to position [199, 0]
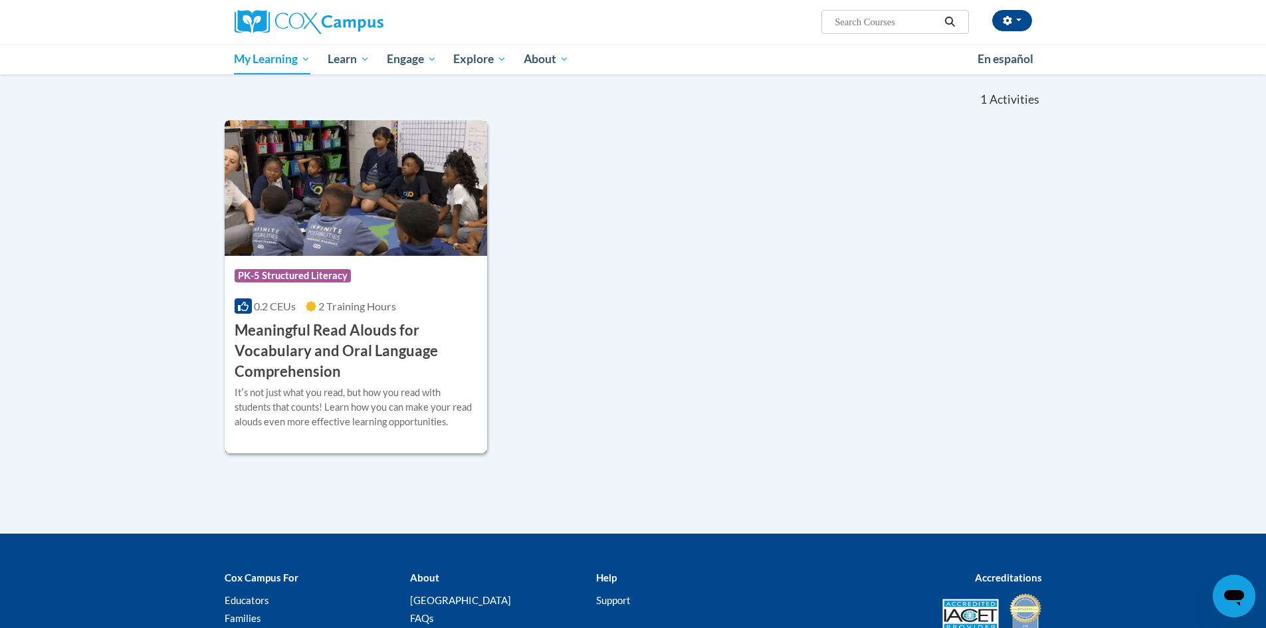
click at [378, 307] on span "2 Training Hours" at bounding box center [357, 306] width 78 height 13
